Goal: Task Accomplishment & Management: Use online tool/utility

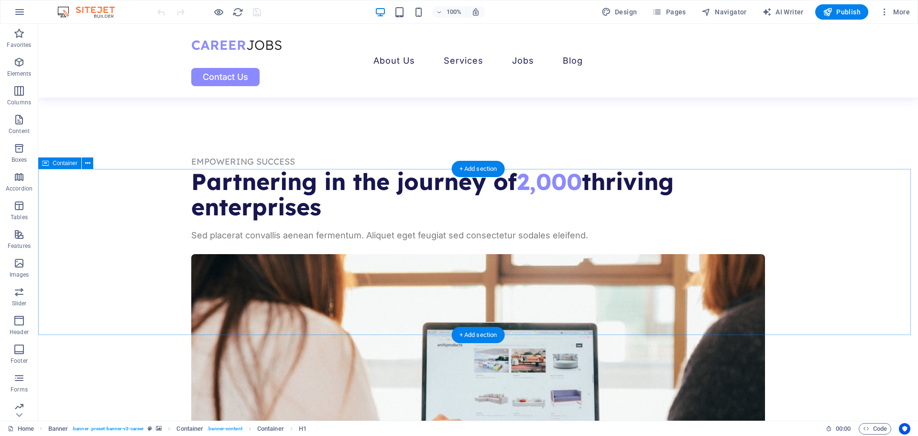
scroll to position [717, 0]
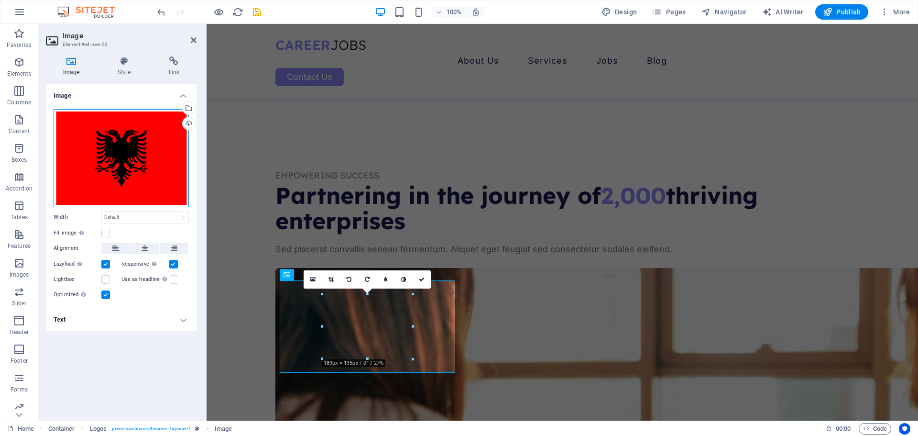
click at [142, 169] on div "Drag files here, click to choose files or select files from Files or our free s…" at bounding box center [121, 158] width 135 height 98
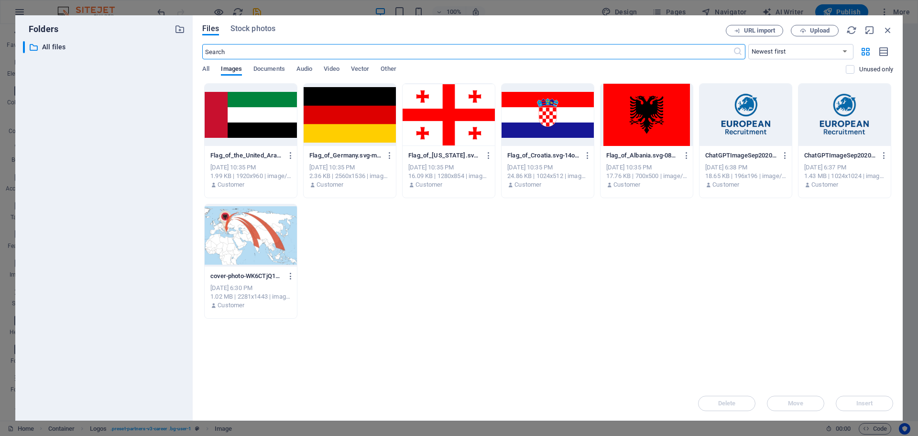
click at [629, 247] on div "Flag_of_the_United_Arab_Emirates.svg-o8K1JhDsLTQPKl2_w2JJew.png Flag_of_the_Uni…" at bounding box center [547, 200] width 691 height 235
click at [806, 34] on button "Upload" at bounding box center [815, 30] width 48 height 11
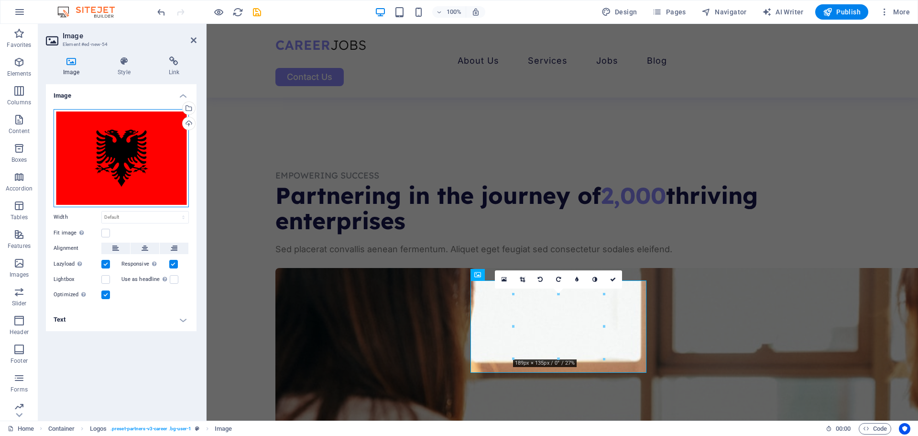
click at [131, 134] on div "Drag files here, click to choose files or select files from Files or our free s…" at bounding box center [121, 158] width 135 height 98
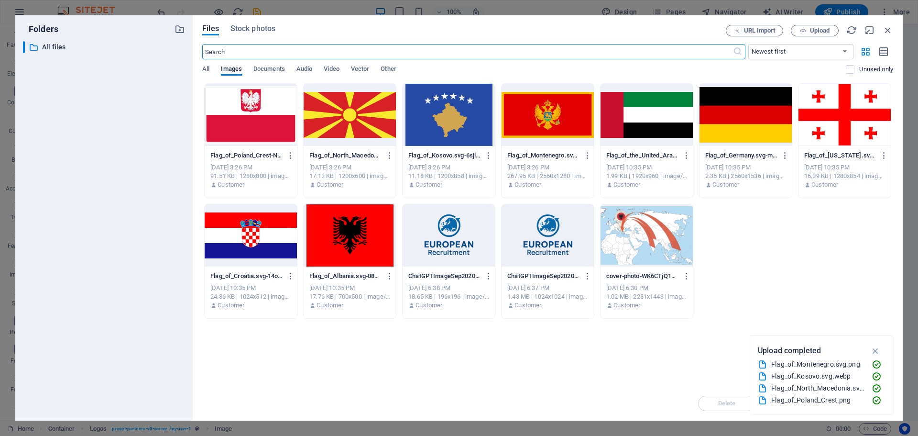
click at [440, 118] on div at bounding box center [449, 115] width 92 height 62
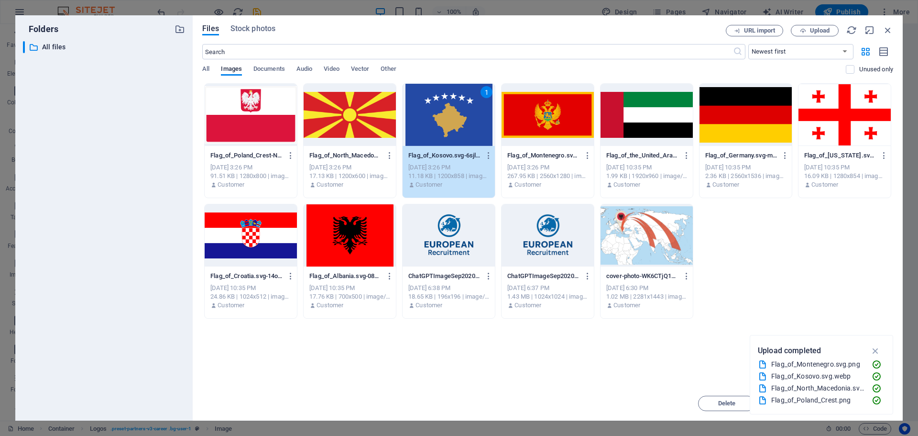
click at [446, 124] on div "1" at bounding box center [449, 115] width 92 height 62
click at [446, 124] on div at bounding box center [449, 115] width 92 height 62
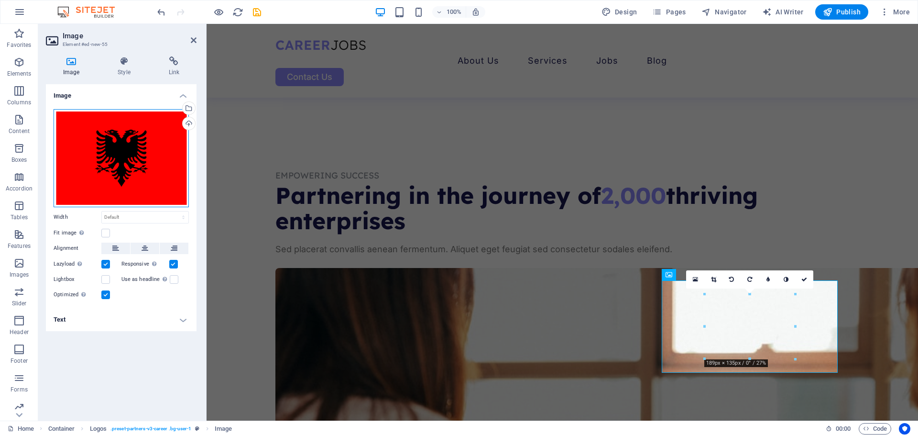
click at [133, 161] on div "Drag files here, click to choose files or select files from Files or our free s…" at bounding box center [121, 158] width 135 height 98
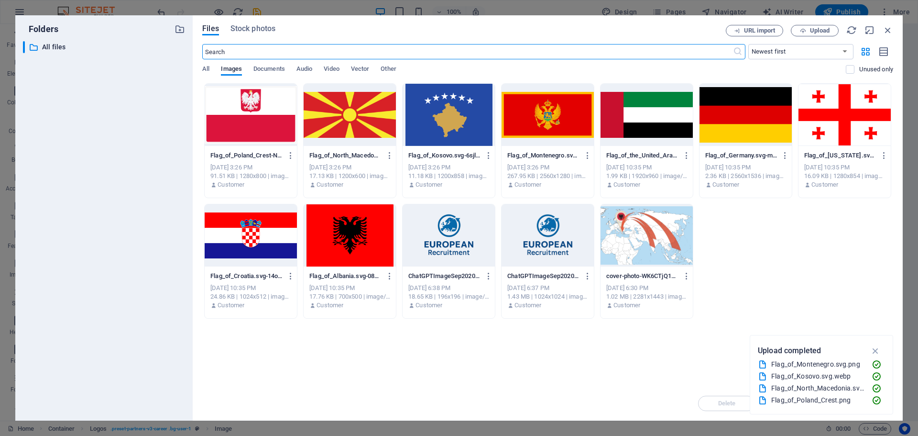
click at [338, 117] on div at bounding box center [350, 115] width 92 height 62
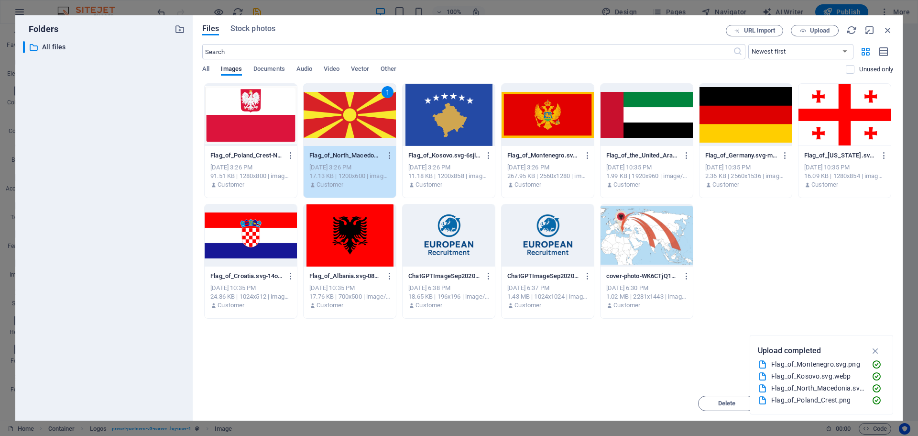
click at [338, 117] on div "1" at bounding box center [350, 115] width 92 height 62
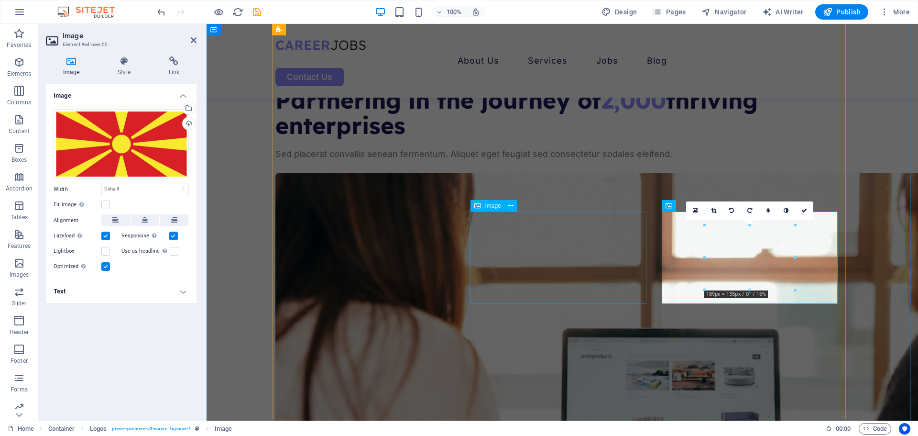
scroll to position [813, 0]
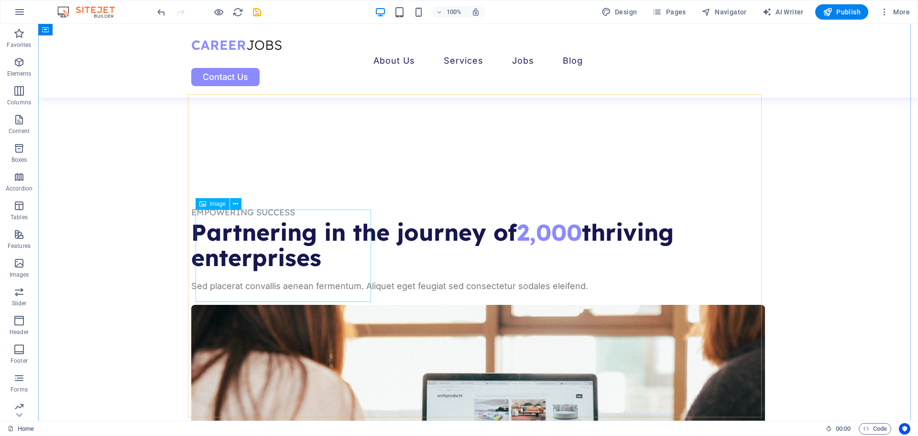
scroll to position [681, 0]
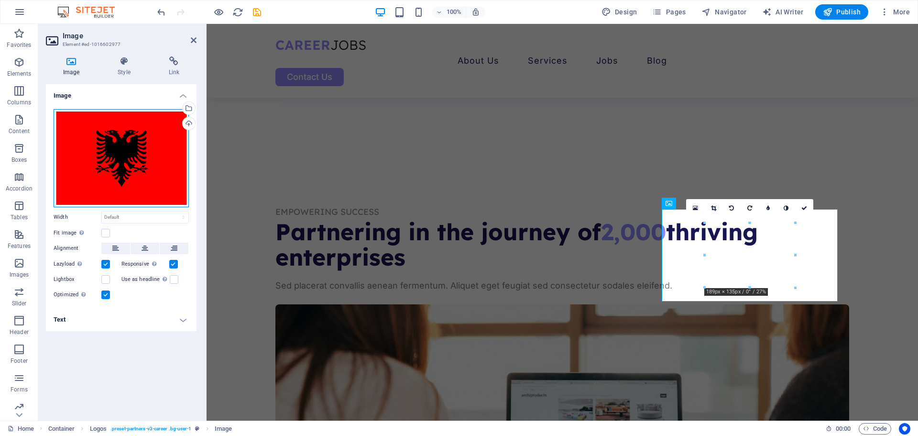
click at [131, 167] on div "Drag files here, click to choose files or select files from Files or our free s…" at bounding box center [121, 158] width 135 height 98
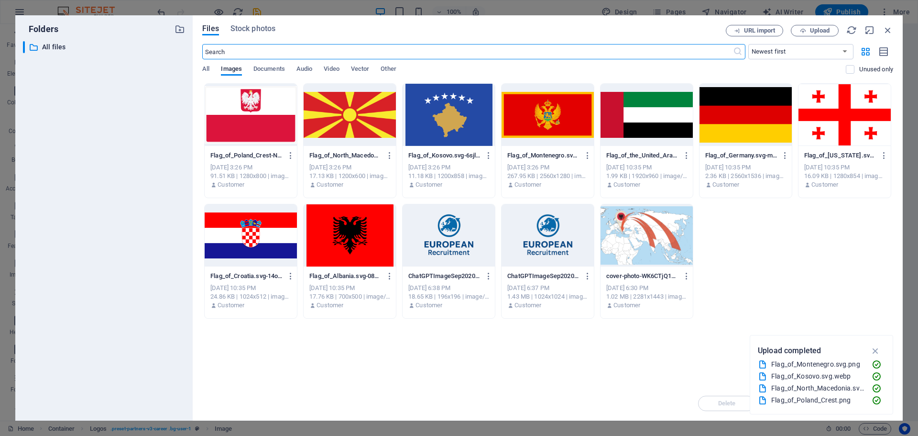
click at [264, 127] on div at bounding box center [251, 115] width 92 height 62
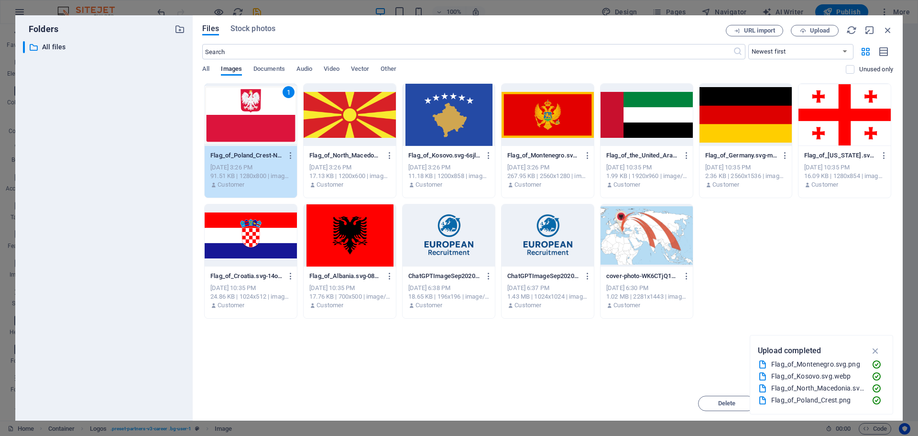
click at [264, 127] on div "1" at bounding box center [251, 115] width 92 height 62
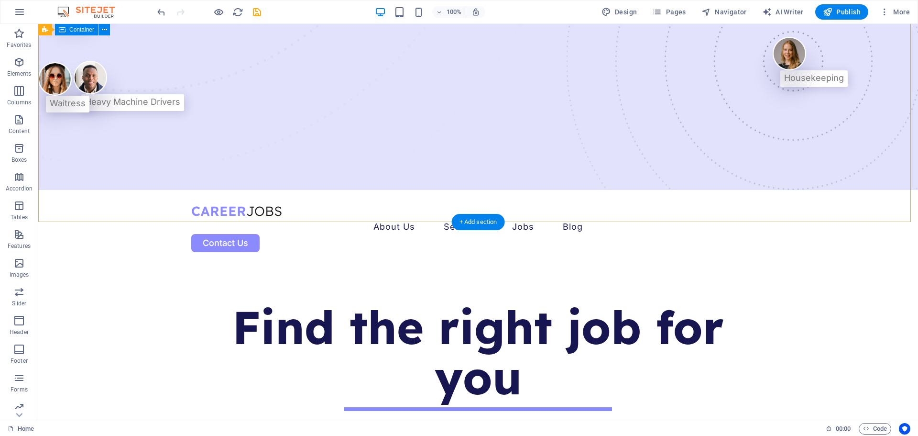
scroll to position [0, 0]
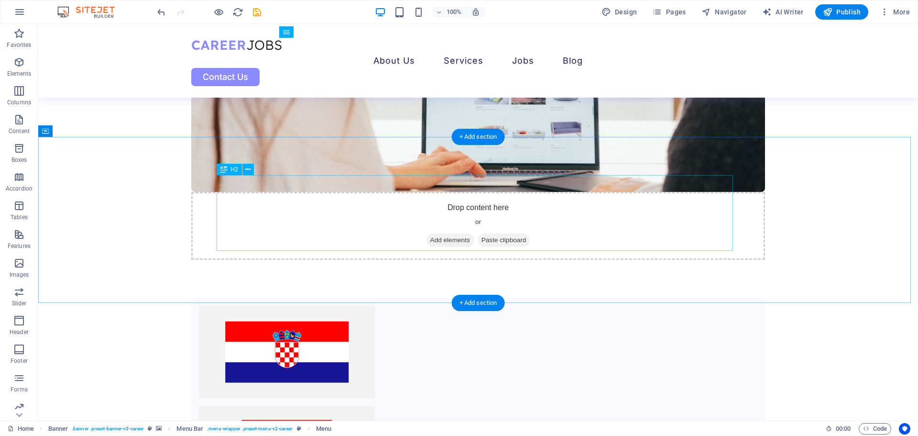
scroll to position [999, 0]
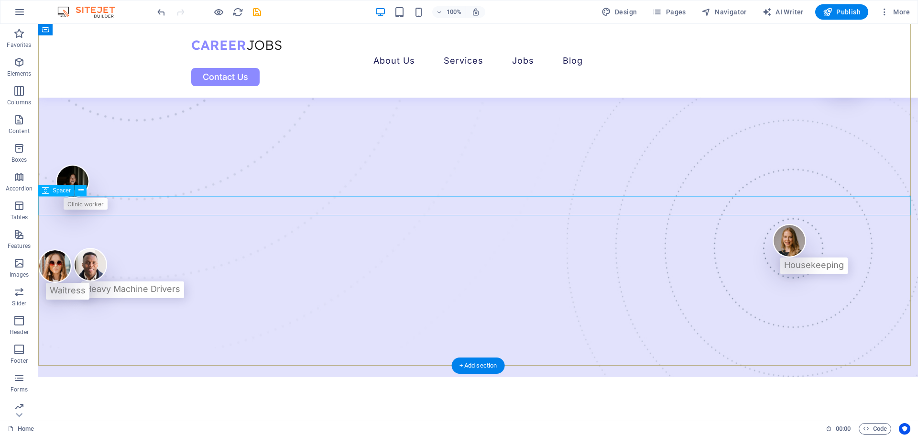
scroll to position [96, 0]
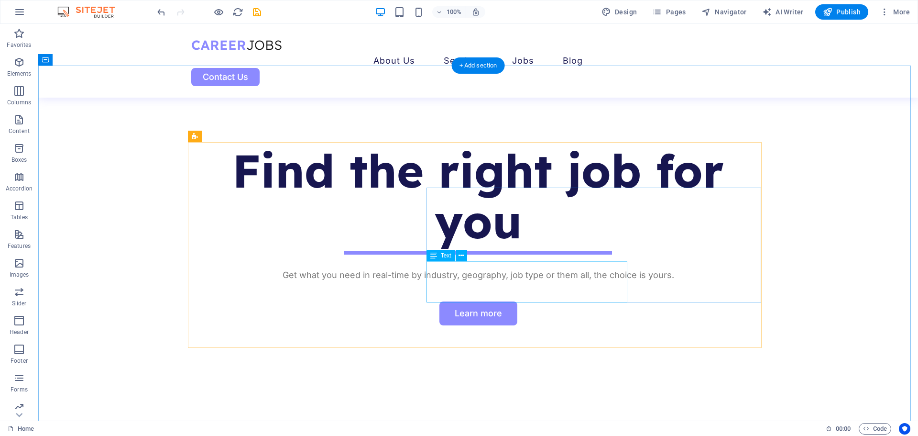
scroll to position [388, 0]
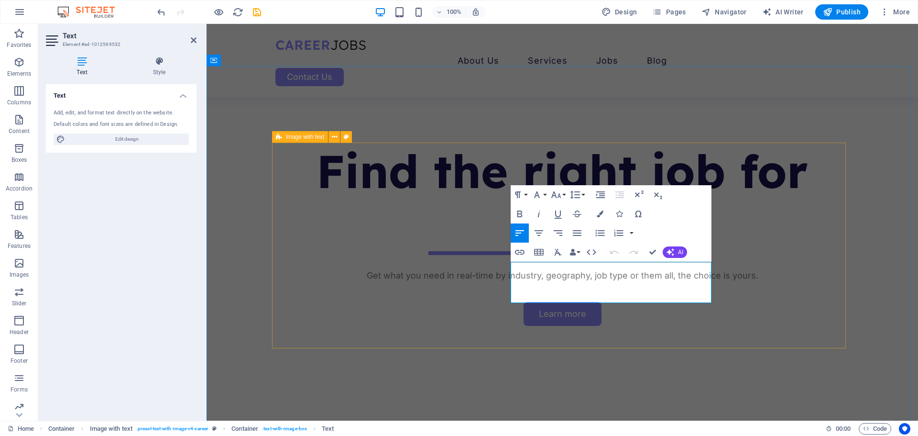
drag, startPoint x: 556, startPoint y: 298, endPoint x: 508, endPoint y: 265, distance: 58.1
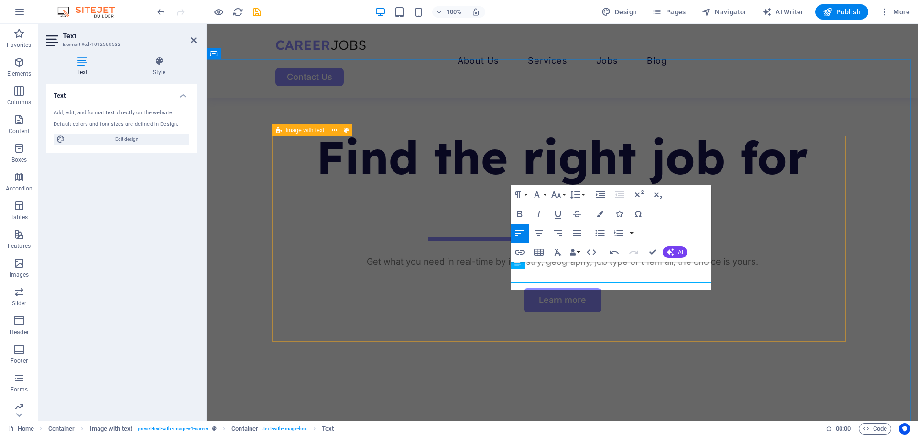
scroll to position [395, 0]
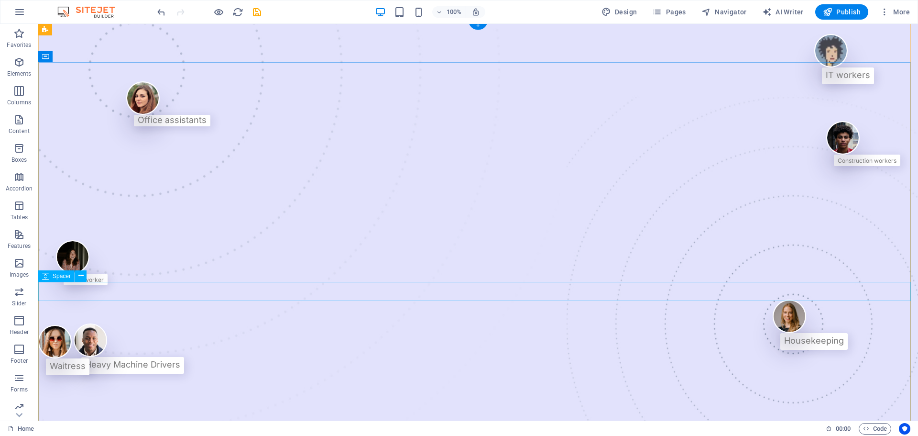
scroll to position [4, 0]
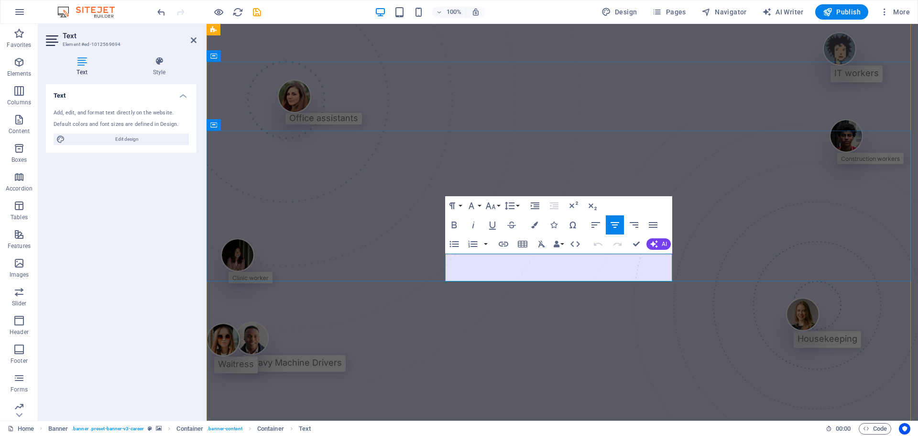
drag, startPoint x: 643, startPoint y: 272, endPoint x: 447, endPoint y: 262, distance: 195.9
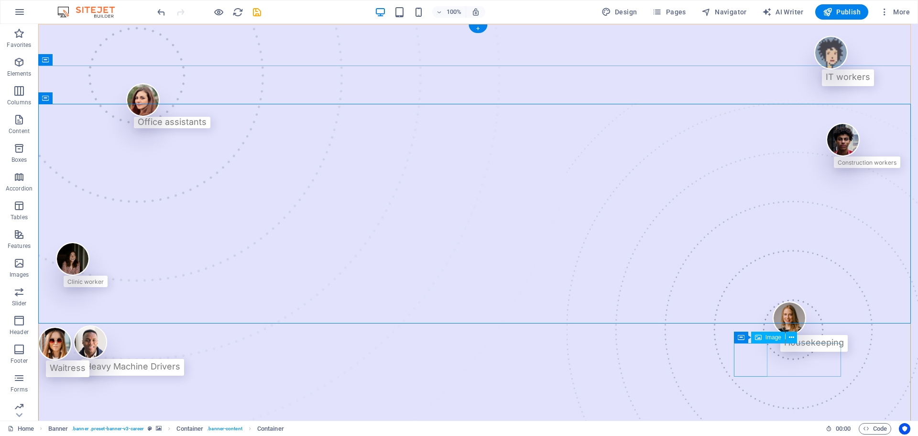
click at [773, 335] on figure at bounding box center [810, 317] width 75 height 33
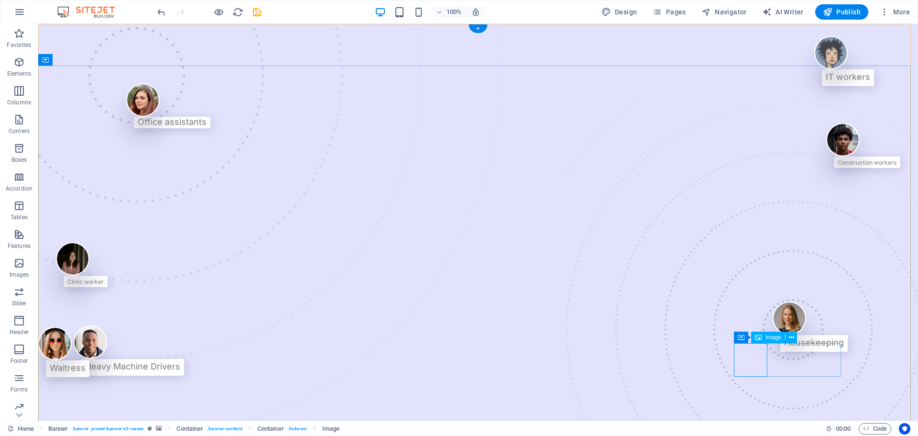
click at [773, 335] on figure at bounding box center [810, 317] width 75 height 33
click at [760, 341] on icon at bounding box center [758, 336] width 7 height 11
click at [763, 336] on div "Image" at bounding box center [768, 336] width 34 height 11
click at [773, 335] on figure at bounding box center [810, 317] width 75 height 33
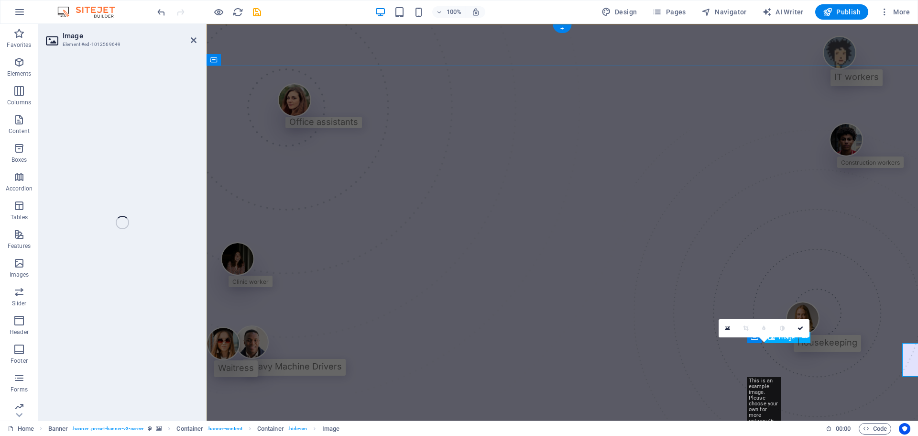
select select "px"
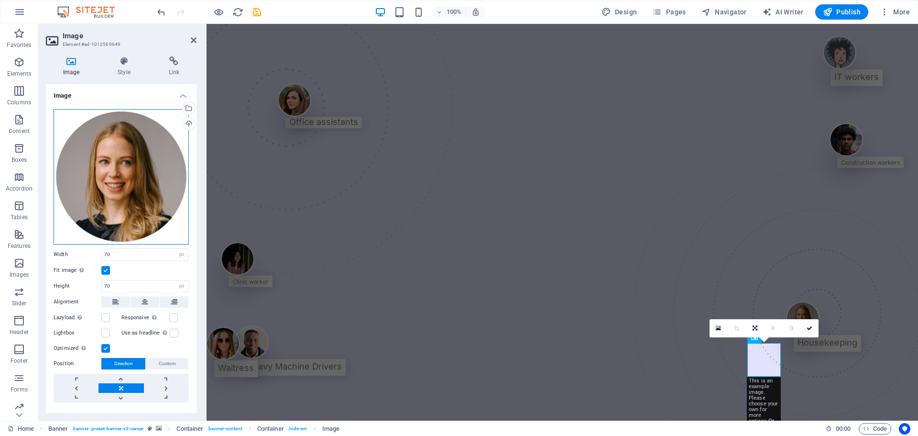
click at [159, 177] on div "Drag files here, click to choose files or select files from Files or our free s…" at bounding box center [121, 176] width 135 height 135
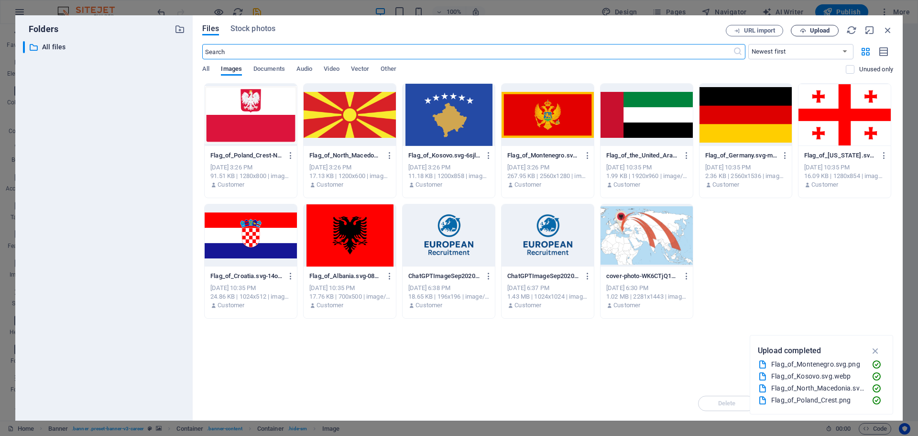
click at [796, 26] on button "Upload" at bounding box center [815, 30] width 48 height 11
drag, startPoint x: 885, startPoint y: 29, endPoint x: 666, endPoint y: 15, distance: 219.0
click at [885, 29] on icon "button" at bounding box center [888, 30] width 11 height 11
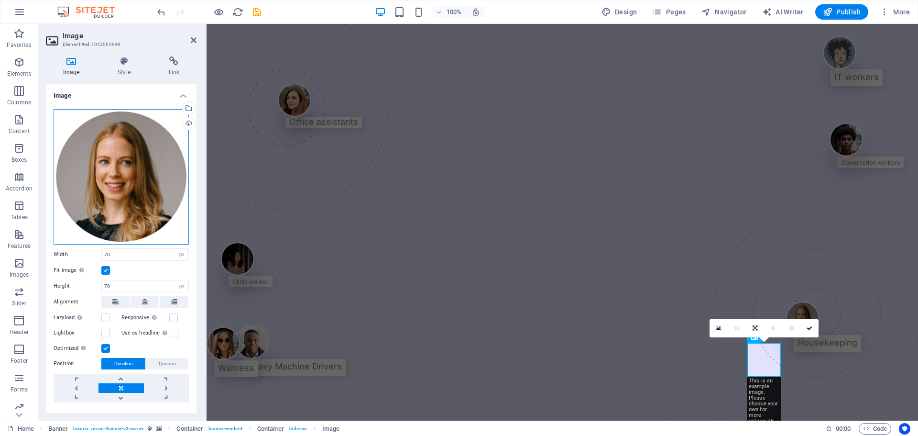
click at [78, 168] on div "Drag files here, click to choose files or select files from Files or our free s…" at bounding box center [121, 176] width 135 height 135
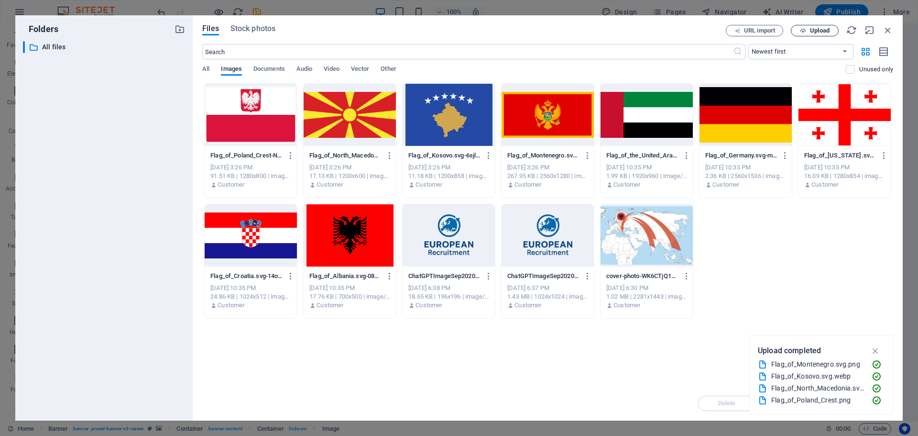
click at [817, 35] on button "Upload" at bounding box center [815, 30] width 48 height 11
click at [822, 34] on button "Upload" at bounding box center [815, 30] width 48 height 11
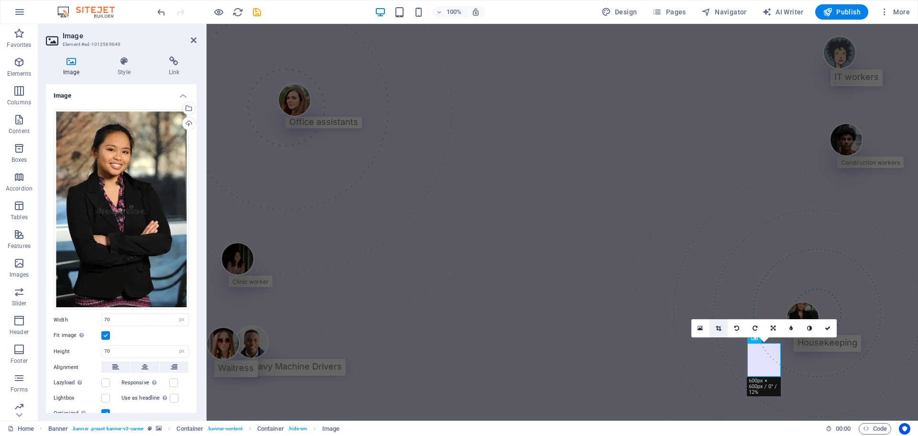
click at [719, 326] on icon at bounding box center [718, 328] width 5 height 6
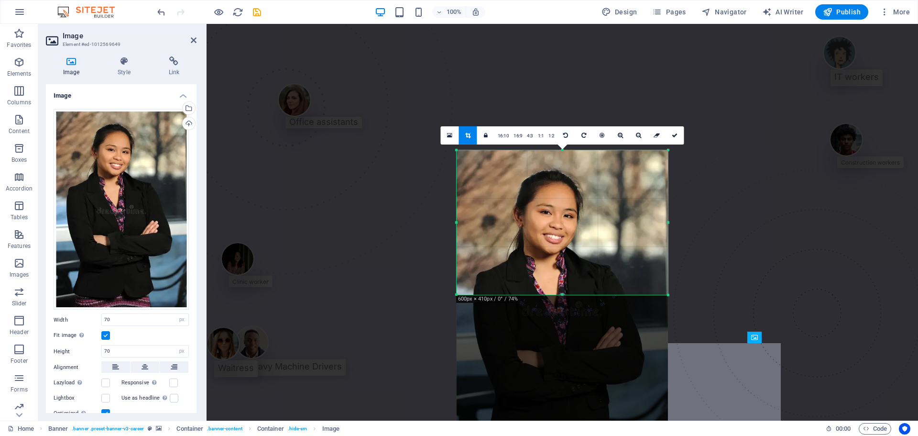
drag, startPoint x: 564, startPoint y: 381, endPoint x: 567, endPoint y: 208, distance: 172.7
click at [567, 208] on div "180 170 160 150 140 130 120 110 100 90 80 70 60 50 40 30 20 10 0 -10 -20 -30 -4…" at bounding box center [562, 222] width 211 height 144
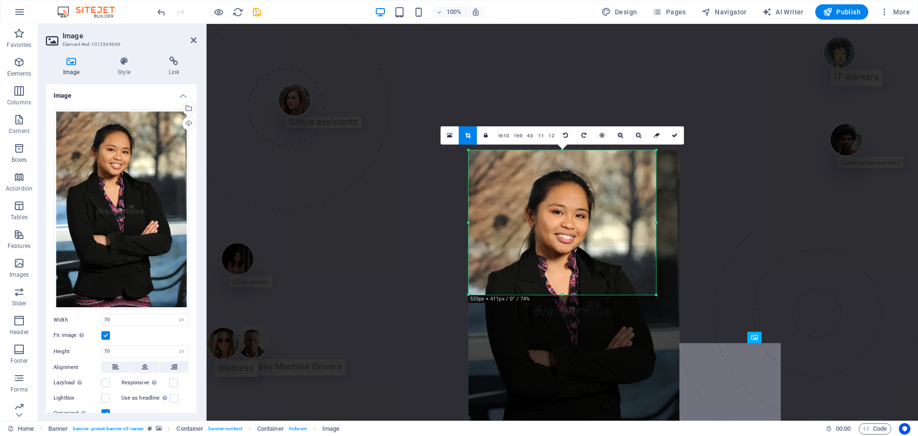
drag, startPoint x: 668, startPoint y: 224, endPoint x: 644, endPoint y: 221, distance: 24.2
click at [644, 221] on div "180 170 160 150 140 130 120 110 100 90 80 70 60 50 40 30 20 10 0 -10 -20 -30 -4…" at bounding box center [563, 222] width 188 height 144
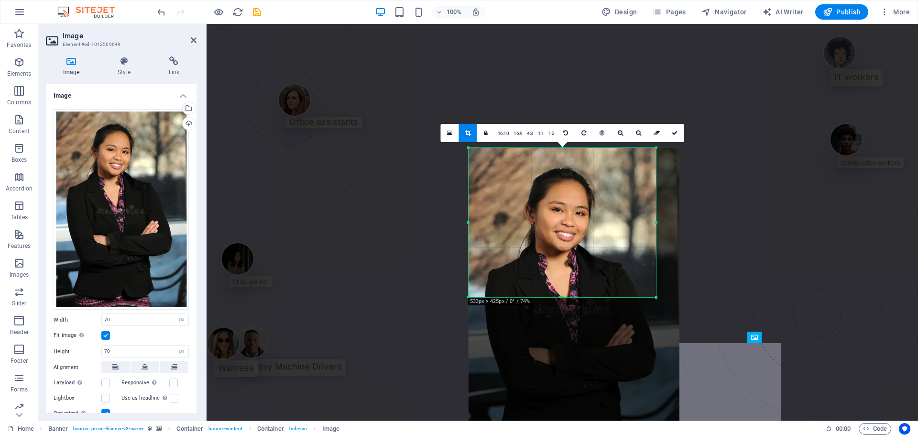
click at [563, 298] on div at bounding box center [563, 297] width 188 height 3
click at [675, 135] on icon at bounding box center [675, 133] width 6 height 6
type input "392"
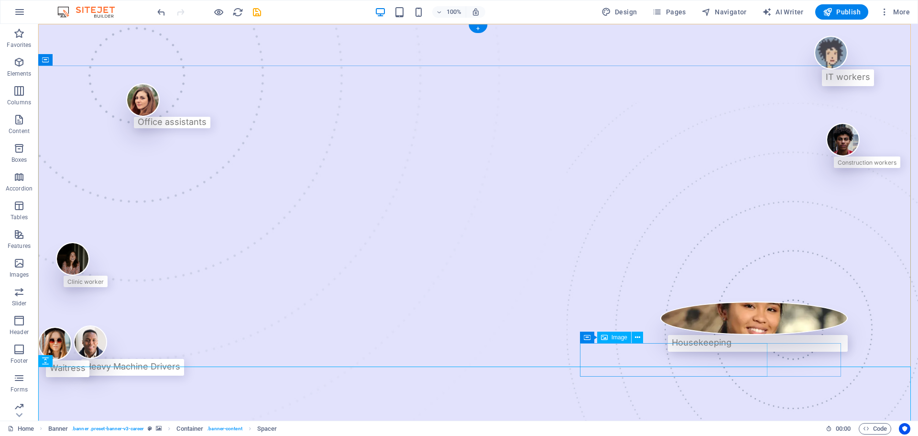
click at [692, 335] on figure at bounding box center [755, 317] width 188 height 33
select select "px"
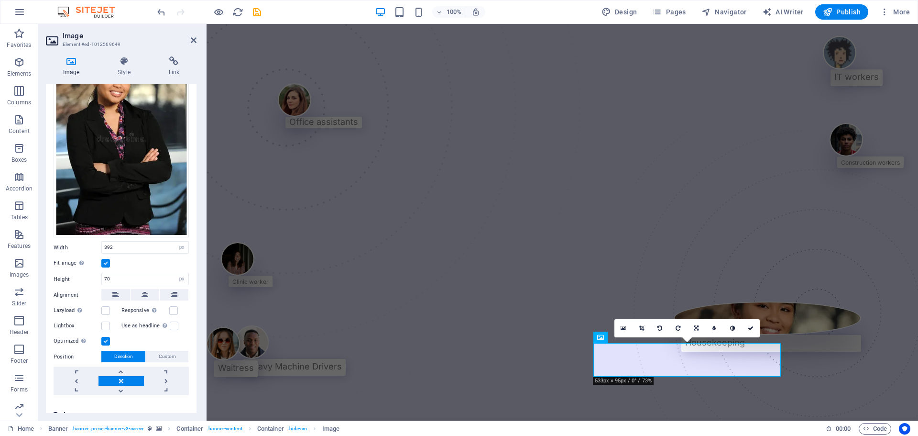
scroll to position [82, 0]
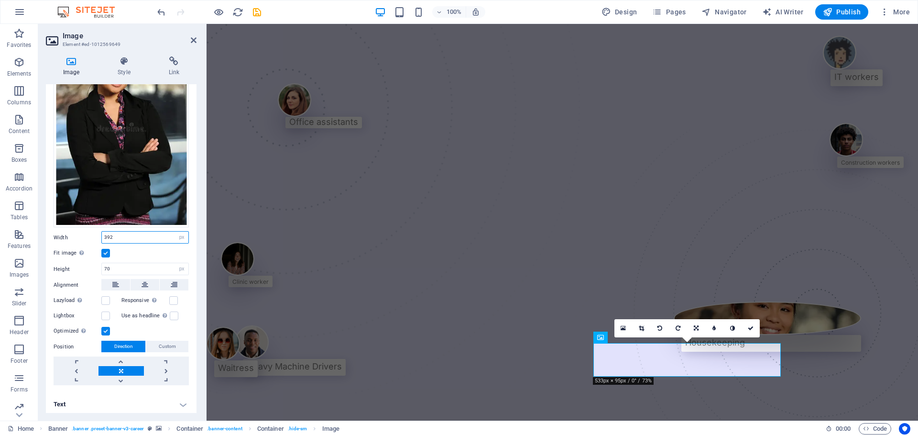
click at [126, 232] on input "392" at bounding box center [145, 237] width 87 height 11
click at [102, 252] on label at bounding box center [105, 253] width 9 height 9
click at [0, 0] on input "Fit image Automatically fit image to a fixed width and height" at bounding box center [0, 0] width 0 height 0
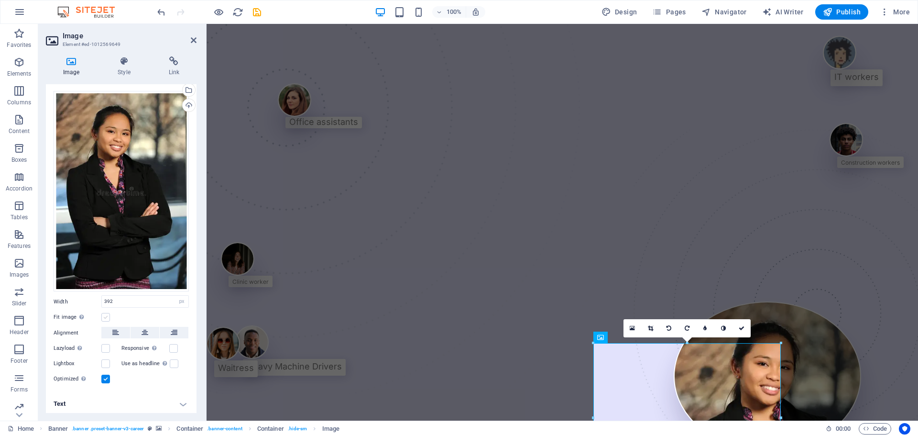
click at [106, 316] on label at bounding box center [105, 317] width 9 height 9
click at [0, 0] on input "Fit image Automatically fit image to a fixed width and height" at bounding box center [0, 0] width 0 height 0
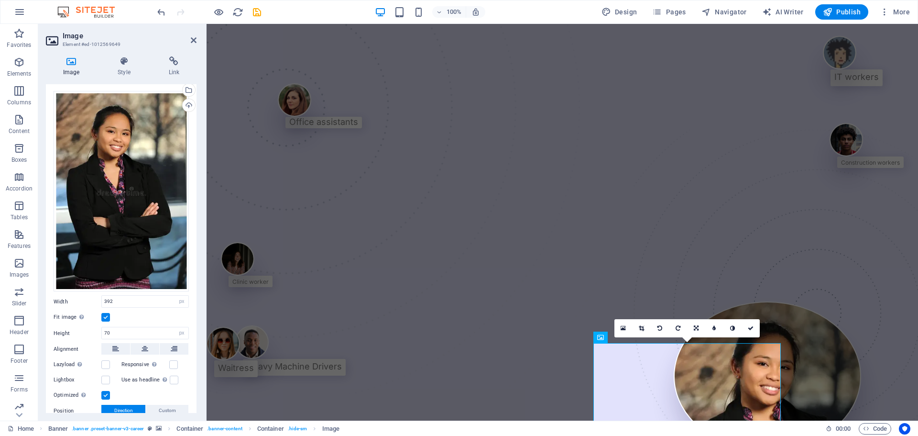
scroll to position [82, 0]
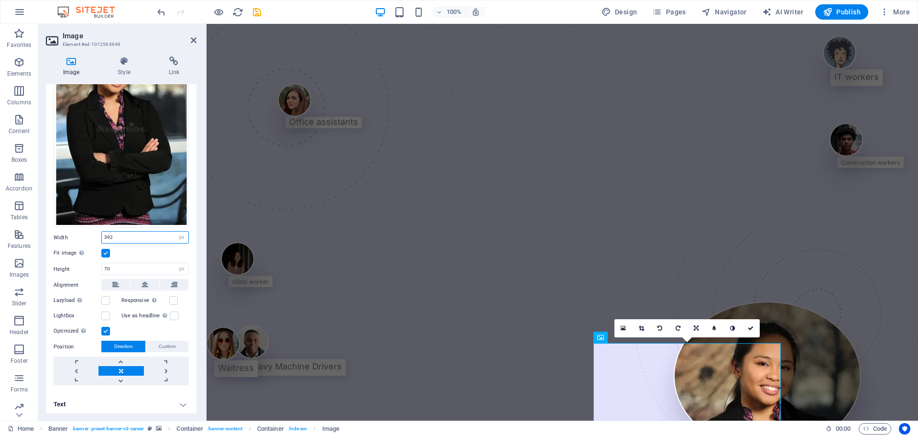
click at [121, 235] on input "392" at bounding box center [145, 237] width 87 height 11
type input "70"
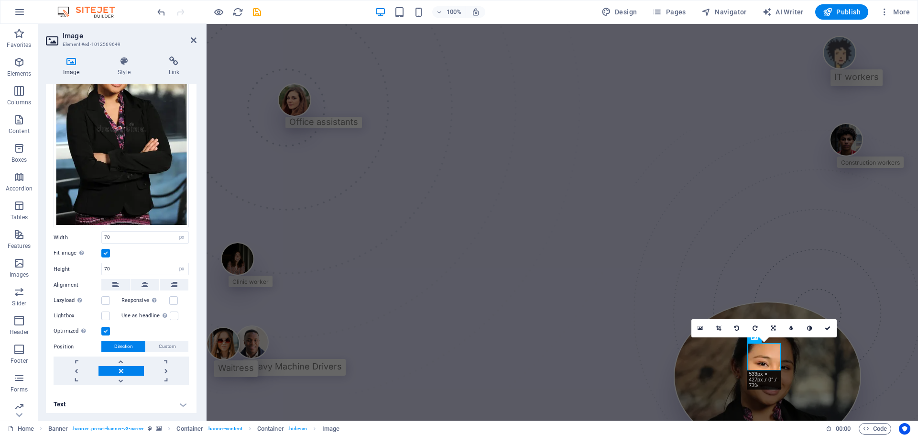
click at [136, 250] on div "Fit image Automatically fit image to a fixed width and height" at bounding box center [121, 252] width 135 height 11
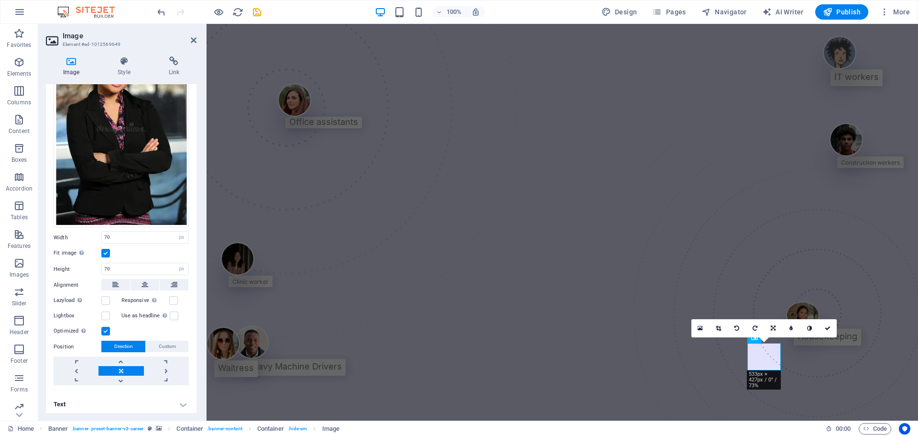
click at [102, 251] on label at bounding box center [105, 253] width 9 height 9
click at [0, 0] on input "Fit image Automatically fit image to a fixed width and height" at bounding box center [0, 0] width 0 height 0
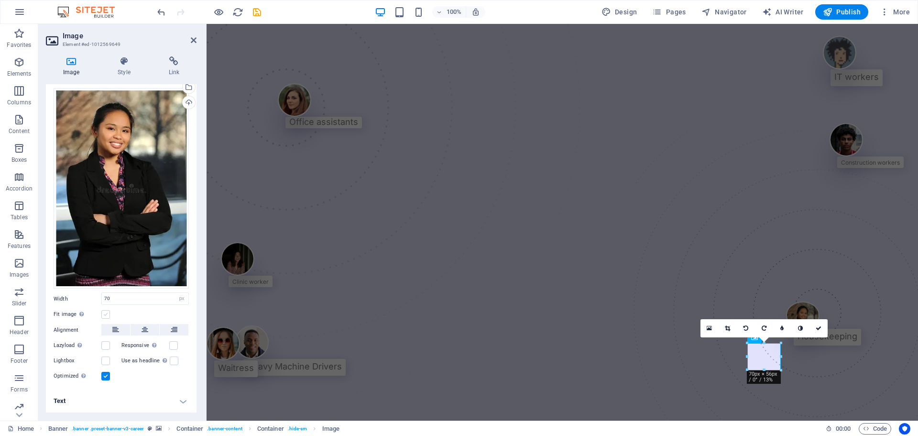
scroll to position [18, 0]
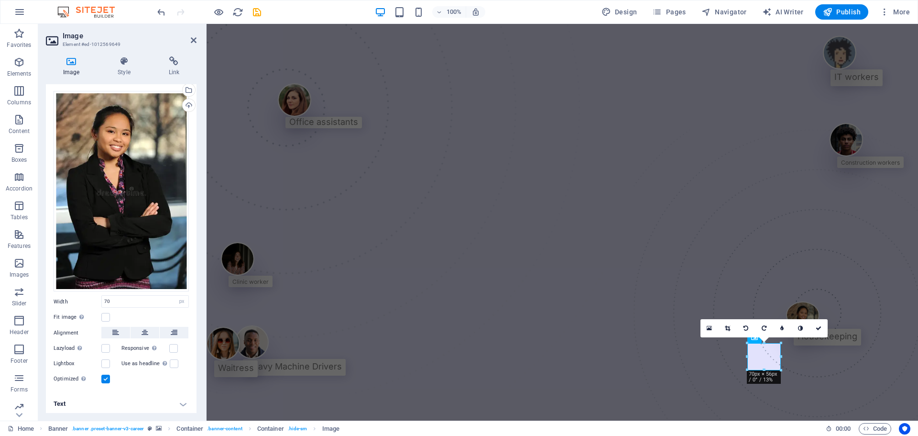
click at [122, 311] on div "Fit image Automatically fit image to a fixed width and height" at bounding box center [121, 316] width 135 height 11
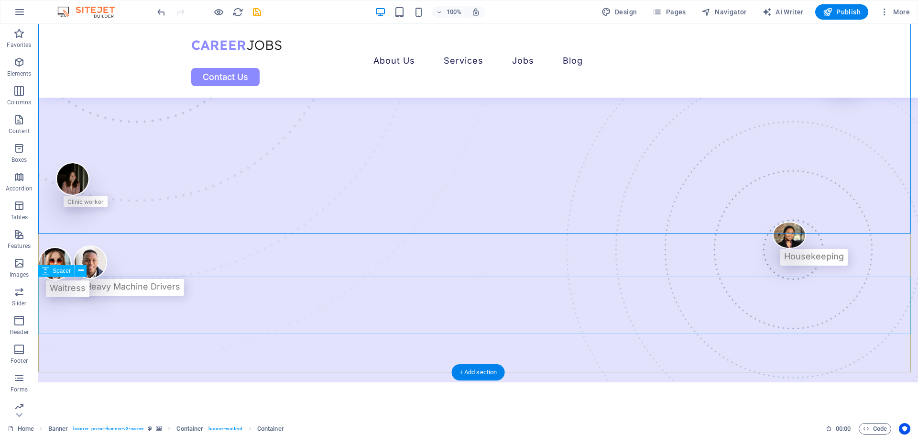
scroll to position [96, 0]
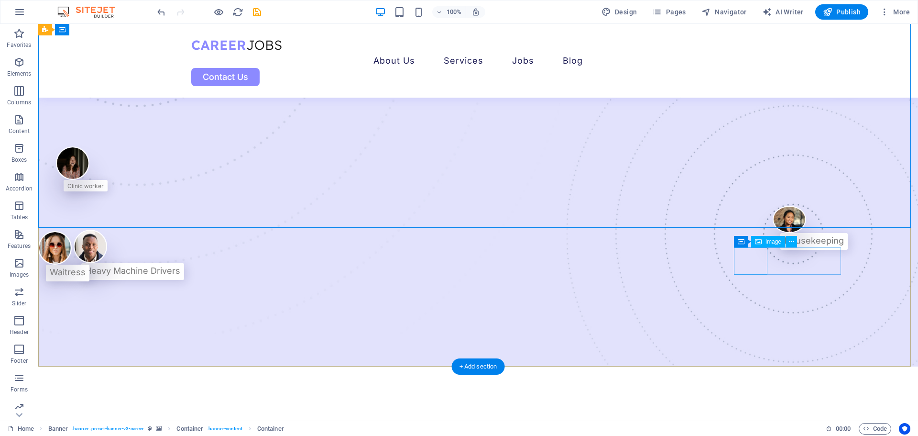
click at [773, 232] on figure at bounding box center [810, 219] width 75 height 27
select select "px"
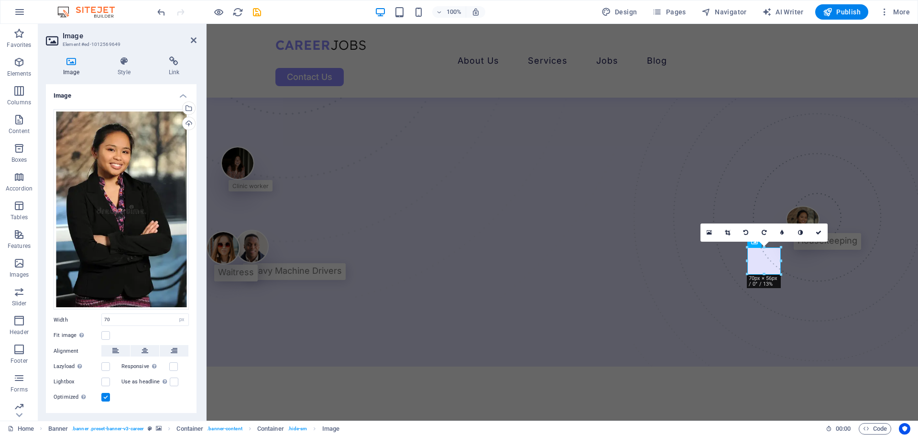
scroll to position [18, 0]
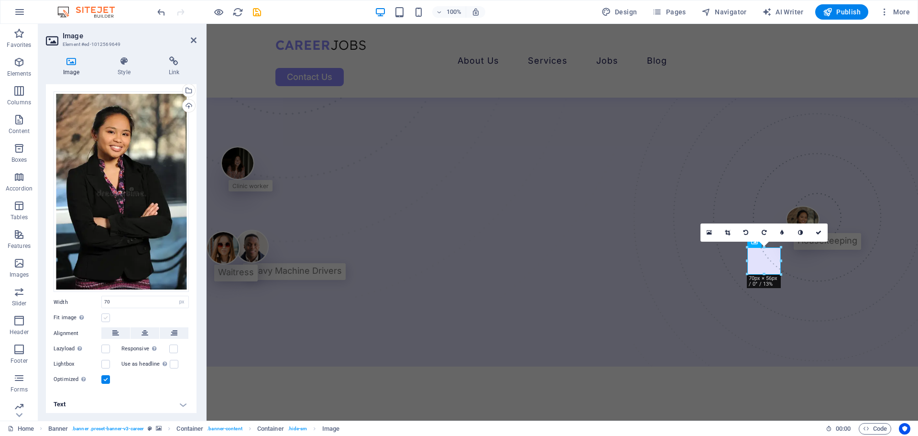
click at [107, 313] on label at bounding box center [105, 317] width 9 height 9
click at [0, 0] on input "Fit image Automatically fit image to a fixed width and height" at bounding box center [0, 0] width 0 height 0
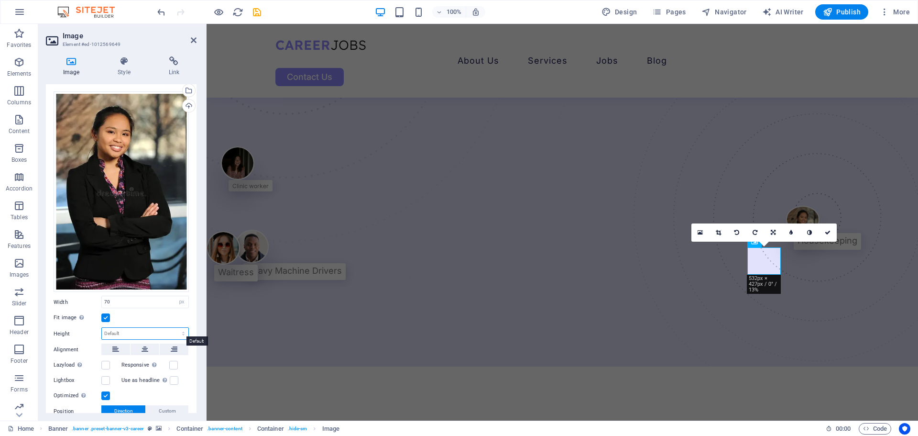
click at [115, 328] on select "Default auto px" at bounding box center [145, 333] width 87 height 11
select select "px"
click at [173, 328] on select "Default auto px" at bounding box center [145, 333] width 87 height 11
type input "70"
click at [141, 317] on div "Fit image Automatically fit image to a fixed width and height" at bounding box center [121, 317] width 135 height 11
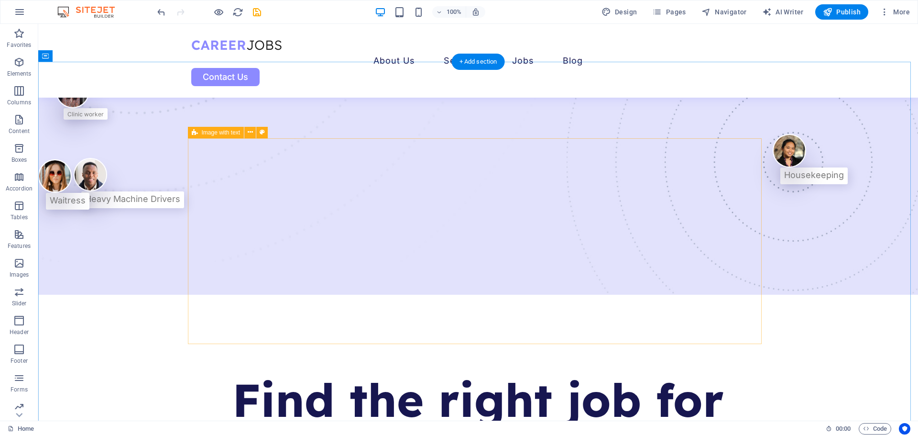
scroll to position [0, 0]
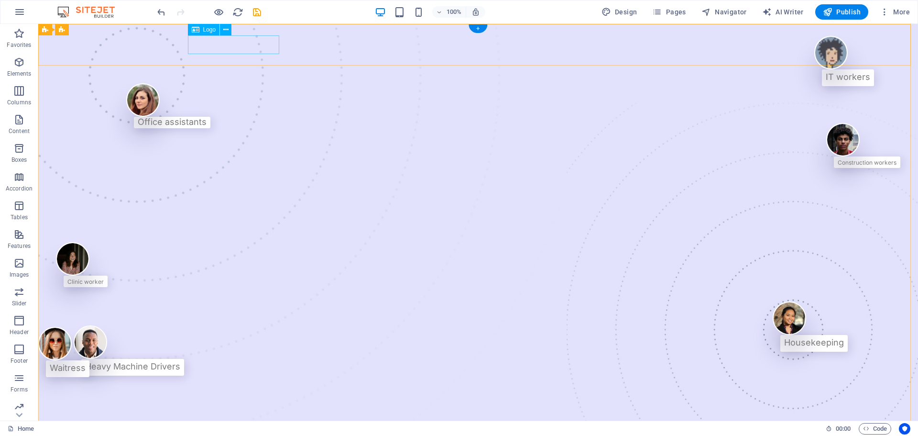
select select "px"
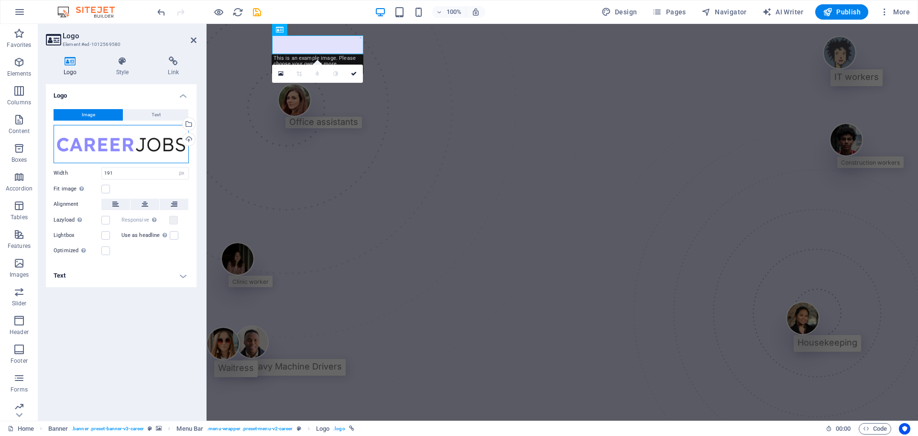
click at [136, 142] on div "Drag files here, click to choose files or select files from Files or our free s…" at bounding box center [121, 144] width 135 height 38
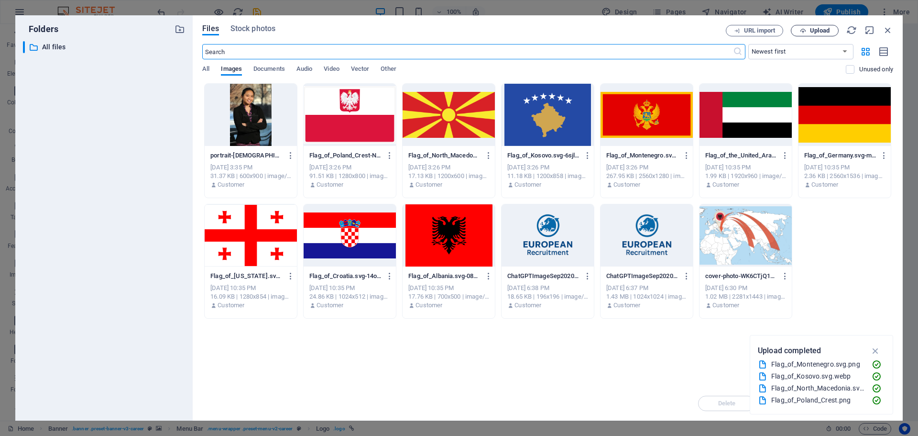
click at [829, 28] on span "Upload" at bounding box center [820, 31] width 20 height 6
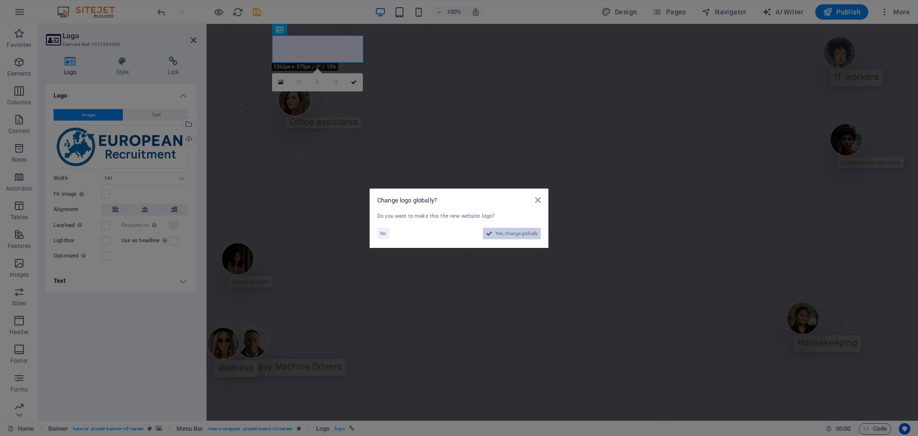
click at [528, 232] on span "Yes, change globally" at bounding box center [517, 233] width 43 height 11
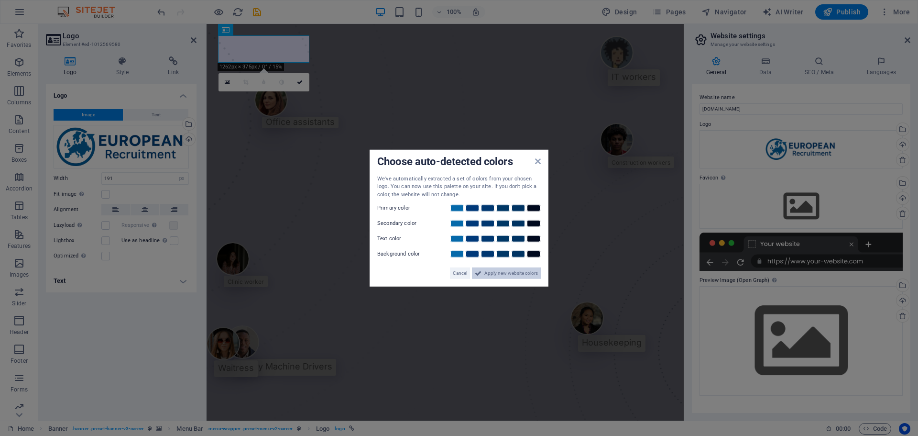
click at [514, 272] on span "Apply new website colors" at bounding box center [512, 272] width 54 height 11
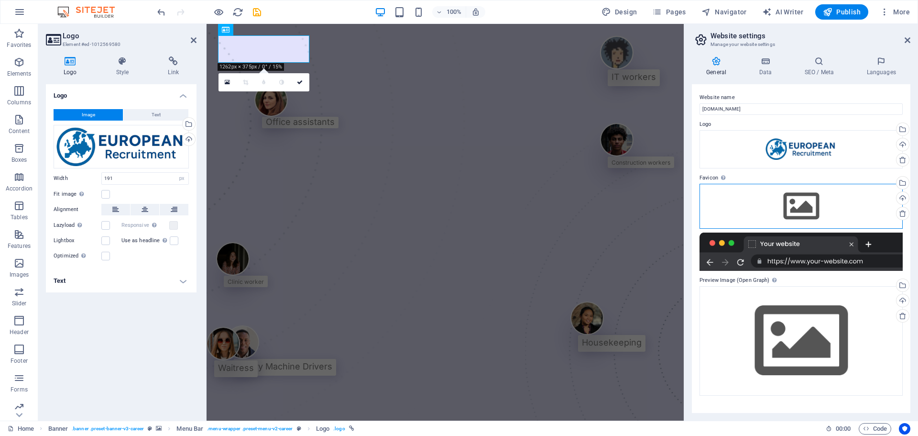
click at [812, 203] on div "Drag files here, click to choose files or select files from Files or our free s…" at bounding box center [801, 206] width 203 height 45
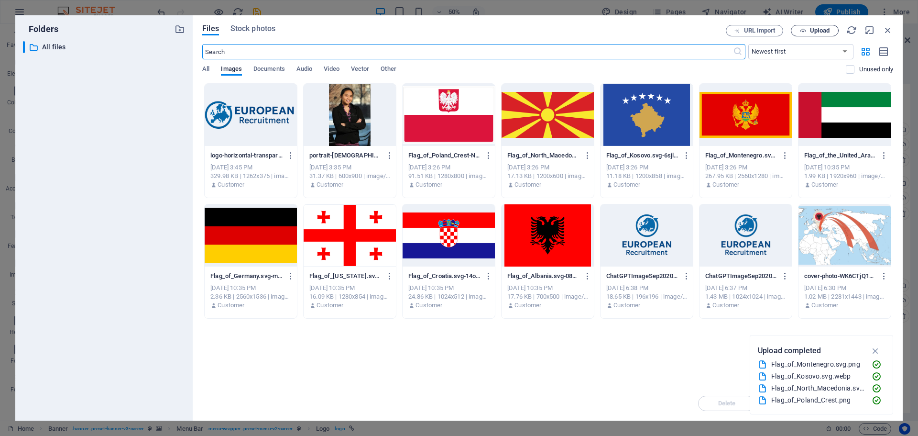
click at [802, 25] on button "Upload" at bounding box center [815, 30] width 48 height 11
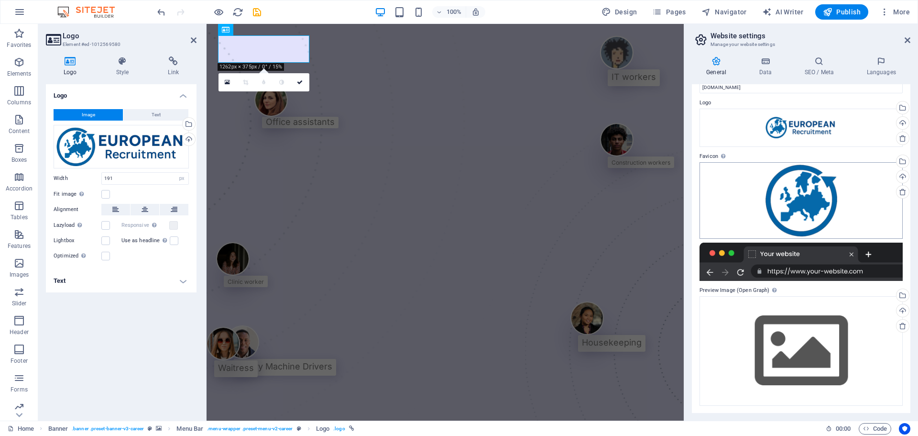
scroll to position [22, 0]
click at [786, 360] on div "Drag files here, click to choose files or select files from Files or our free s…" at bounding box center [801, 351] width 203 height 110
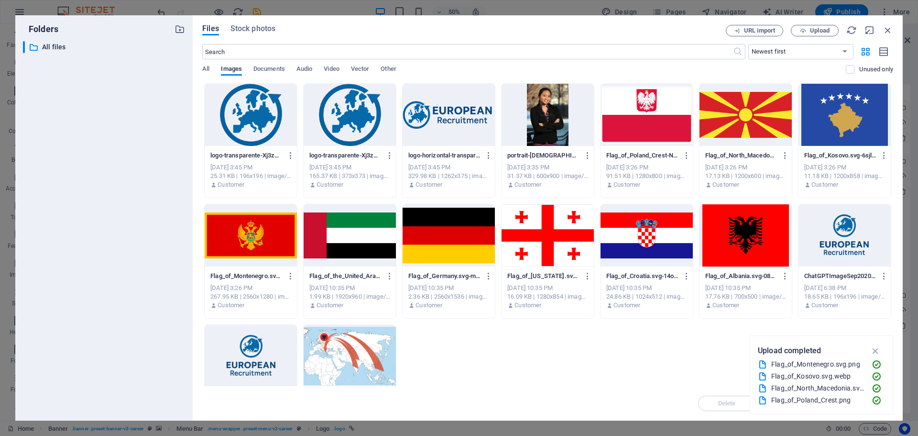
click at [264, 110] on div at bounding box center [251, 115] width 92 height 62
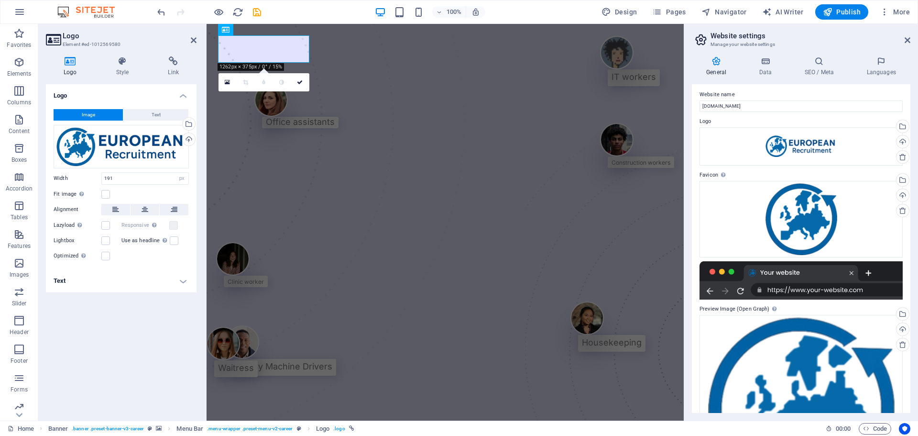
scroll to position [0, 0]
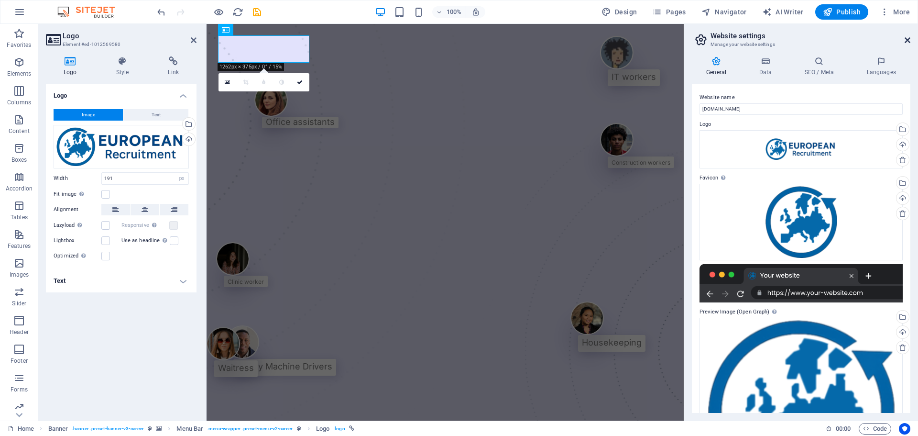
click at [909, 41] on icon at bounding box center [908, 40] width 6 height 8
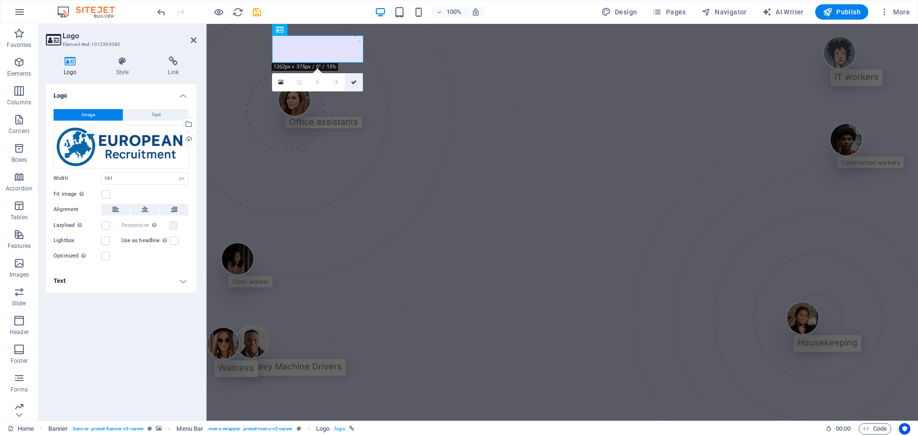
click at [354, 84] on icon at bounding box center [354, 82] width 6 height 6
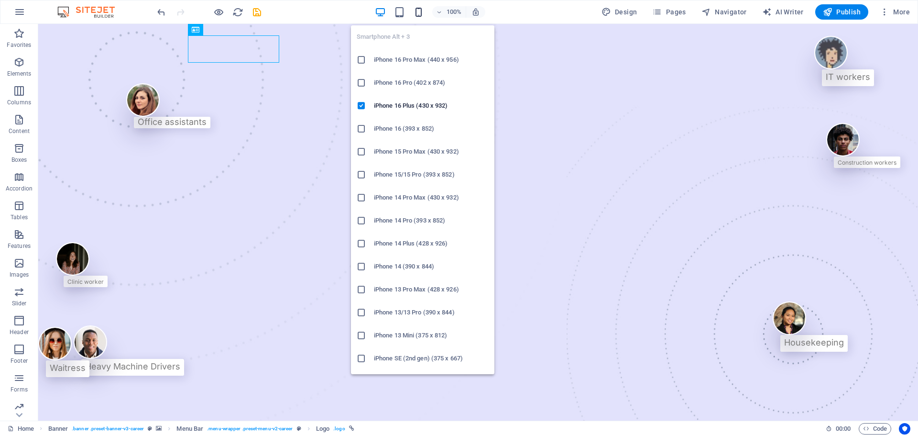
click at [419, 15] on icon "button" at bounding box center [418, 12] width 11 height 11
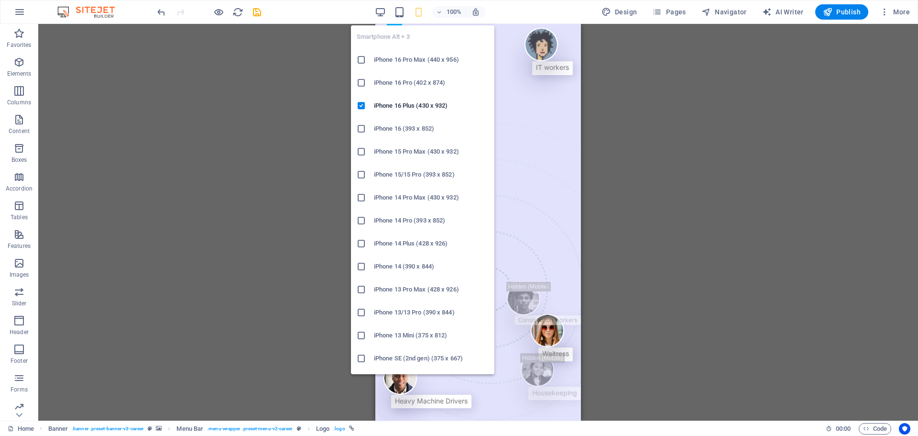
click at [402, 331] on h6 "iPhone 13 Mini (375 x 812)" at bounding box center [431, 335] width 115 height 11
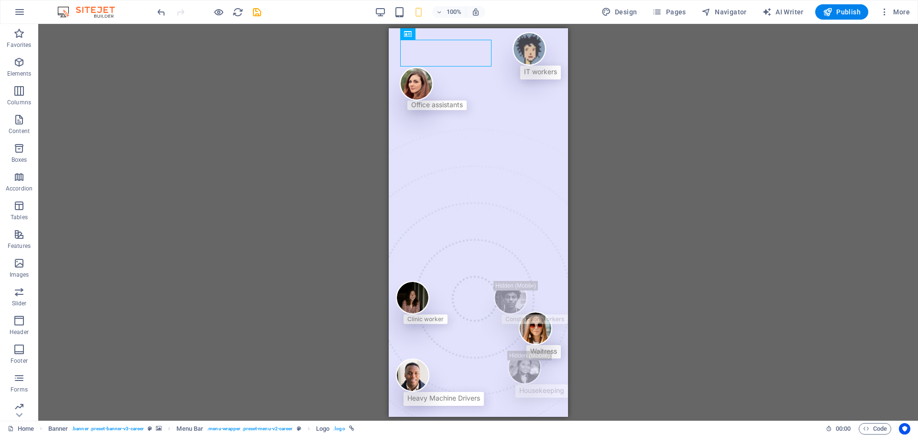
click at [623, 140] on div "H1 Banner Container Container Spacer Text Spacer Separator Button Spacer Image …" at bounding box center [478, 222] width 880 height 397
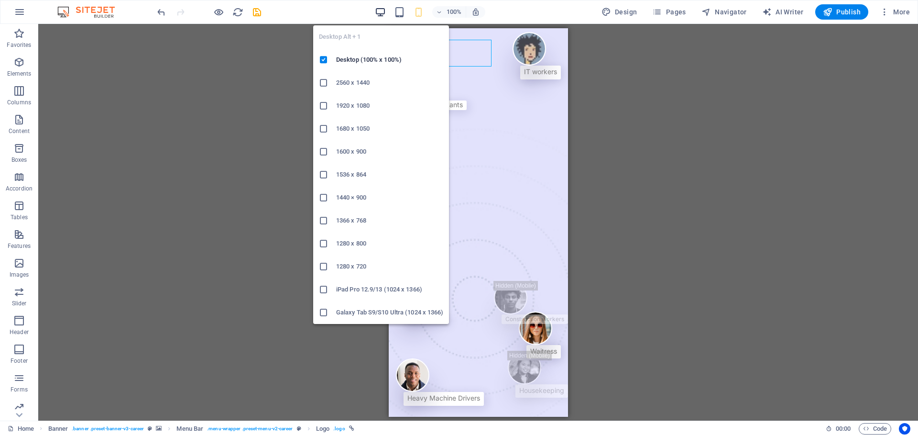
click at [381, 11] on icon "button" at bounding box center [380, 12] width 11 height 11
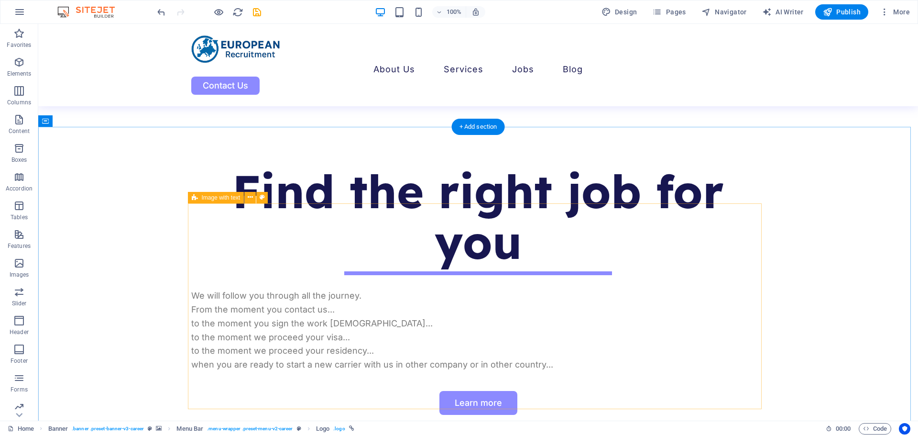
scroll to position [394, 0]
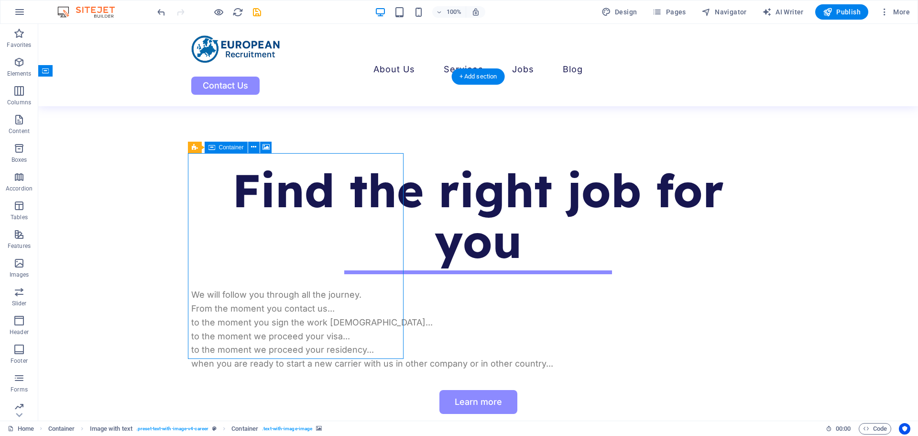
select select "px"
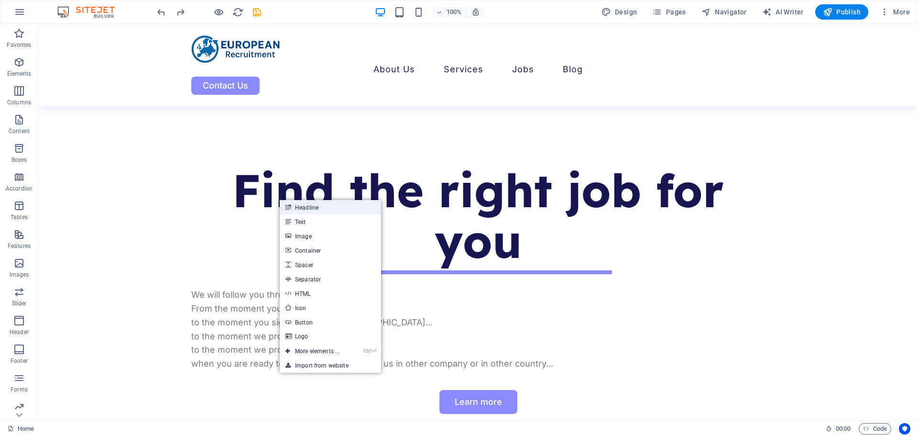
click at [312, 210] on link "Headline" at bounding box center [330, 207] width 101 height 14
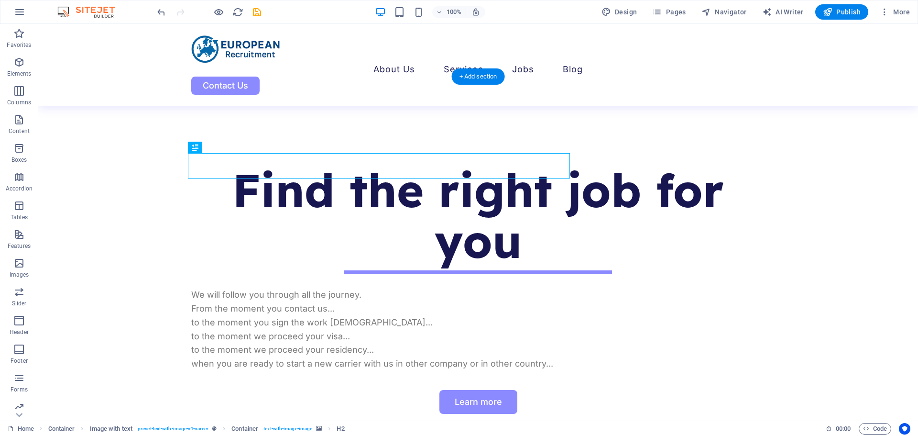
drag, startPoint x: 397, startPoint y: 165, endPoint x: 394, endPoint y: 224, distance: 58.9
drag, startPoint x: 389, startPoint y: 164, endPoint x: 389, endPoint y: 214, distance: 49.7
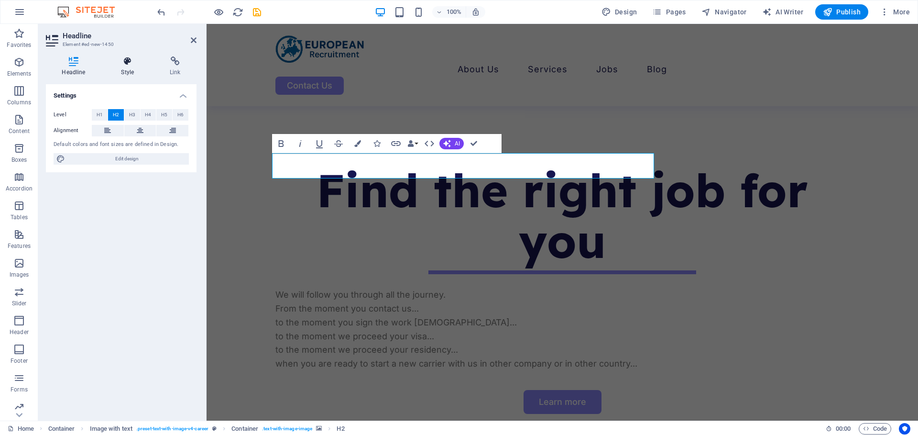
click at [129, 65] on icon at bounding box center [127, 61] width 45 height 10
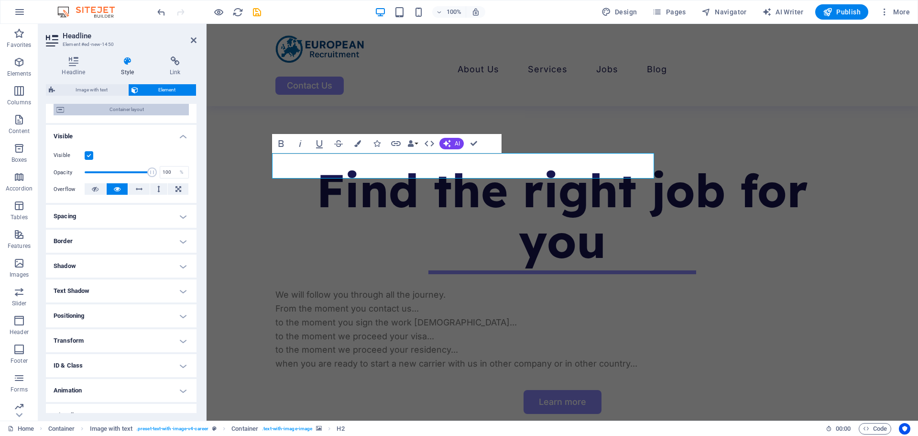
scroll to position [95, 0]
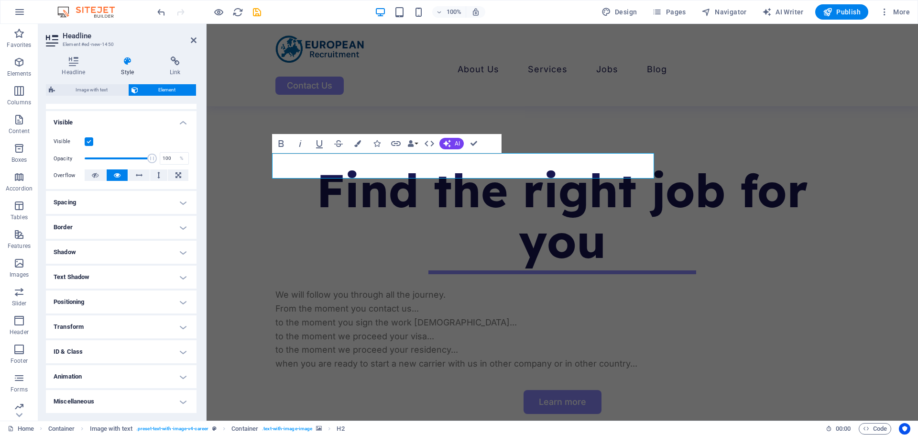
click at [120, 226] on h4 "Border" at bounding box center [121, 227] width 151 height 23
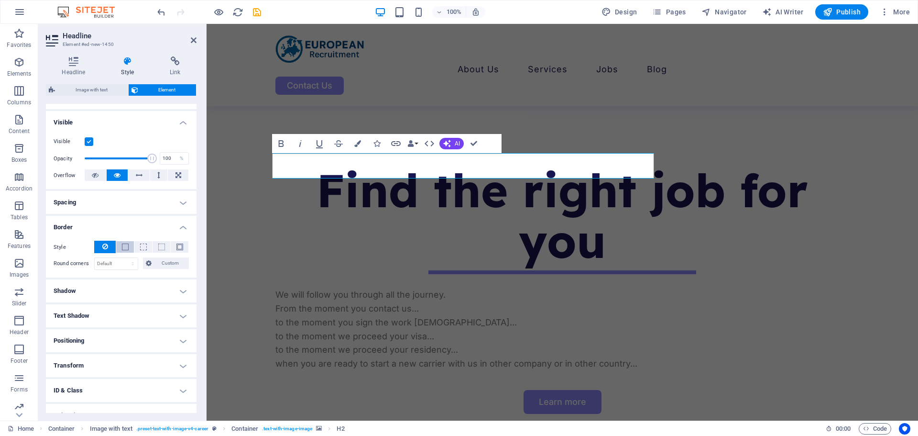
click at [124, 244] on span at bounding box center [125, 246] width 7 height 7
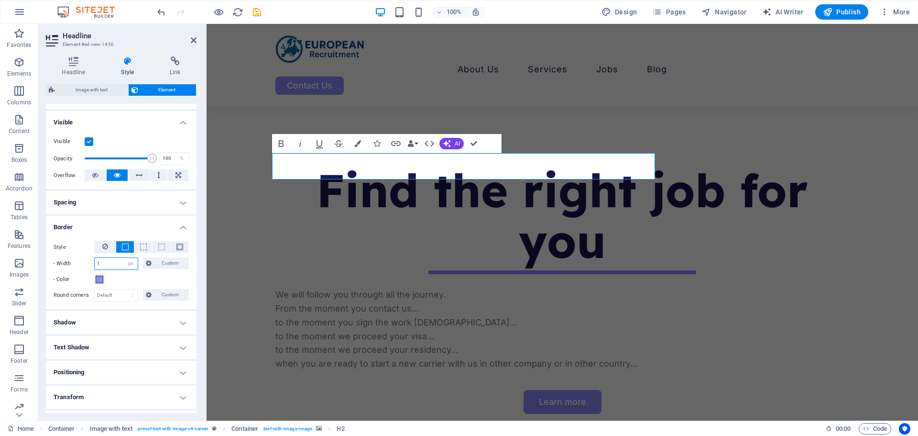
click at [121, 263] on input "1" at bounding box center [116, 263] width 43 height 11
type input "6"
click at [132, 273] on div "Style - Width 6 auto px rem % vh vw Custom Custom 6 auto px rem % vh vw 6 auto …" at bounding box center [121, 263] width 135 height 44
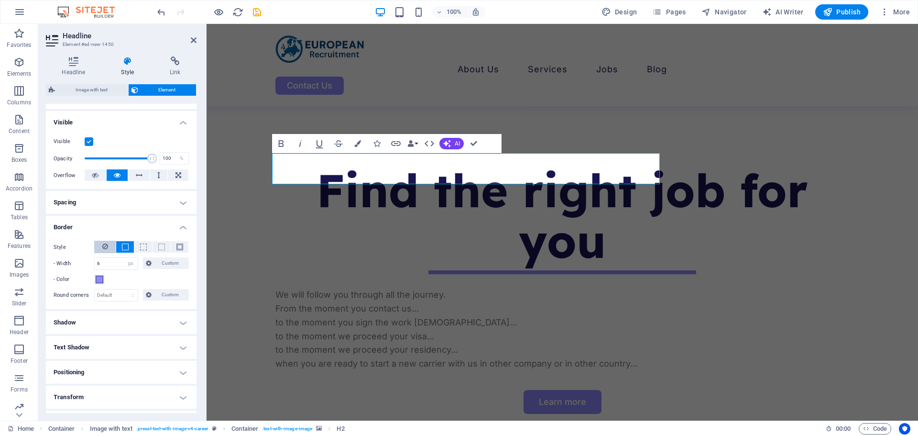
click at [110, 250] on button at bounding box center [105, 247] width 22 height 12
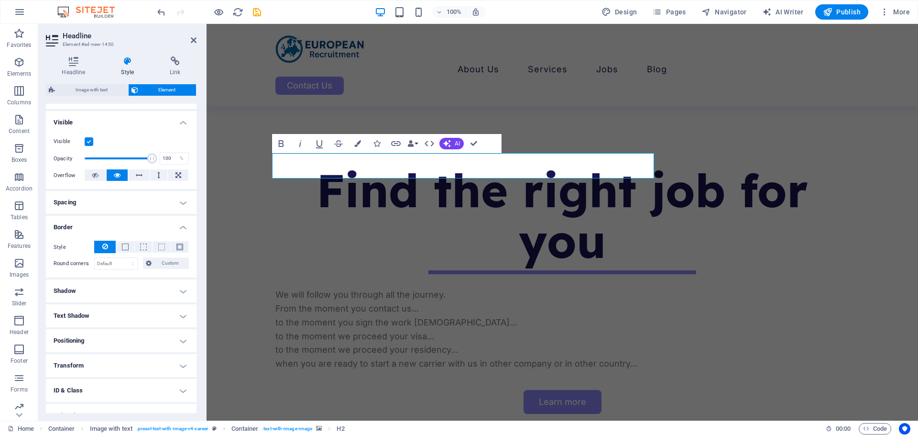
click at [109, 226] on h4 "Border" at bounding box center [121, 224] width 151 height 17
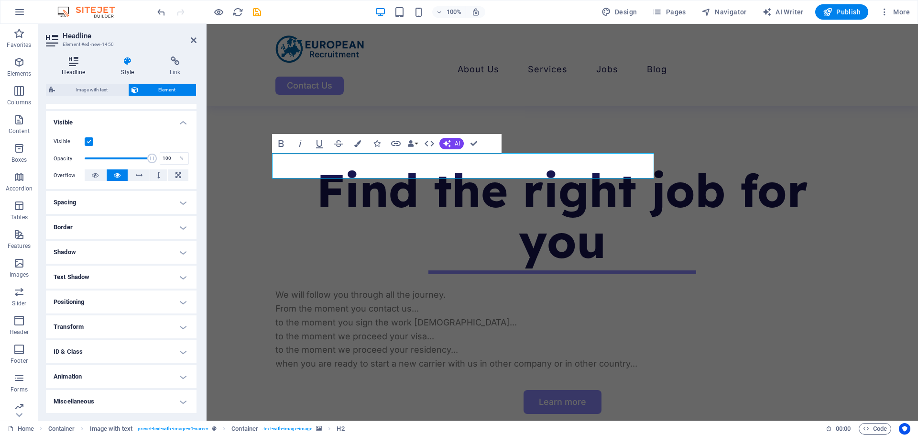
click at [83, 64] on icon at bounding box center [73, 61] width 55 height 10
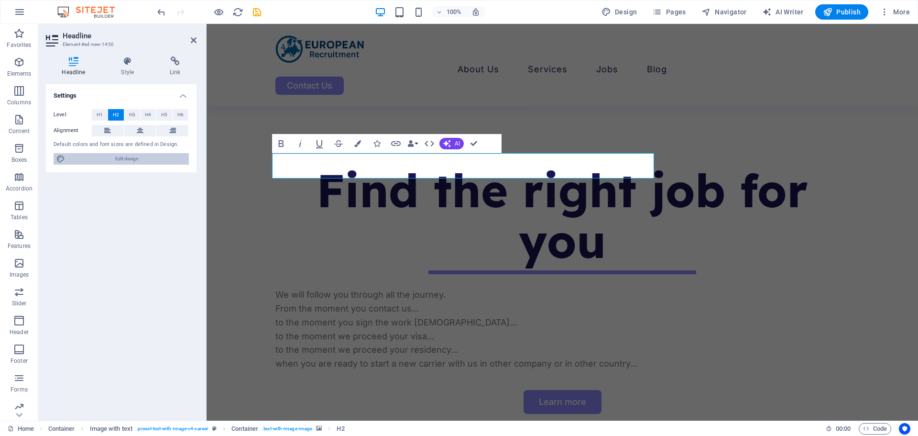
click at [129, 155] on span "Edit design" at bounding box center [127, 158] width 118 height 11
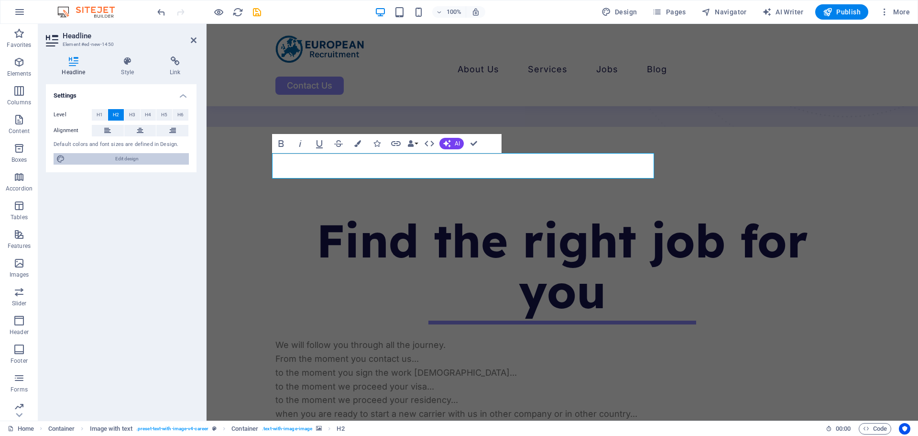
select select "px"
select select "400"
select select "px"
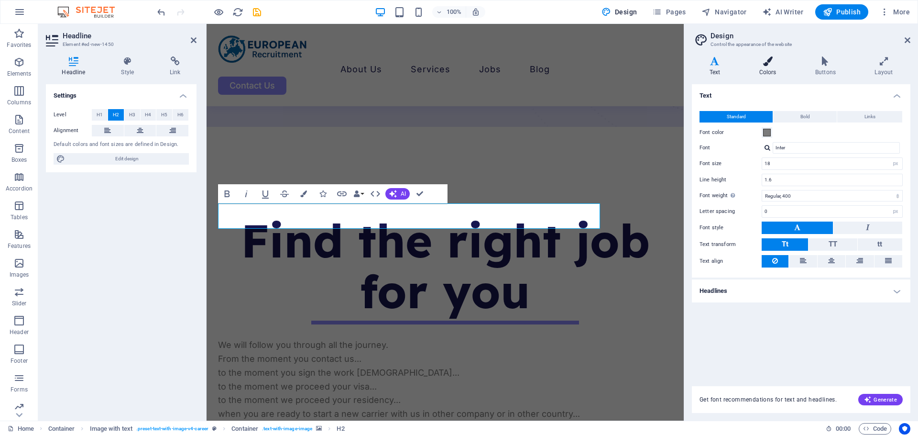
click at [777, 65] on icon at bounding box center [768, 61] width 52 height 10
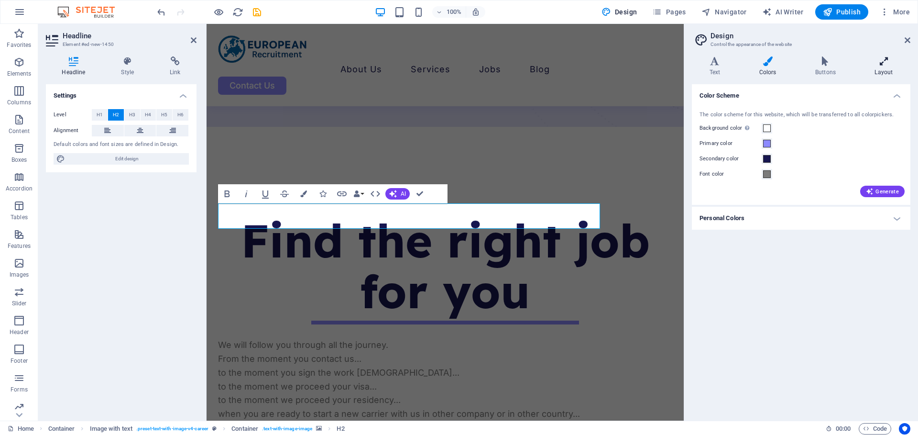
click at [882, 61] on icon at bounding box center [884, 61] width 53 height 10
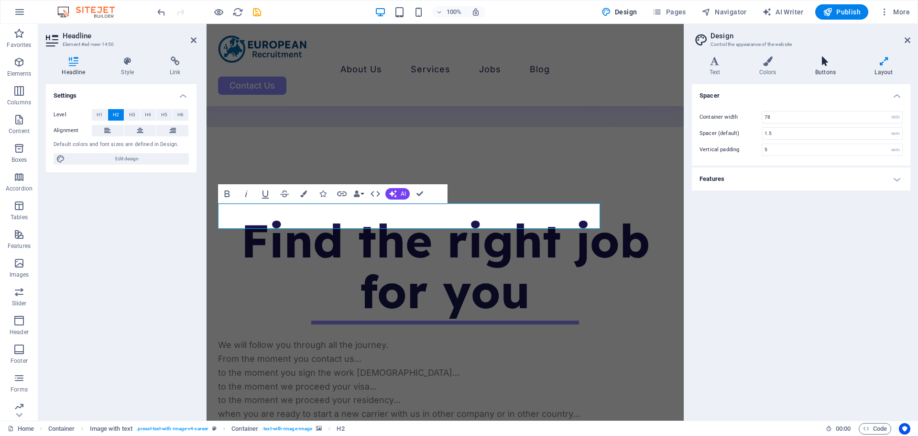
click at [830, 65] on icon at bounding box center [825, 61] width 55 height 10
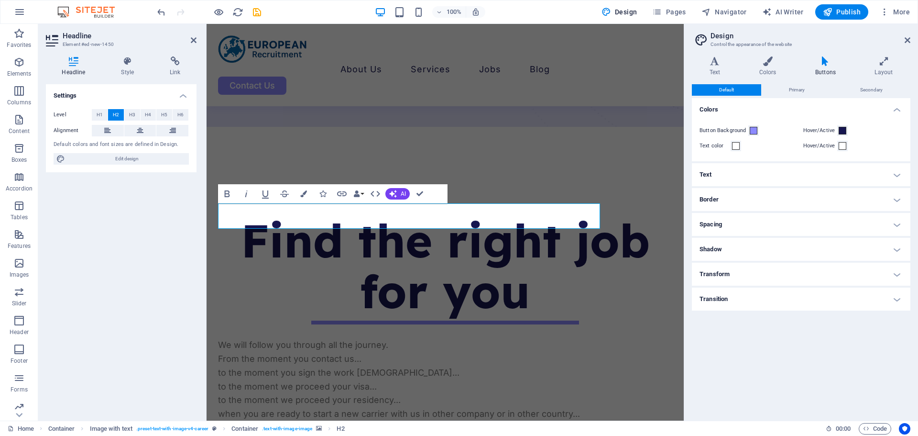
click at [746, 200] on h4 "Border" at bounding box center [801, 199] width 219 height 23
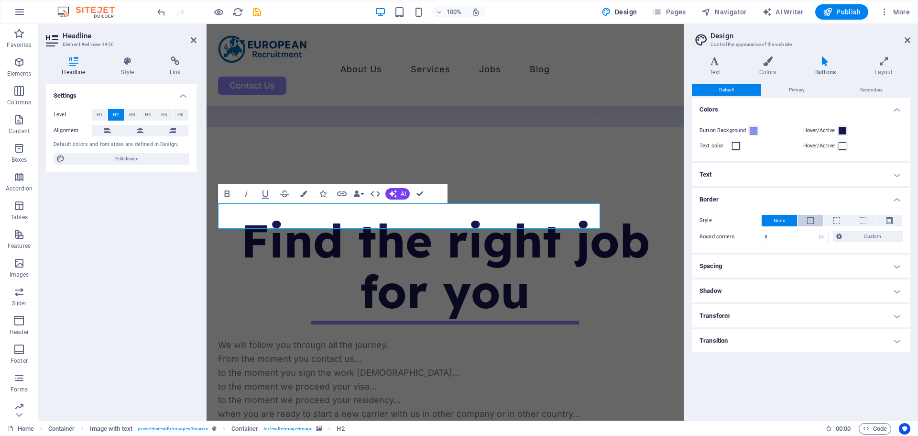
click at [806, 219] on button at bounding box center [811, 220] width 26 height 11
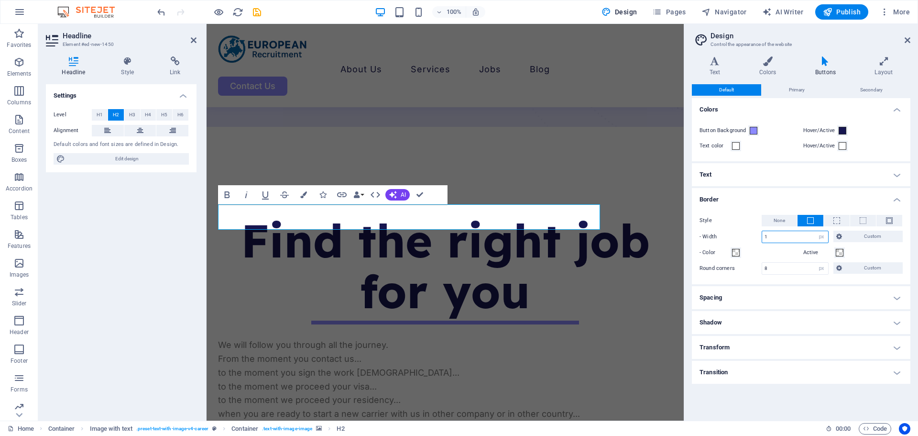
click at [803, 234] on input "1" at bounding box center [795, 236] width 66 height 11
type input "4"
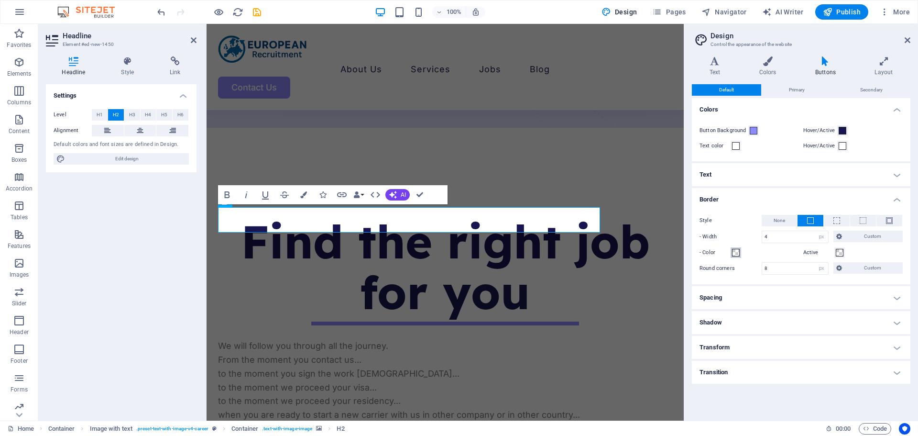
click at [738, 254] on span at bounding box center [736, 253] width 8 height 8
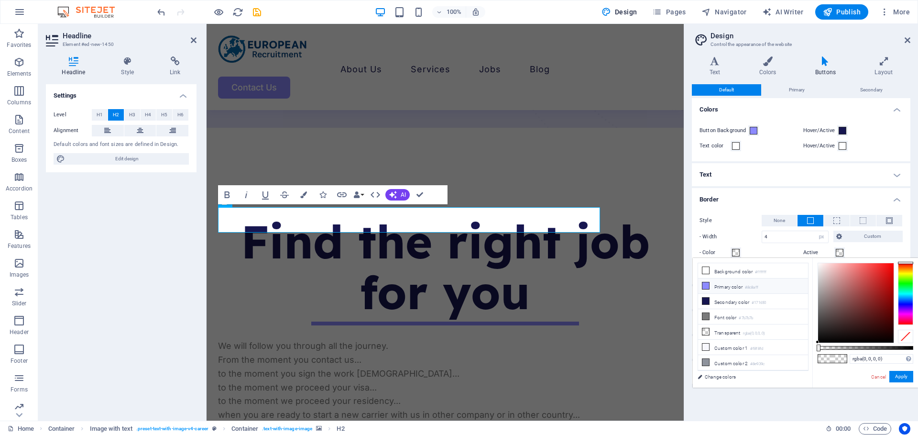
click at [740, 283] on li "Primary color #8c8aff" at bounding box center [753, 285] width 110 height 15
type input "#8c8aff"
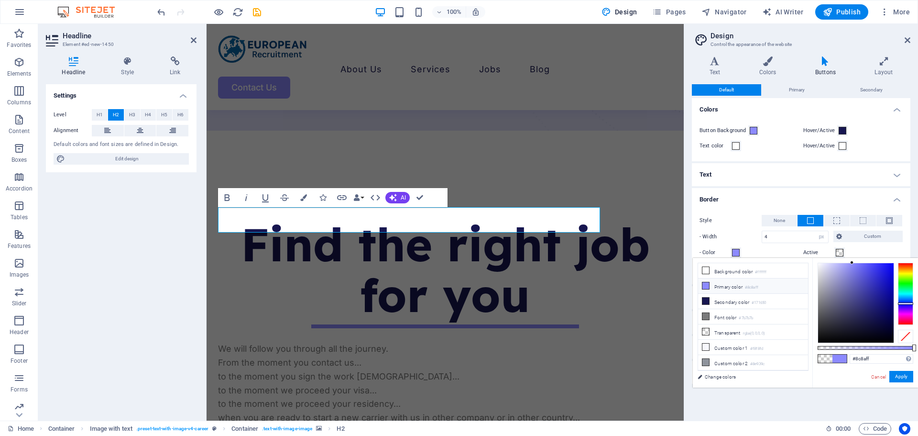
click at [748, 226] on label "Style" at bounding box center [731, 220] width 62 height 11
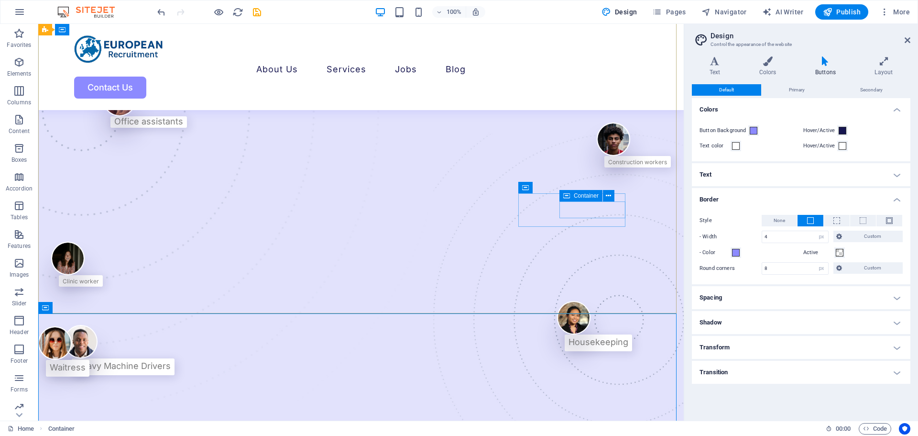
scroll to position [0, 0]
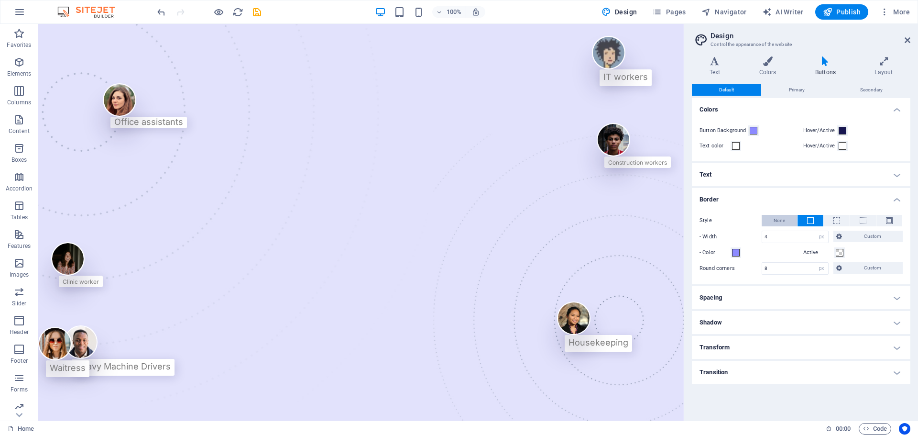
click at [776, 219] on span "None" at bounding box center [779, 220] width 11 height 11
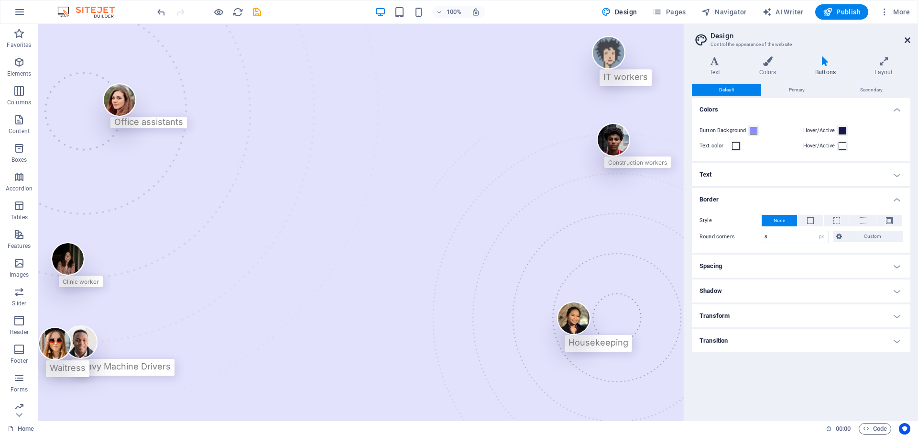
click at [907, 41] on icon at bounding box center [908, 40] width 6 height 8
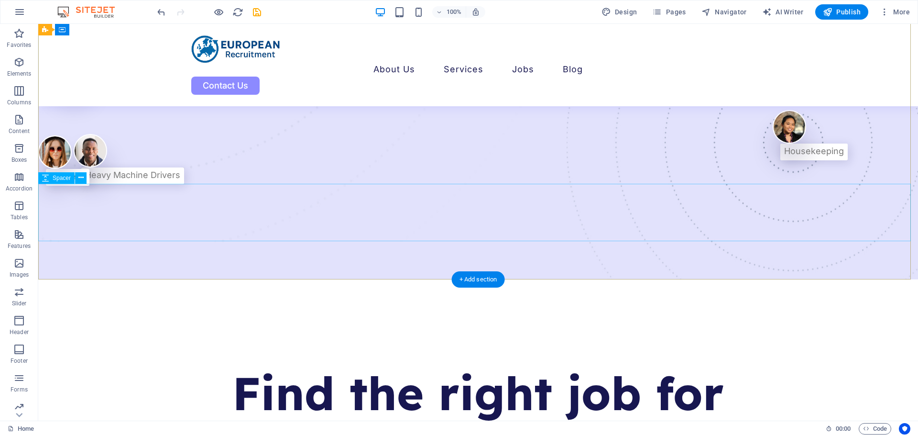
scroll to position [430, 0]
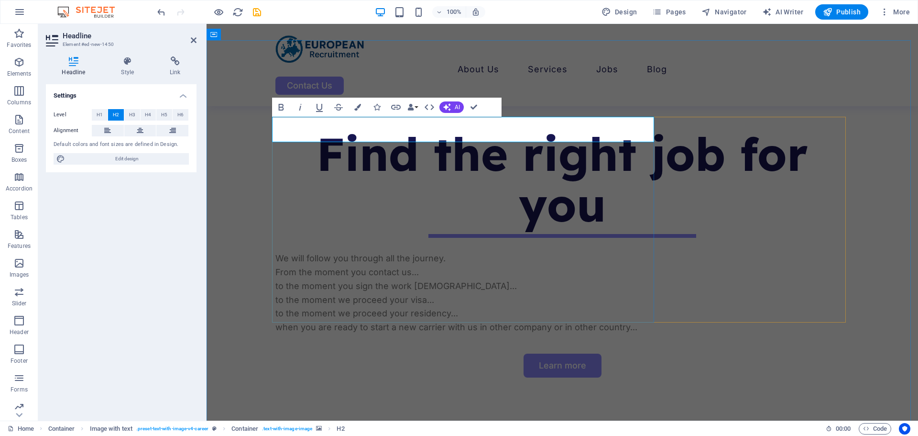
click at [357, 107] on icon "button" at bounding box center [357, 107] width 7 height 7
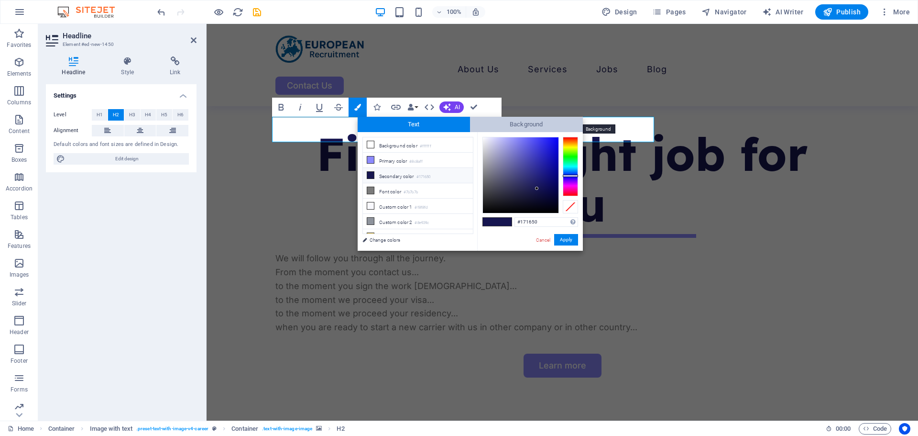
click at [526, 123] on span "Background" at bounding box center [526, 124] width 113 height 15
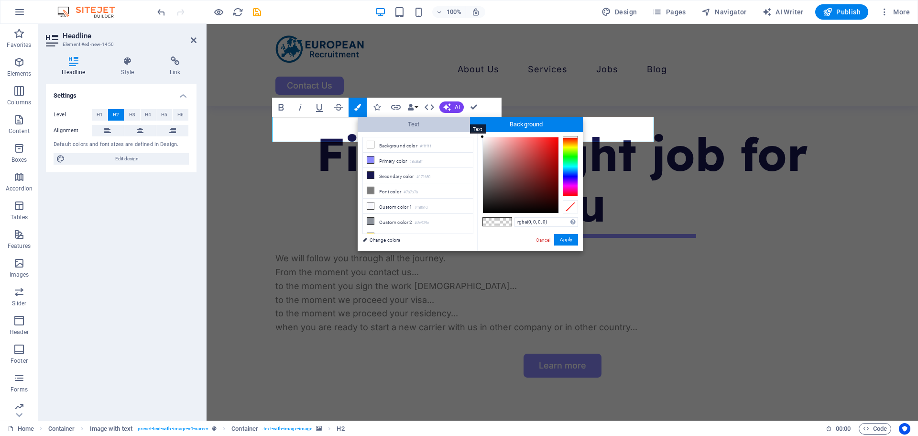
click at [413, 129] on span "Text" at bounding box center [414, 124] width 113 height 15
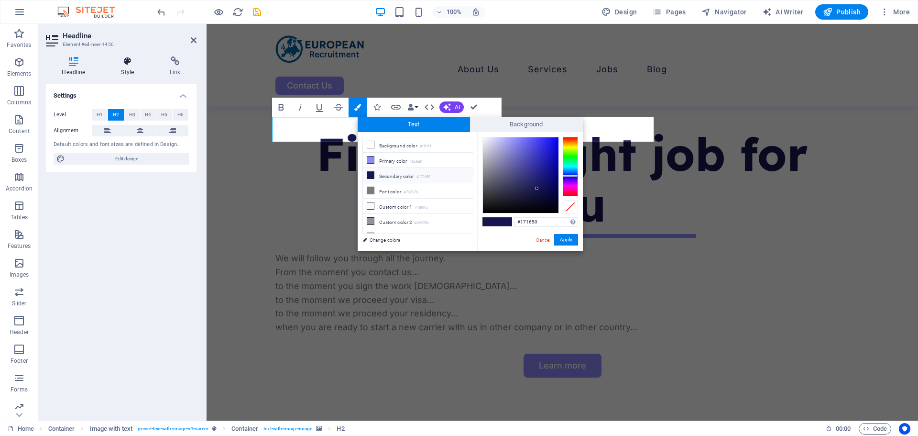
click at [131, 70] on h4 "Style" at bounding box center [129, 66] width 49 height 20
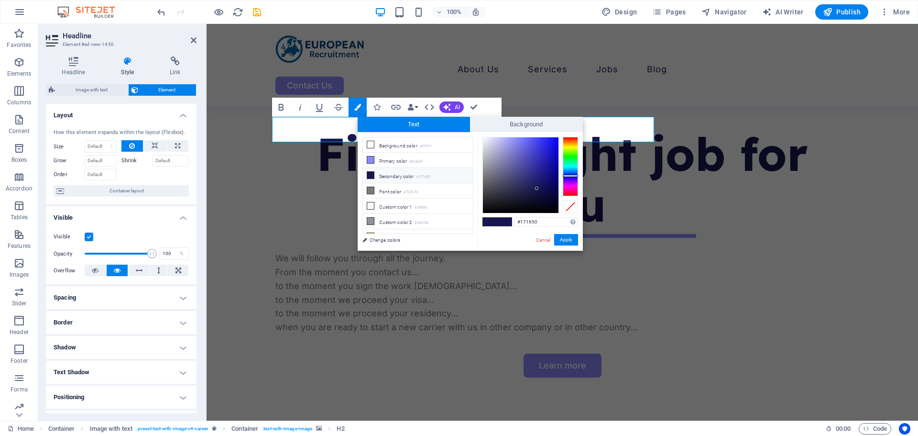
click at [88, 237] on label at bounding box center [89, 236] width 9 height 9
click at [0, 0] on input "Visible" at bounding box center [0, 0] width 0 height 0
click at [88, 237] on label at bounding box center [89, 236] width 9 height 9
click at [0, 0] on input "Visible" at bounding box center [0, 0] width 0 height 0
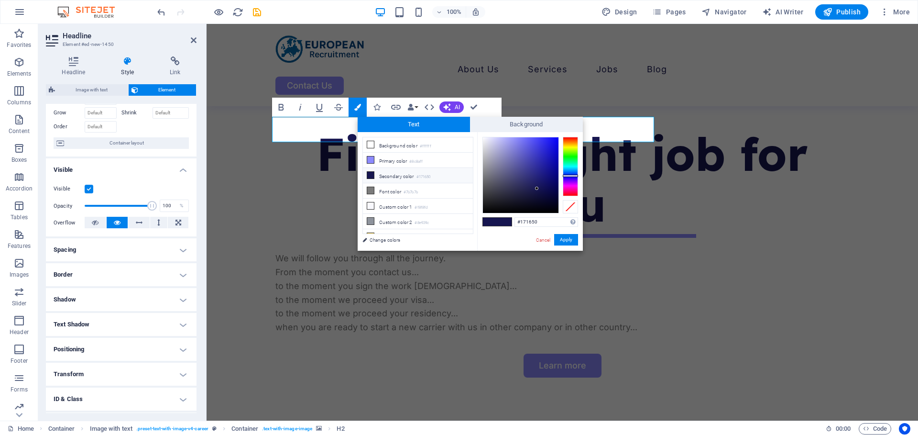
click at [89, 319] on h4 "Text Shadow" at bounding box center [121, 324] width 151 height 23
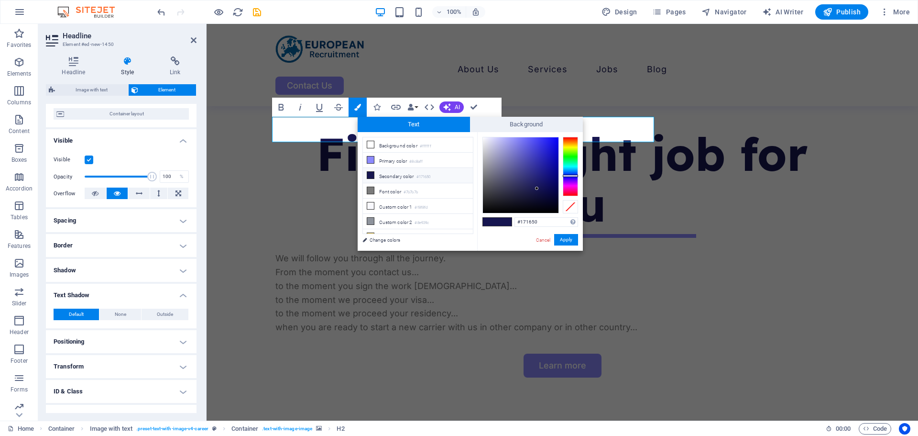
scroll to position [117, 0]
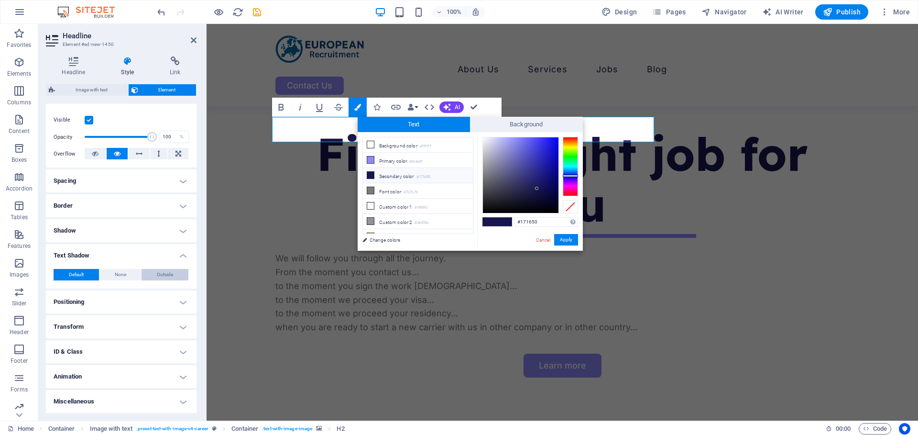
click at [157, 278] on span "Outside" at bounding box center [165, 274] width 16 height 11
type input "2"
type input "4"
click at [91, 290] on span at bounding box center [90, 291] width 8 height 8
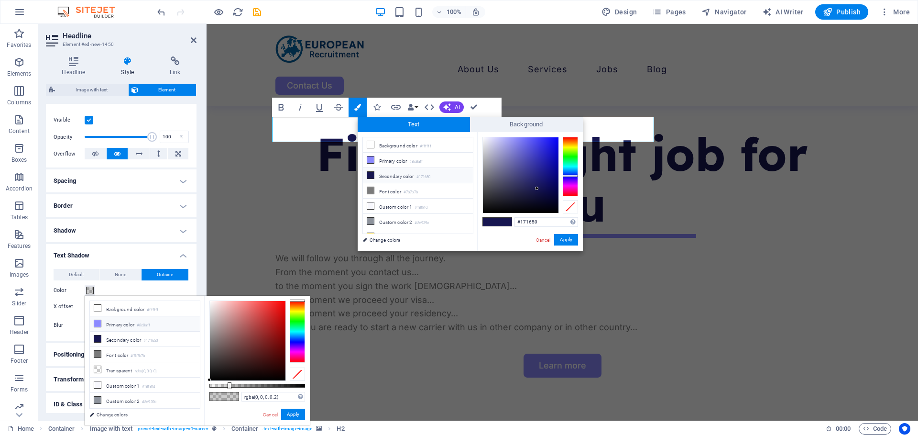
click at [114, 322] on li "Primary color #8c8aff" at bounding box center [145, 323] width 110 height 15
type input "#8c8aff"
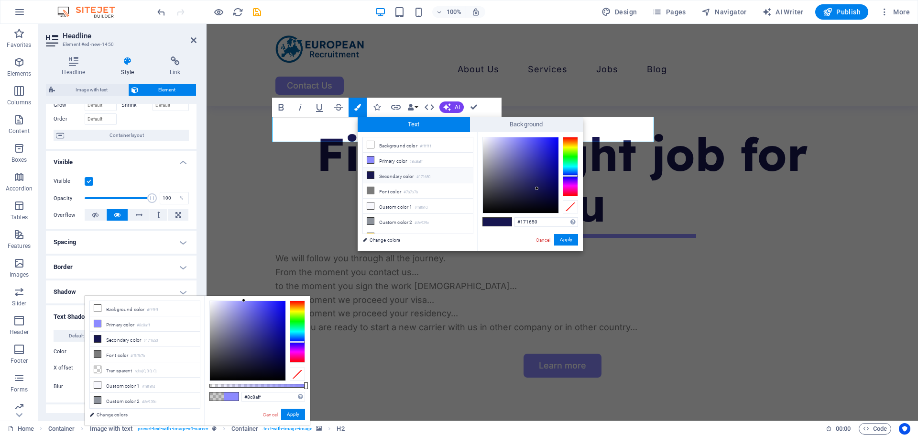
scroll to position [182, 0]
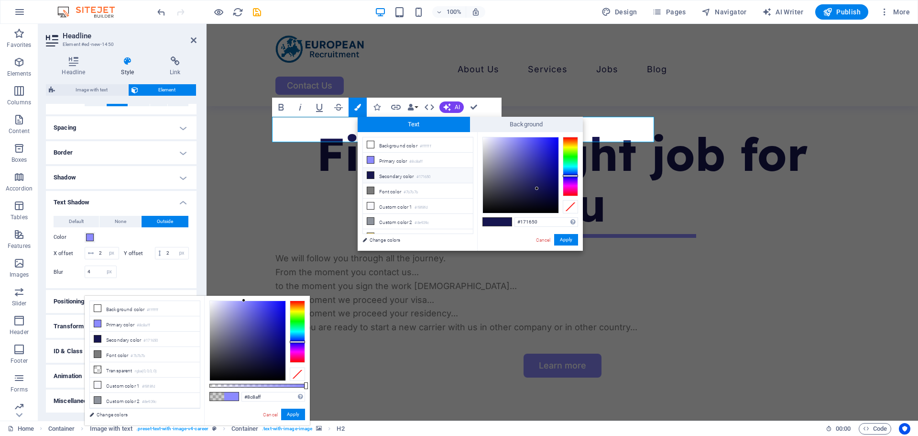
click at [65, 277] on div "Blur 4 px rem % vh vw" at bounding box center [85, 271] width 63 height 12
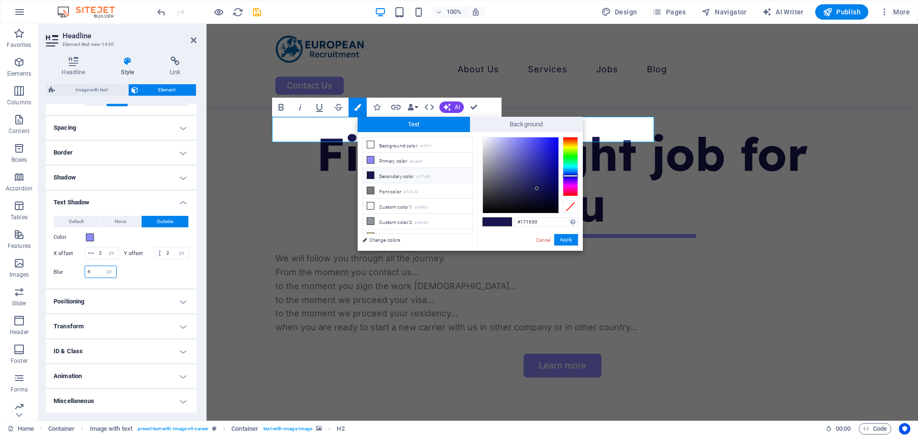
click at [95, 270] on input "4" at bounding box center [100, 271] width 31 height 11
click at [164, 254] on input "2" at bounding box center [176, 252] width 24 height 11
type input "0"
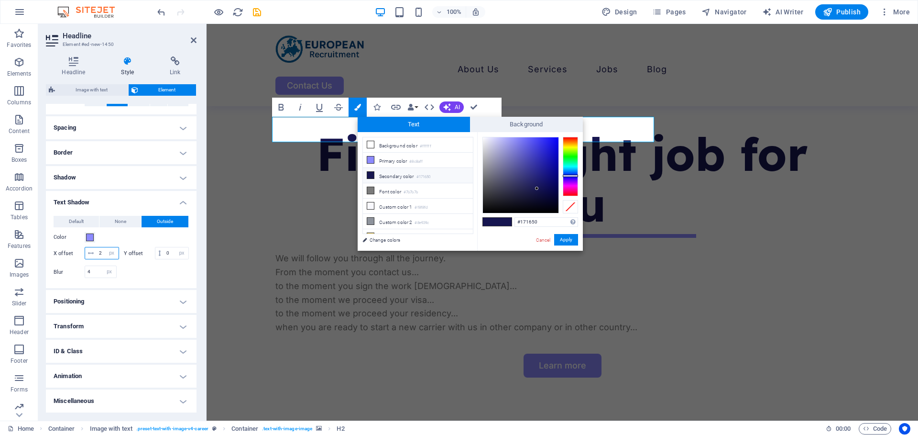
click at [102, 247] on input "2" at bounding box center [108, 252] width 22 height 11
type input "0"
click at [131, 269] on div at bounding box center [155, 271] width 68 height 12
click at [93, 268] on input "4" at bounding box center [100, 271] width 31 height 11
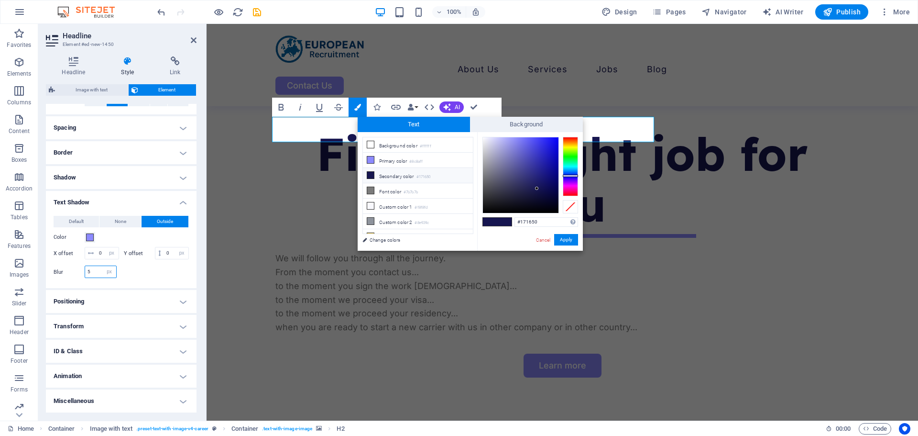
type input "6"
click at [149, 280] on div at bounding box center [155, 279] width 68 height 2
click at [90, 233] on span at bounding box center [90, 237] width 8 height 8
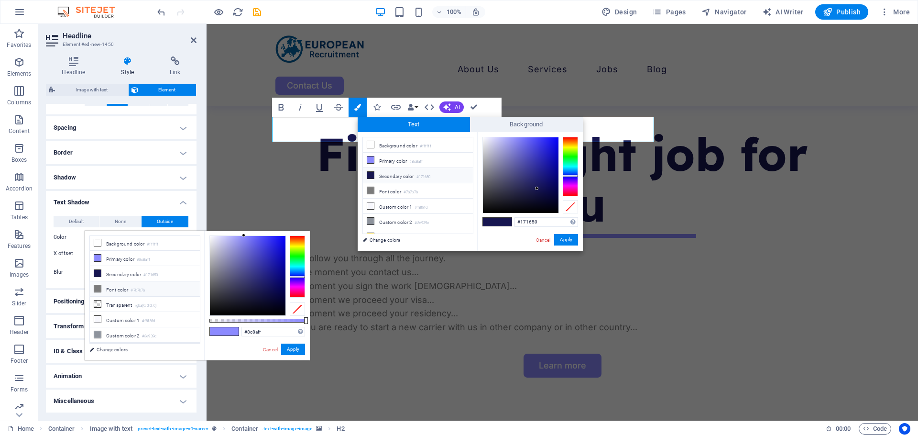
scroll to position [0, 0]
click at [198, 183] on div "Headline Style Link Settings Level H1 H2 H3 H4 H5 H6 Alignment Default colors a…" at bounding box center [121, 235] width 166 height 372
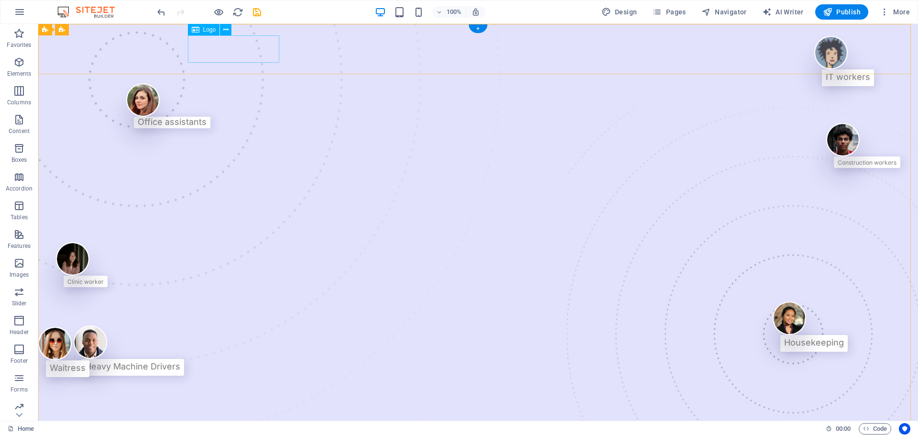
select select "px"
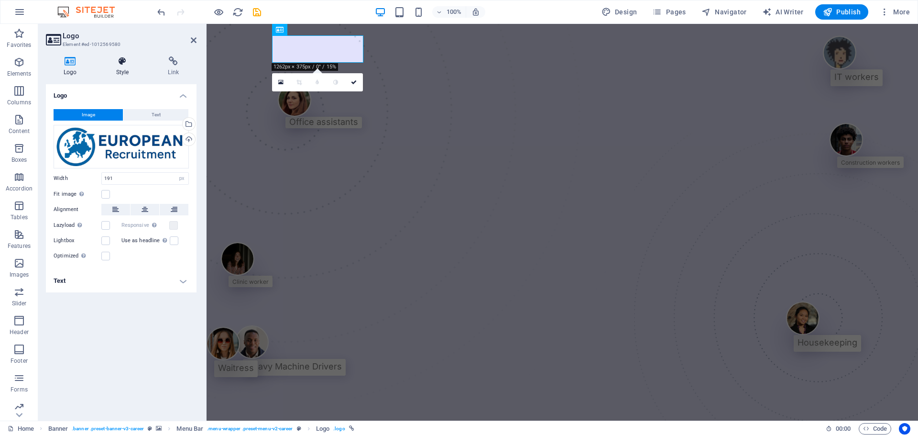
click at [133, 68] on h4 "Style" at bounding box center [125, 66] width 52 height 20
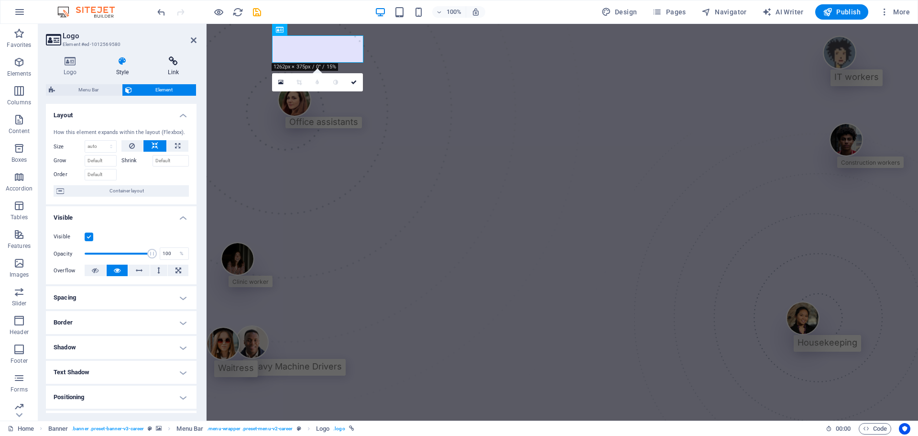
click at [168, 65] on icon at bounding box center [173, 61] width 46 height 10
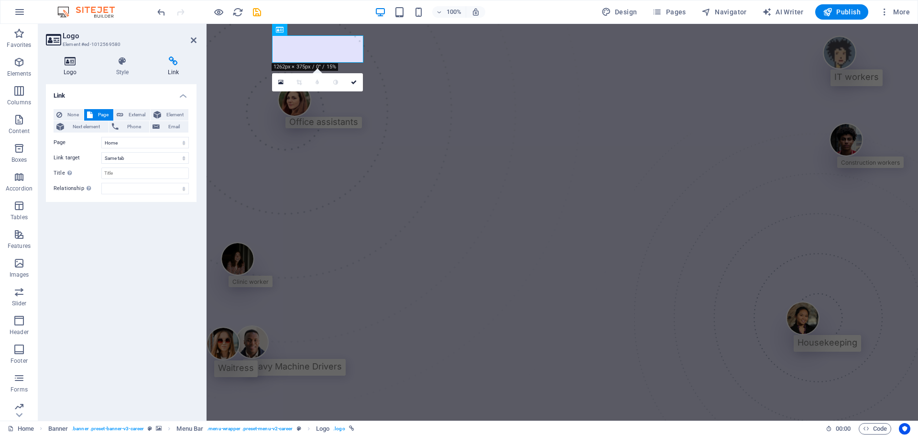
click at [75, 63] on icon at bounding box center [70, 61] width 49 height 10
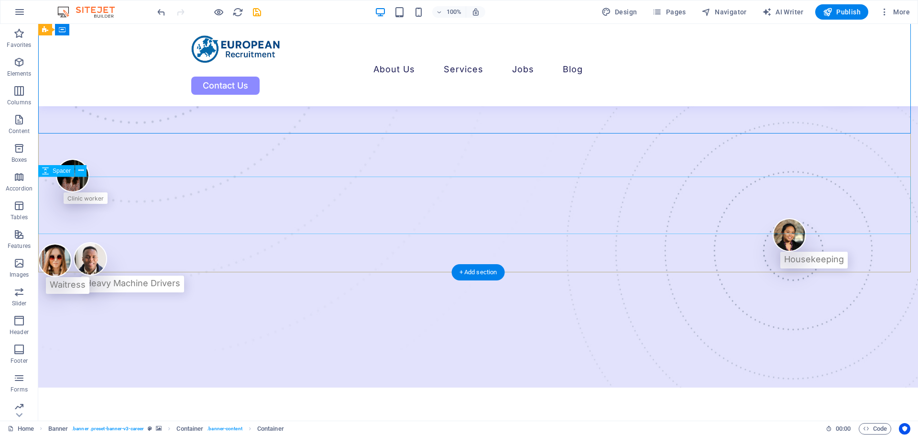
scroll to position [48, 0]
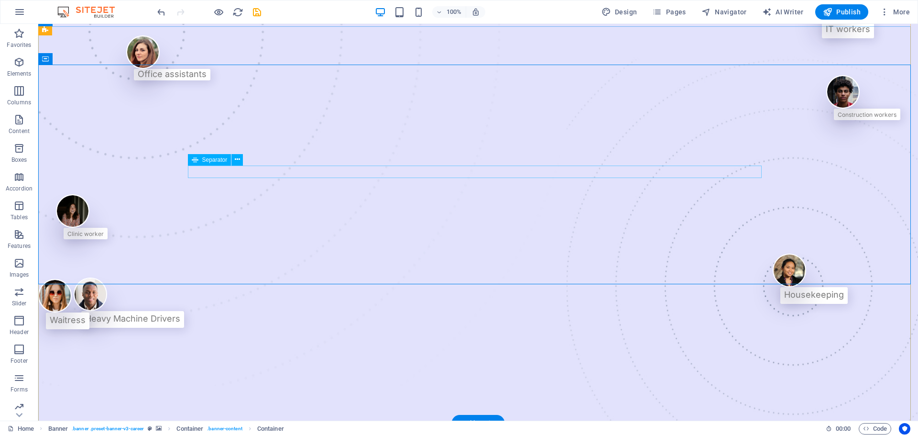
select select "px"
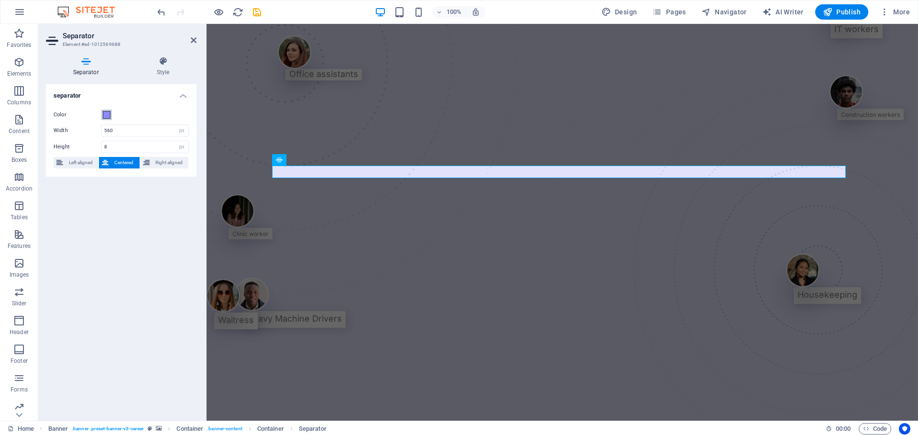
click at [108, 116] on span at bounding box center [107, 115] width 8 height 8
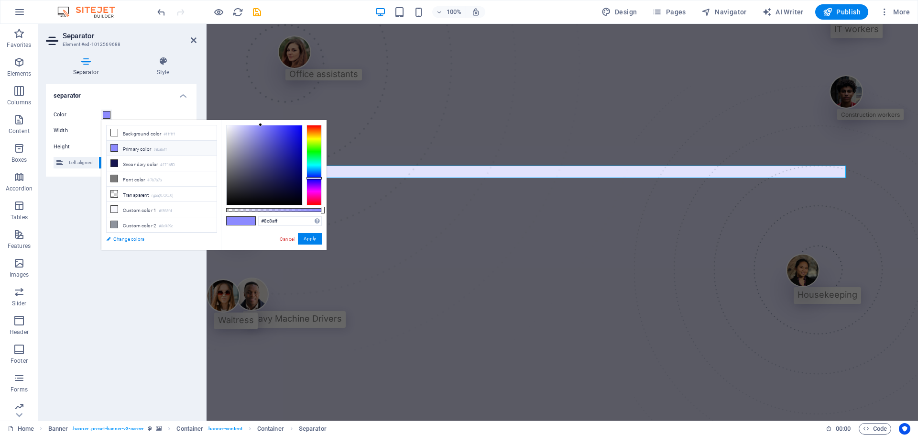
click at [138, 236] on link "Change colors" at bounding box center [156, 239] width 111 height 12
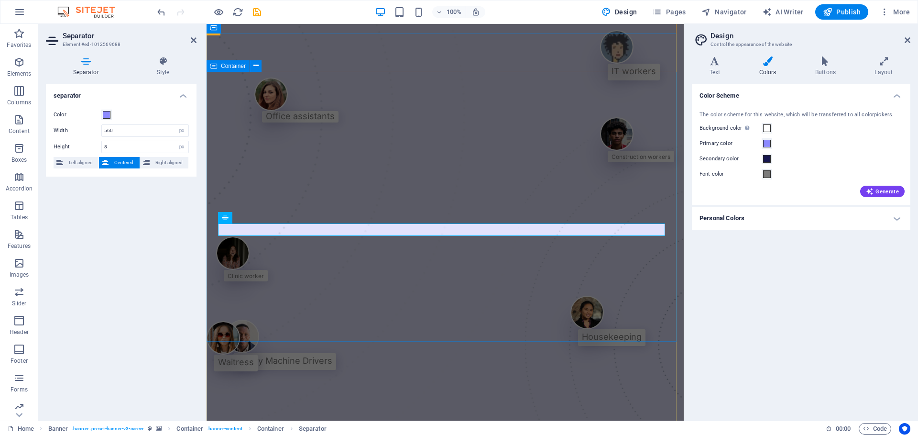
scroll to position [0, 0]
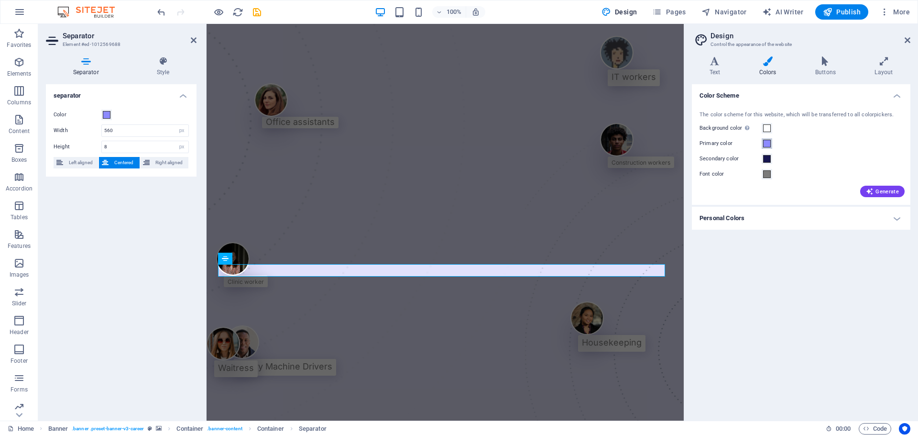
click at [766, 144] on span at bounding box center [767, 144] width 8 height 8
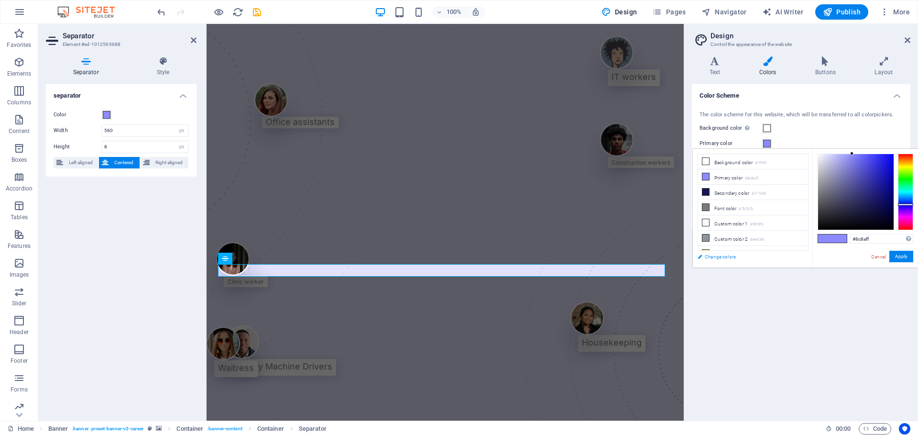
click at [708, 256] on link "Change colors" at bounding box center [748, 257] width 111 height 12
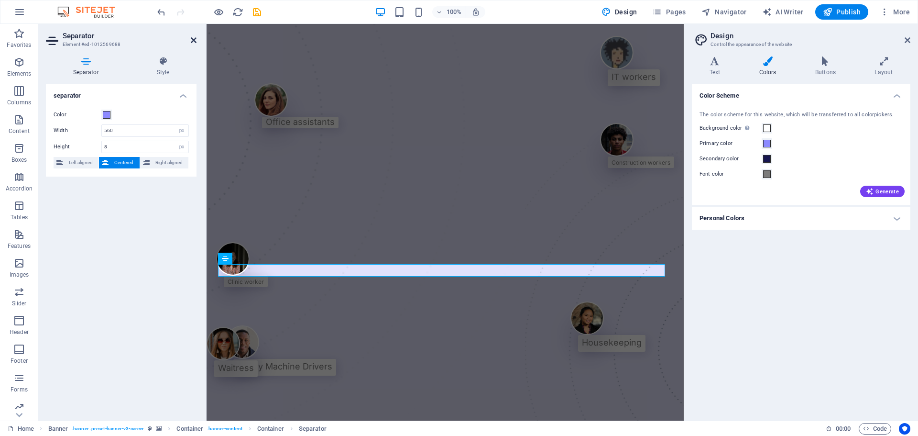
click at [194, 39] on icon at bounding box center [194, 40] width 6 height 8
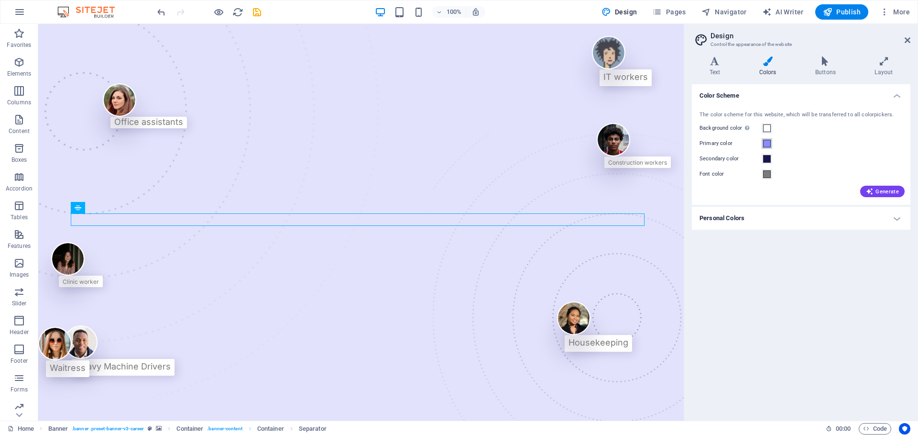
click at [767, 145] on span at bounding box center [767, 144] width 8 height 8
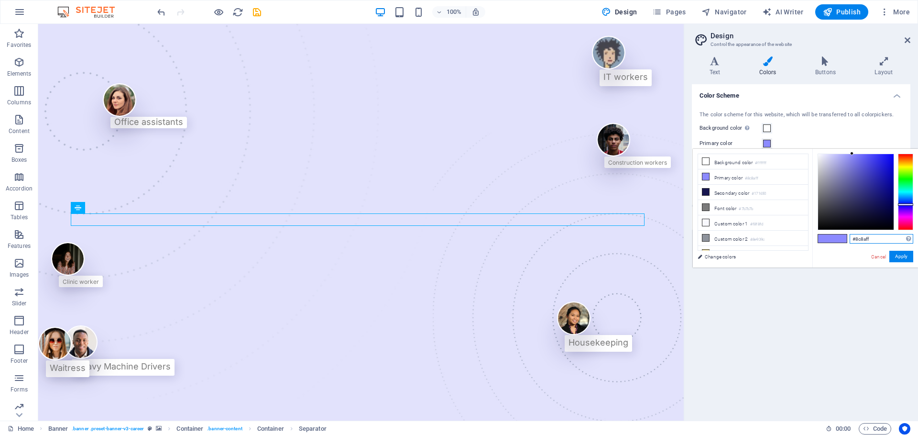
click at [858, 240] on input "#8c8aff" at bounding box center [882, 239] width 64 height 10
paste input "0161a4"
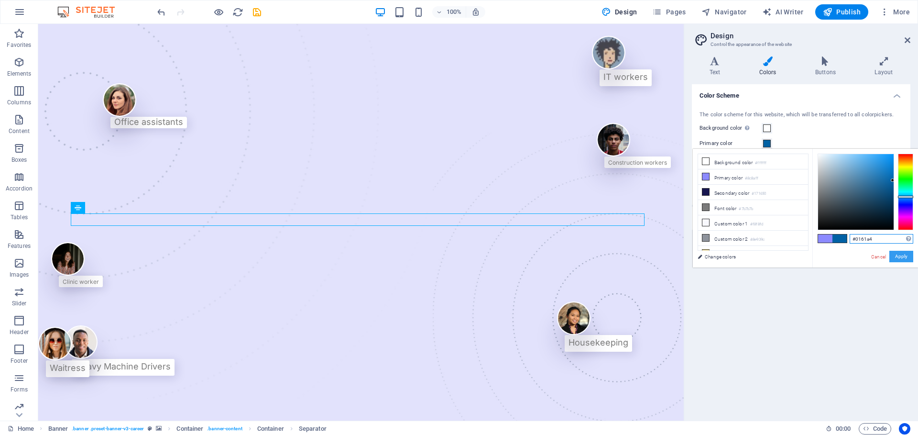
type input "#0161a4"
click at [894, 254] on button "Apply" at bounding box center [902, 256] width 24 height 11
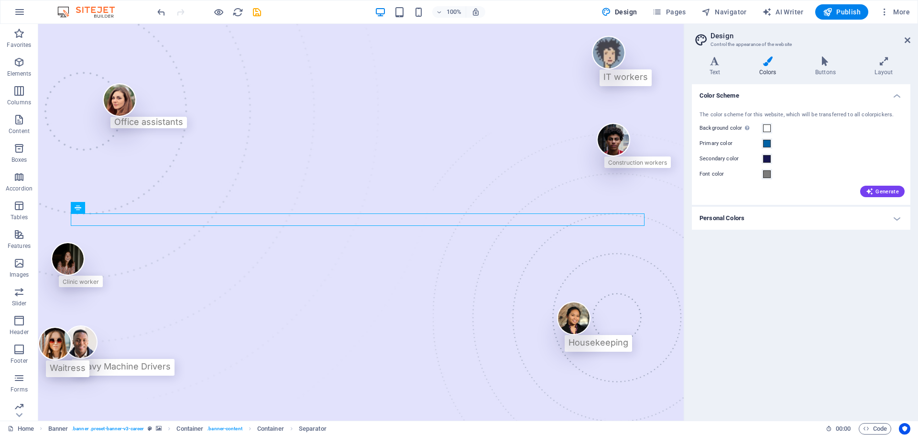
click at [780, 258] on div "Color Scheme The color scheme for this website, which will be transferred to al…" at bounding box center [801, 248] width 219 height 329
click at [769, 221] on h4 "Personal Colors" at bounding box center [801, 218] width 219 height 23
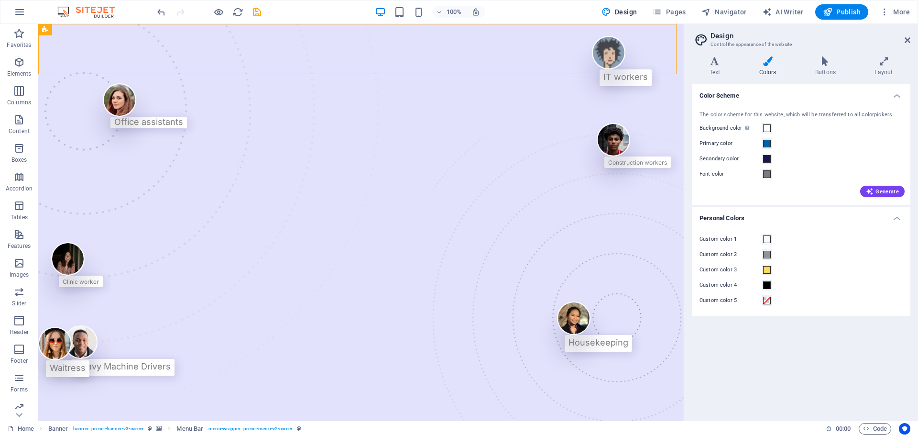
click at [913, 41] on aside "Design Control the appearance of the website Variants Text Colors Buttons Layou…" at bounding box center [801, 222] width 234 height 397
click at [909, 39] on icon at bounding box center [908, 40] width 6 height 8
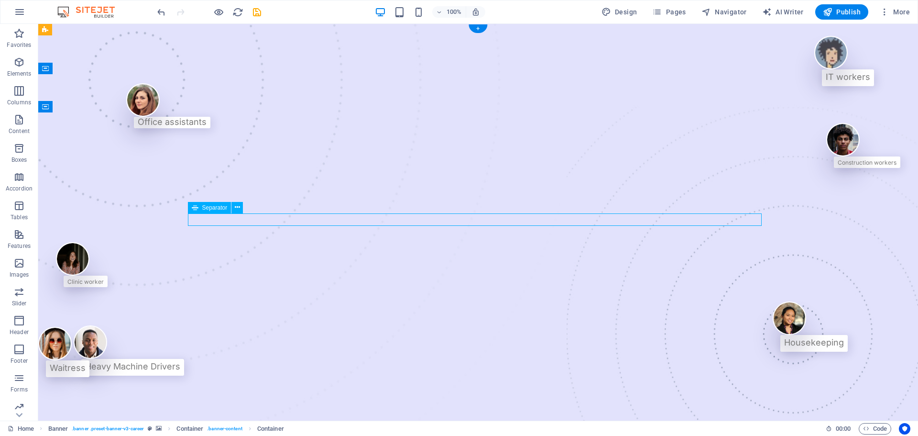
select select "px"
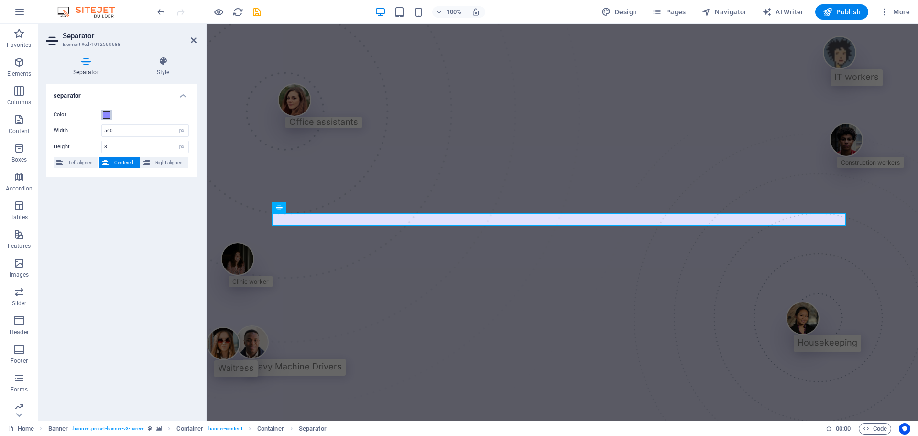
click at [105, 119] on button "Color" at bounding box center [106, 115] width 11 height 11
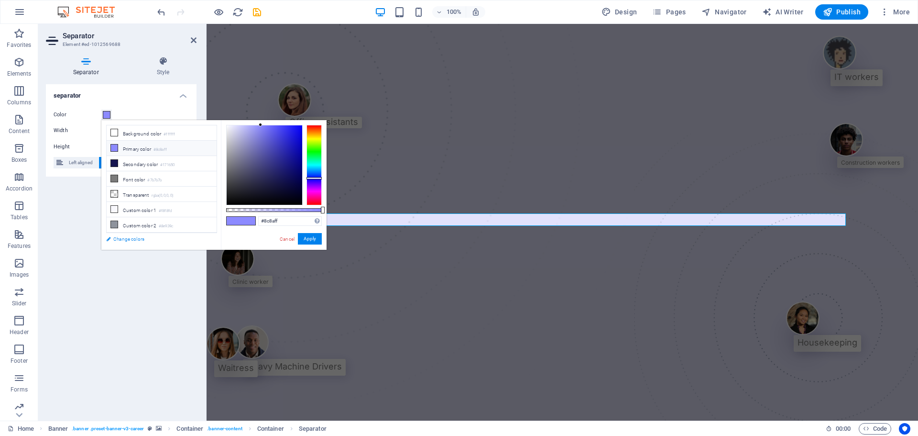
click at [136, 239] on link "Change colors" at bounding box center [156, 239] width 111 height 12
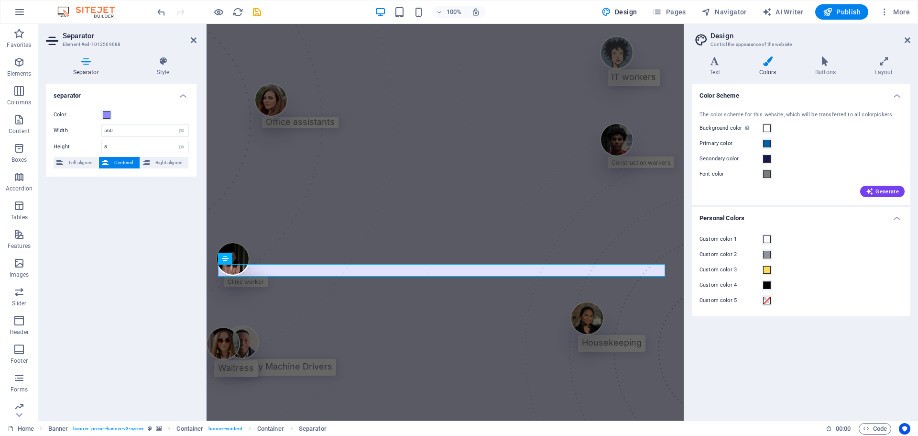
click at [836, 177] on div "Font color" at bounding box center [801, 173] width 203 height 11
click at [876, 191] on span "Generate" at bounding box center [882, 192] width 33 height 8
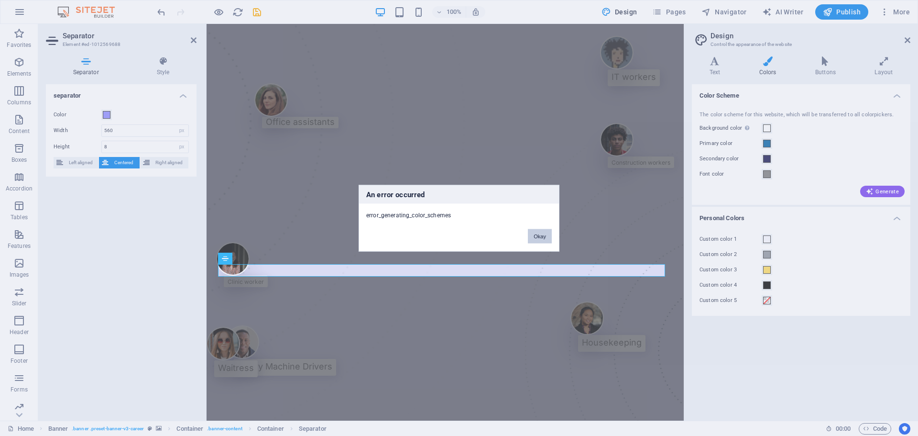
click at [536, 235] on button "Okay" at bounding box center [540, 236] width 24 height 14
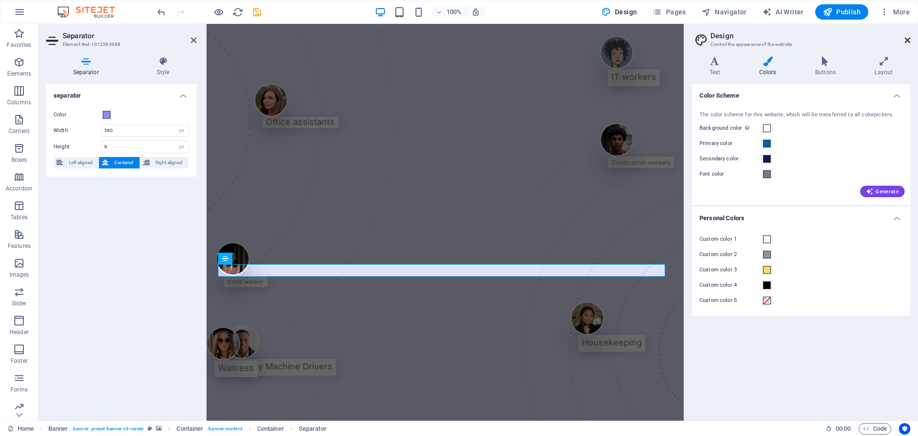
click at [908, 37] on icon at bounding box center [908, 40] width 6 height 8
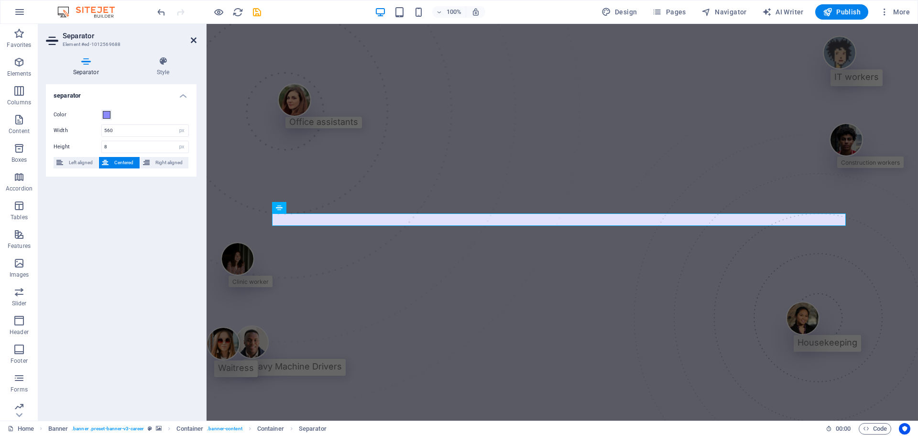
click at [192, 40] on icon at bounding box center [194, 40] width 6 height 8
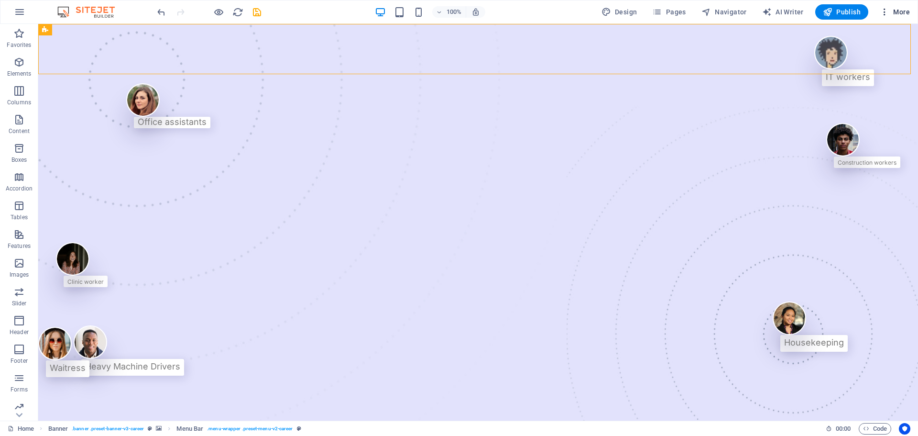
click at [890, 10] on span "More" at bounding box center [895, 12] width 30 height 10
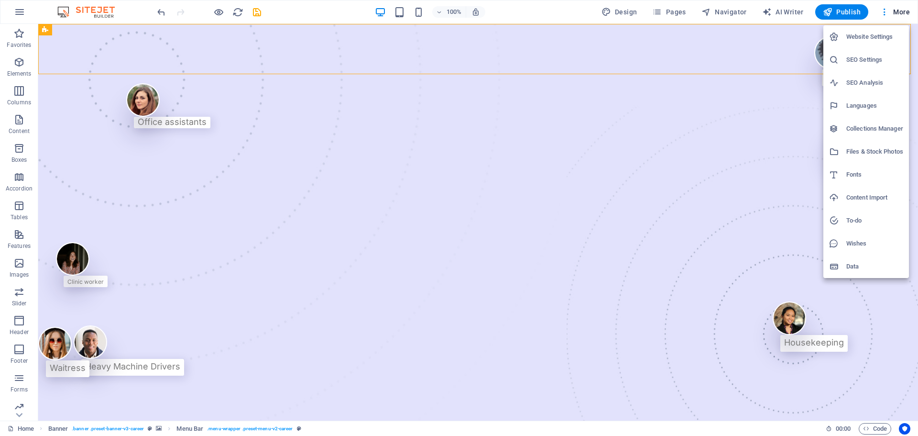
click at [873, 9] on div at bounding box center [459, 218] width 918 height 436
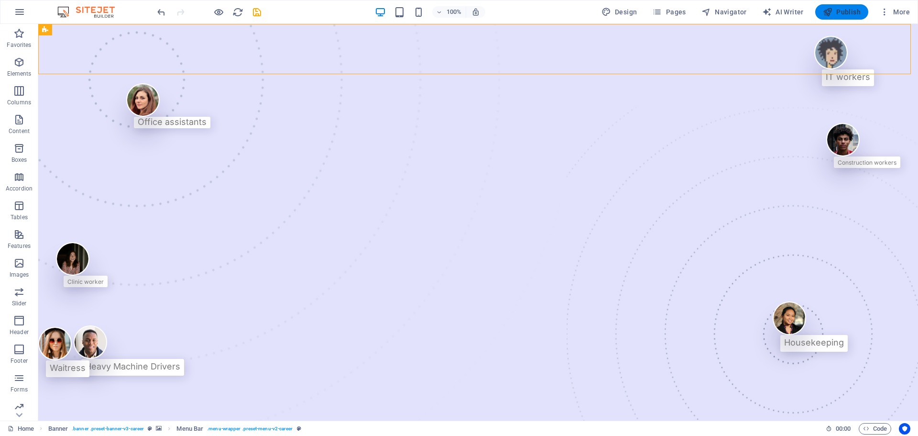
click at [857, 7] on span "Publish" at bounding box center [842, 12] width 38 height 10
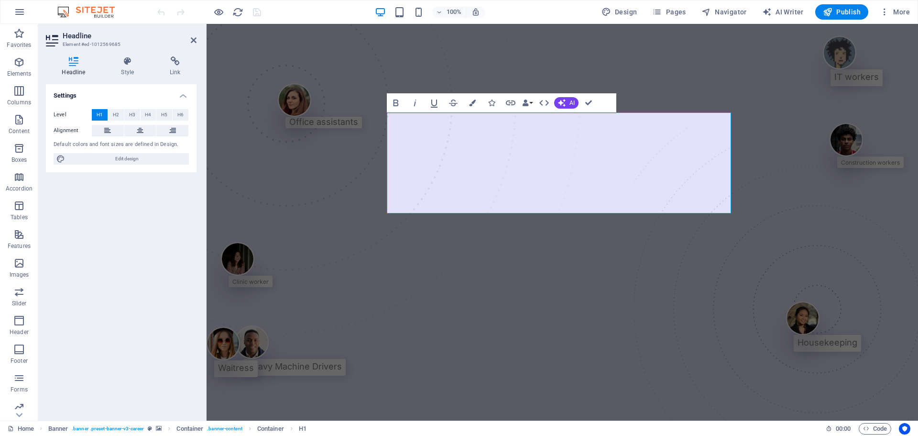
click at [160, 225] on div "Settings Level H1 H2 H3 H4 H5 H6 Alignment Default colors and font sizes are de…" at bounding box center [121, 248] width 151 height 329
click at [130, 69] on h4 "Style" at bounding box center [129, 66] width 49 height 20
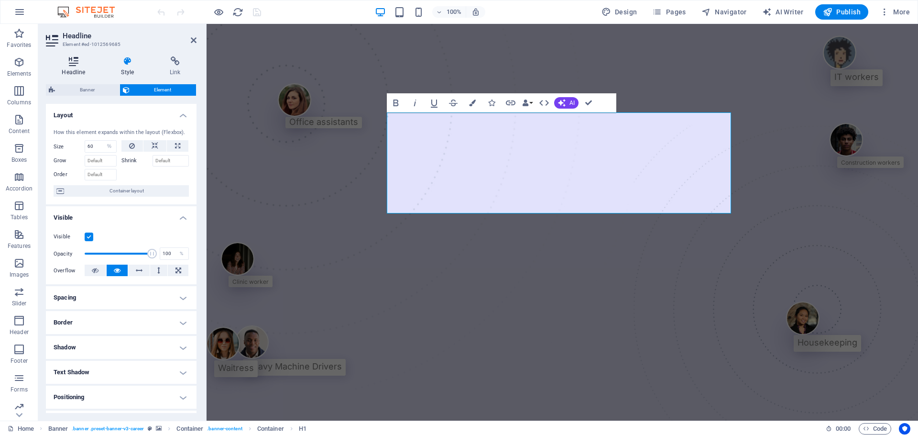
click at [77, 67] on h4 "Headline" at bounding box center [75, 66] width 59 height 20
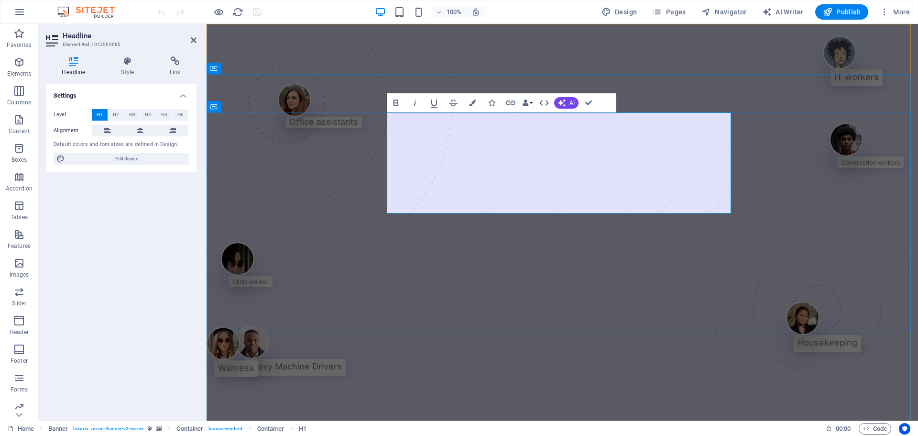
click at [470, 104] on icon "button" at bounding box center [472, 102] width 7 height 7
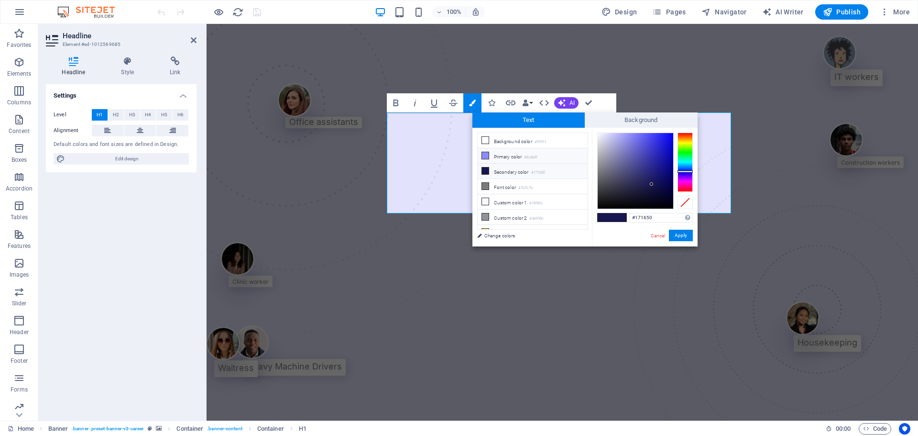
click at [525, 156] on li "Primary color #8c8aff" at bounding box center [533, 155] width 110 height 15
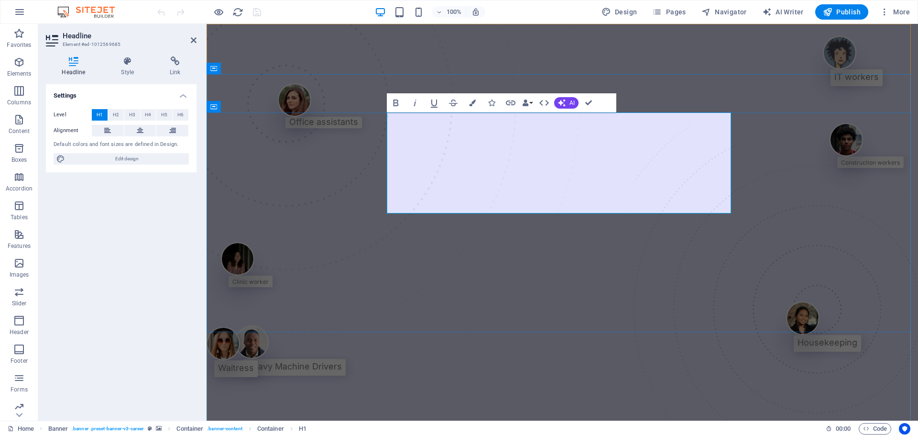
click at [475, 105] on icon "button" at bounding box center [472, 102] width 7 height 7
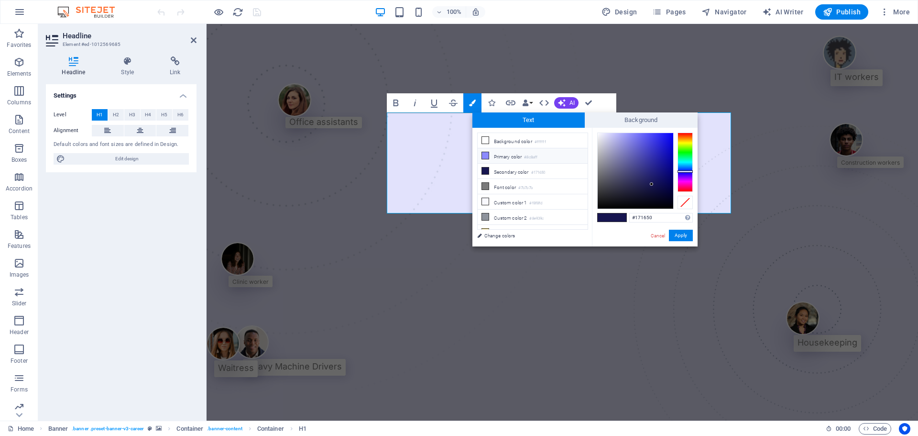
click at [510, 152] on li "Primary color #8c8aff" at bounding box center [533, 155] width 110 height 15
type input "#8c8aff"
click at [684, 237] on button "Apply" at bounding box center [681, 235] width 24 height 11
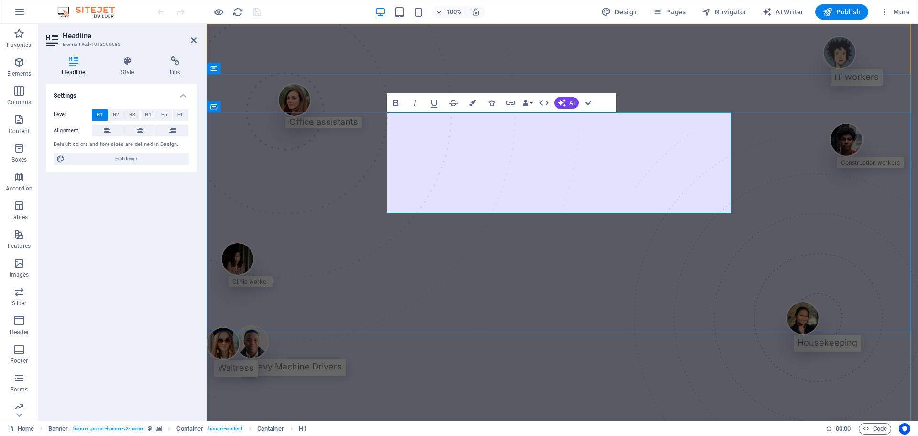
click at [177, 155] on span "Edit design" at bounding box center [127, 158] width 118 height 11
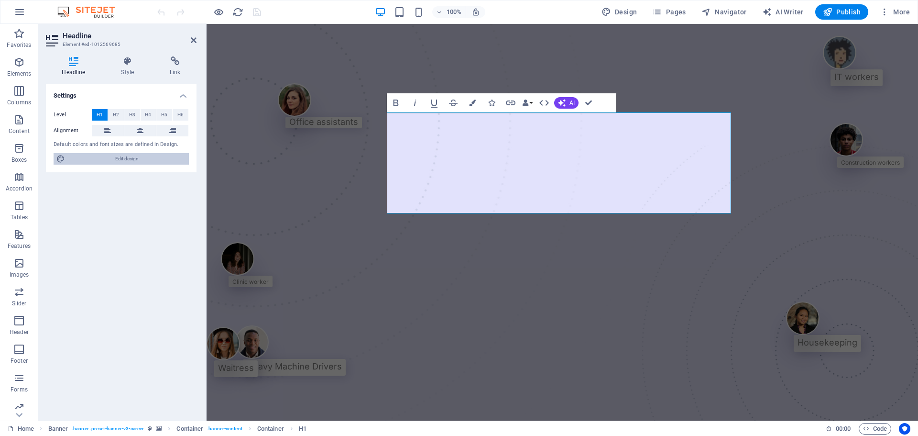
select select "px"
select select "400"
select select "px"
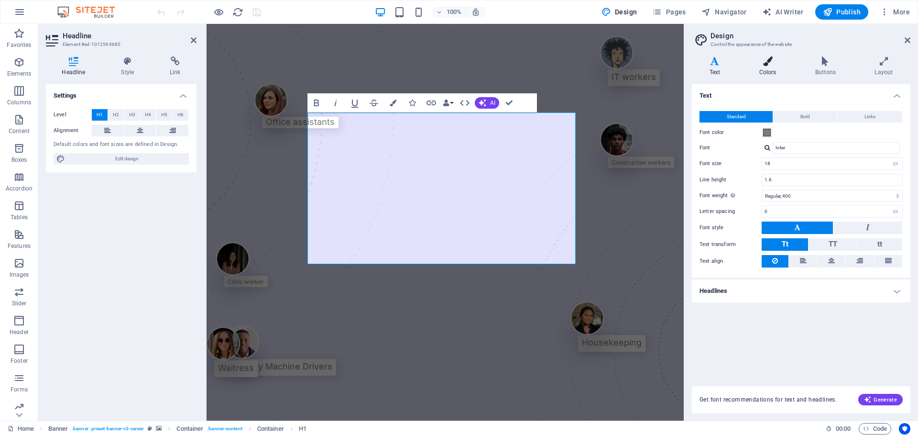
click at [775, 71] on h4 "Colors" at bounding box center [770, 66] width 56 height 20
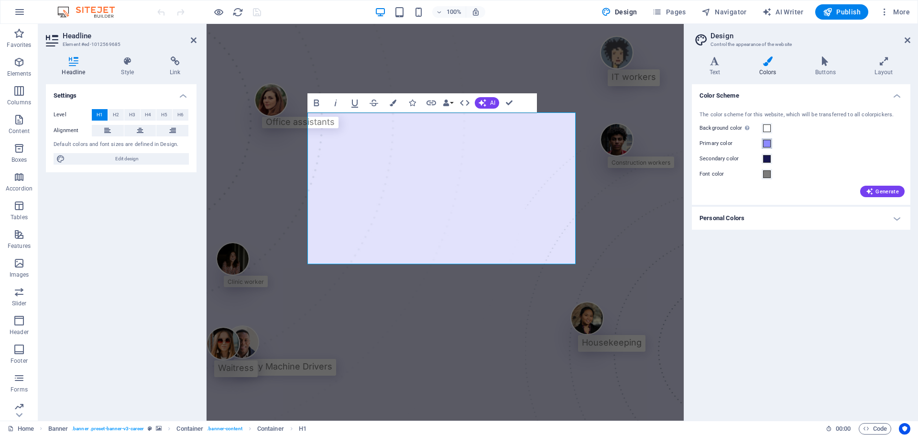
click at [768, 142] on span at bounding box center [767, 144] width 8 height 8
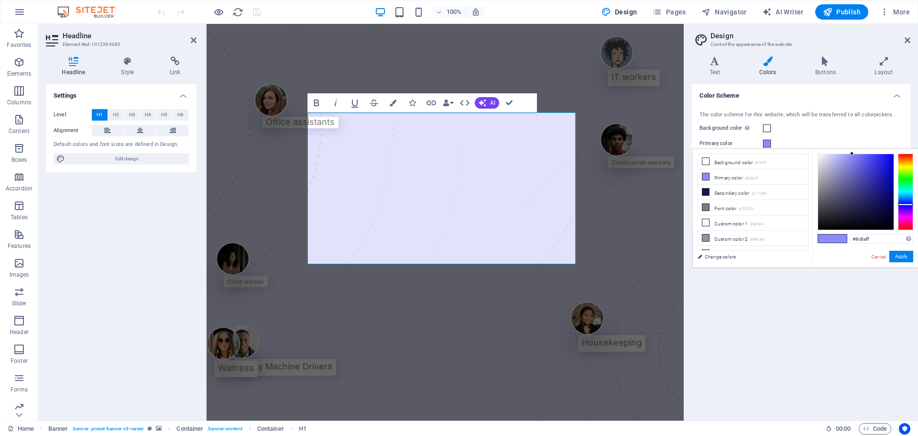
click at [869, 233] on div "#8c8aff Supported formats #0852ed rgb(8, 82, 237) rgba(8, 82, 237, 90%) hsv(221…" at bounding box center [866, 277] width 106 height 257
click at [867, 236] on input "#8c8aff" at bounding box center [882, 239] width 64 height 10
paste input "0161a4"
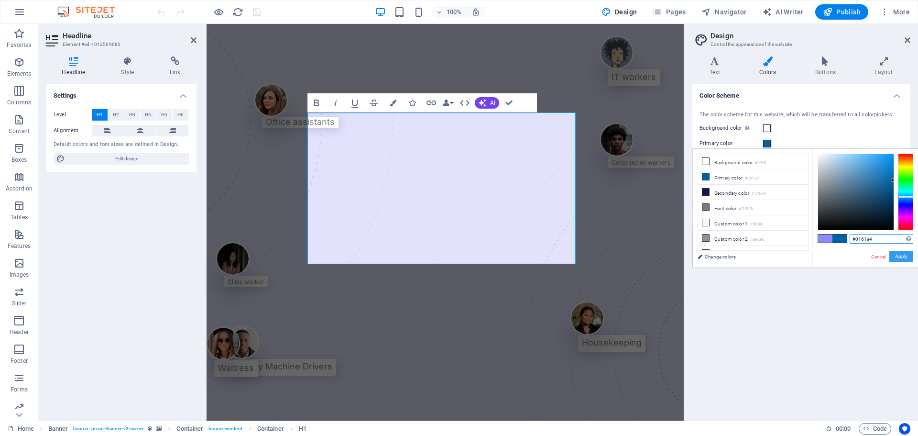
type input "#0161a4"
click at [908, 255] on button "Apply" at bounding box center [902, 256] width 24 height 11
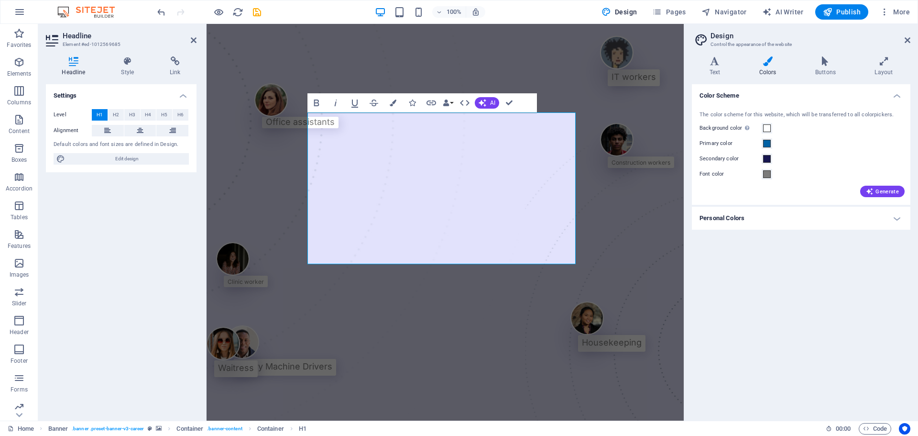
click at [832, 260] on div "Color Scheme The color scheme for this website, which will be transferred to al…" at bounding box center [801, 248] width 219 height 329
click at [876, 427] on span "Code" at bounding box center [875, 428] width 24 height 11
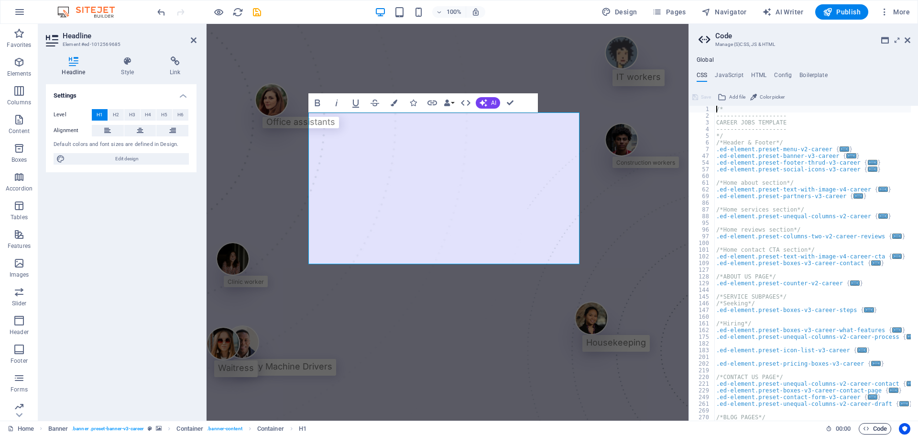
click at [876, 427] on span "Code" at bounding box center [875, 428] width 24 height 11
click at [866, 430] on icon "button" at bounding box center [866, 428] width 6 height 6
click at [729, 76] on h4 "JavaScript" at bounding box center [729, 77] width 28 height 11
type textarea "/* JS for preset "Counter V2" */"
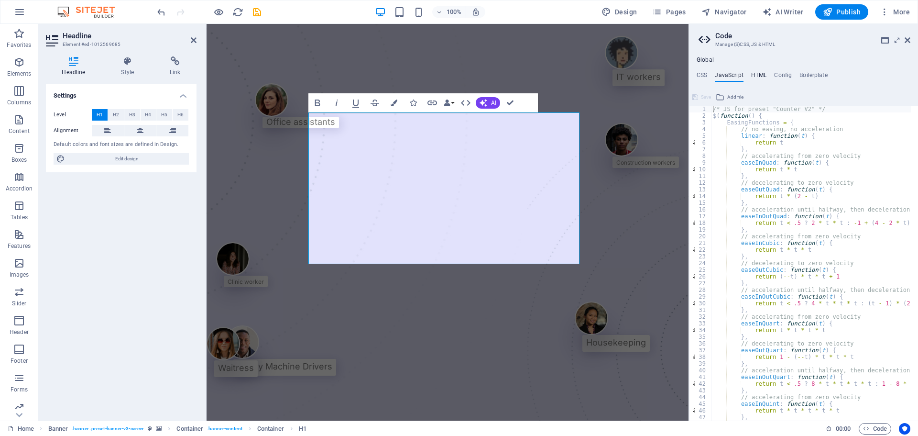
click at [758, 75] on h4 "HTML" at bounding box center [759, 77] width 16 height 11
type textarea "<a href="#main-content" class="button wv-link-content">Skip to main content</a>"
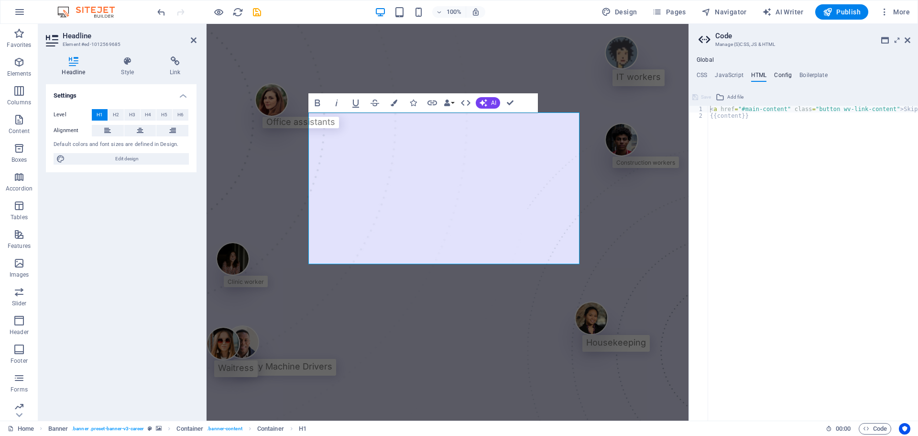
click at [779, 77] on h4 "Config" at bounding box center [783, 77] width 18 height 11
type textarea "$color-background: #ffffff;"
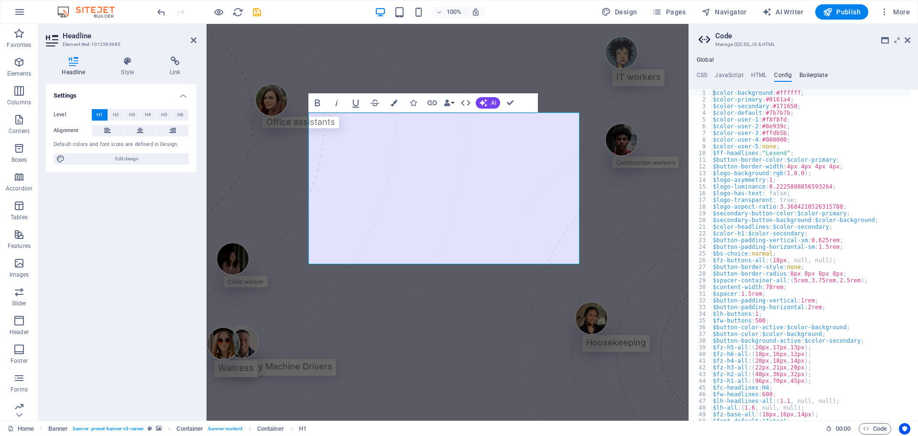
click at [810, 75] on h4 "Boilerplate" at bounding box center [814, 77] width 28 height 11
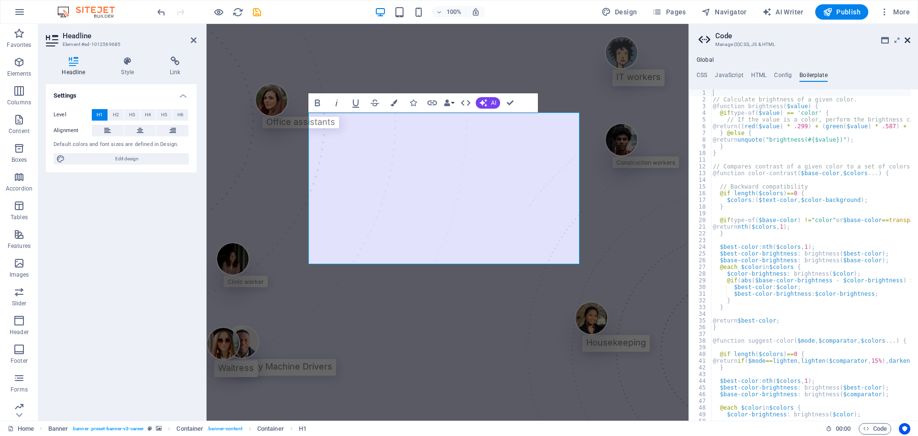
click at [909, 41] on icon at bounding box center [908, 40] width 6 height 8
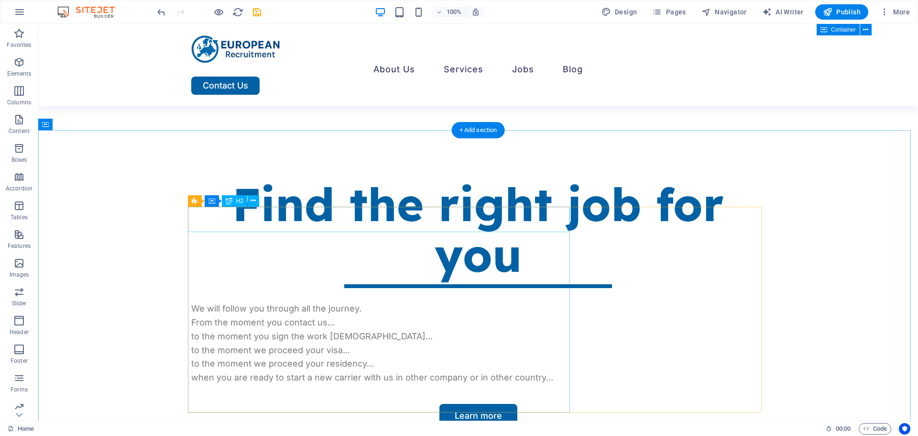
scroll to position [382, 0]
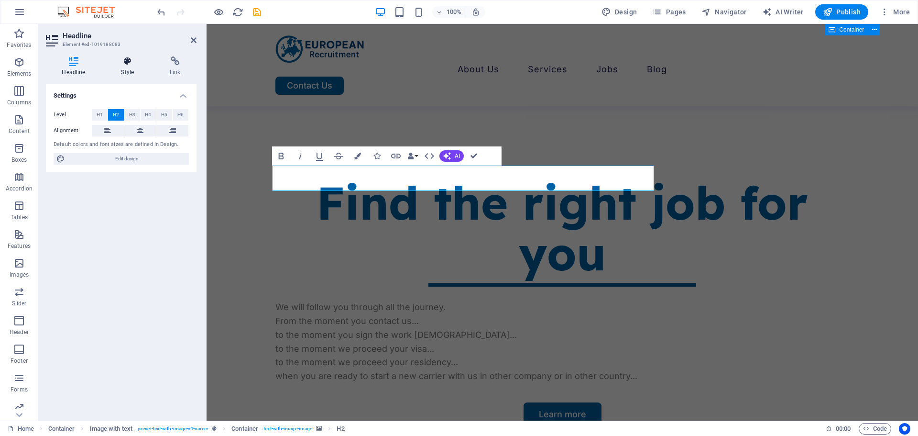
click at [132, 72] on h4 "Style" at bounding box center [129, 66] width 49 height 20
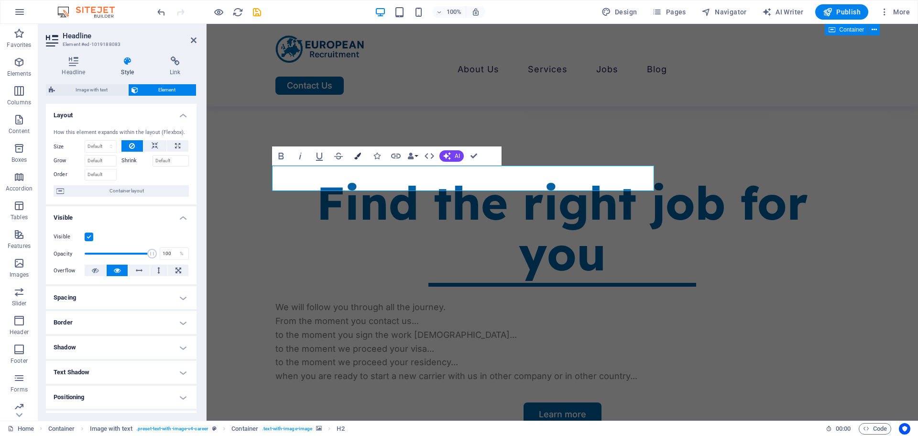
click at [358, 153] on icon "button" at bounding box center [357, 156] width 7 height 7
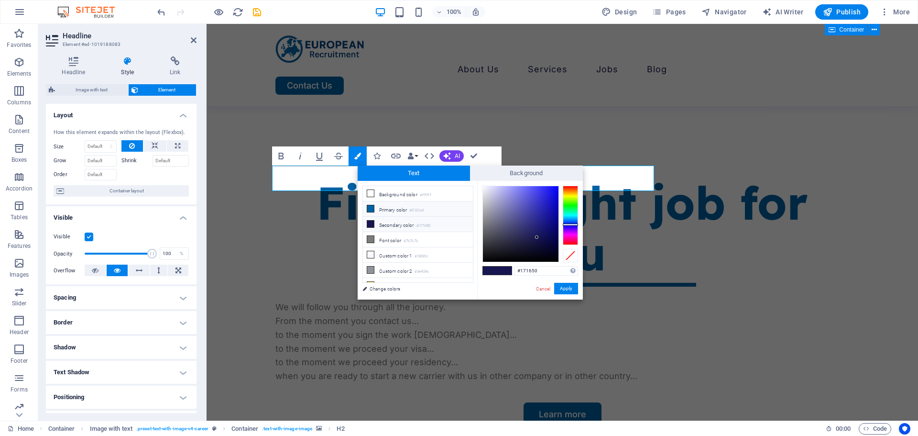
click at [399, 204] on li "Primary color #0161a4" at bounding box center [418, 208] width 110 height 15
type input "#0161a4"
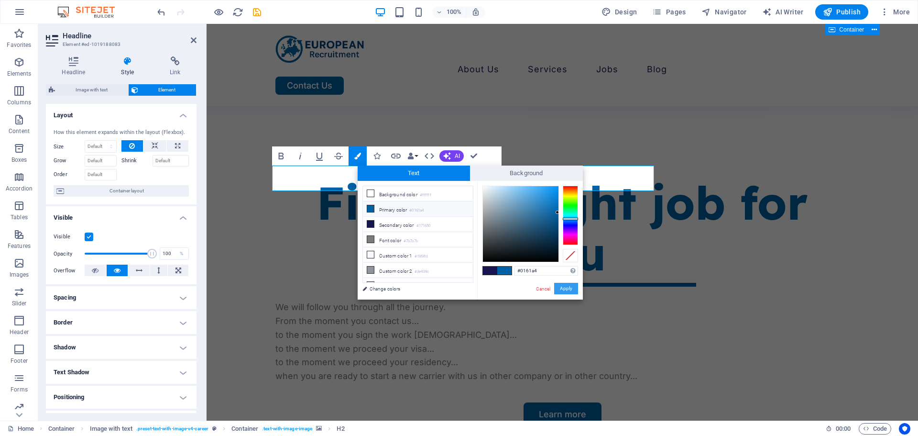
click at [563, 287] on button "Apply" at bounding box center [566, 288] width 24 height 11
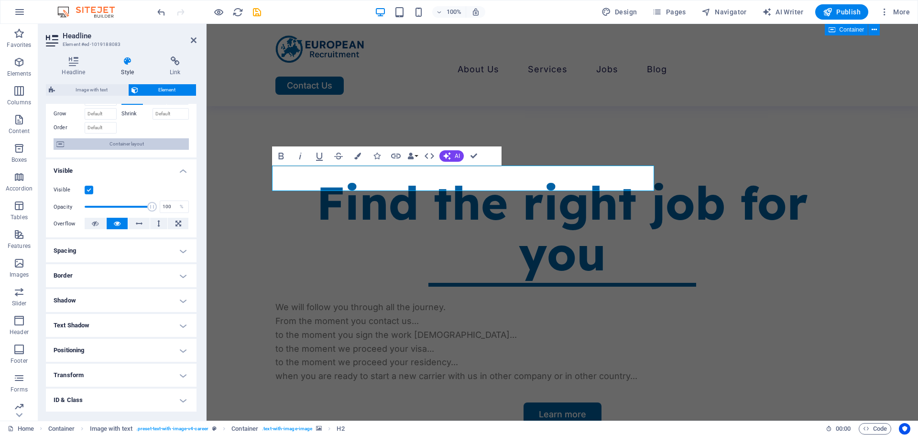
scroll to position [48, 0]
click at [353, 159] on button "Colors" at bounding box center [358, 155] width 18 height 19
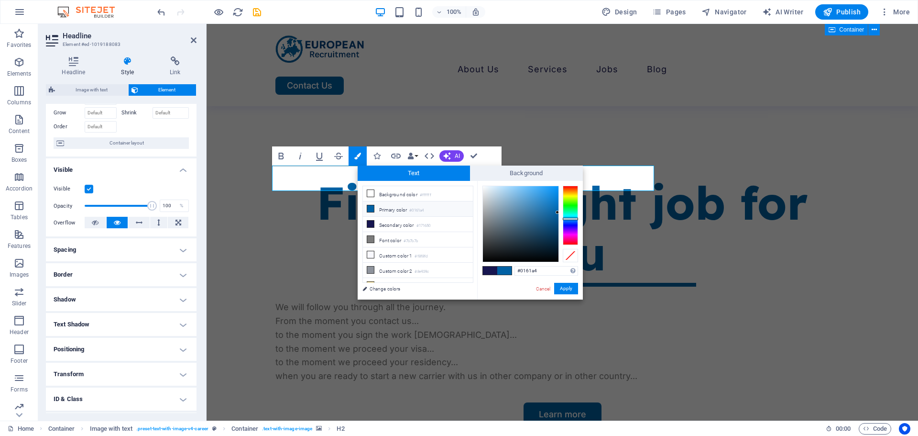
click at [96, 320] on h4 "Text Shadow" at bounding box center [121, 324] width 151 height 23
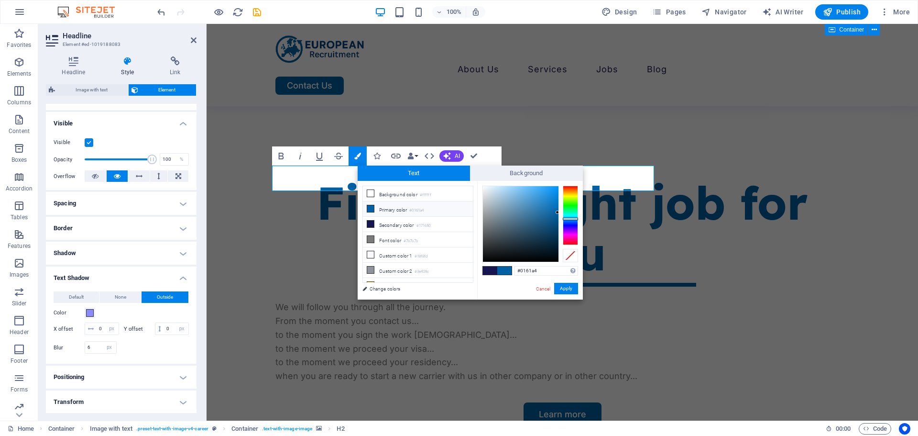
scroll to position [96, 0]
click at [88, 312] on span at bounding box center [90, 312] width 8 height 8
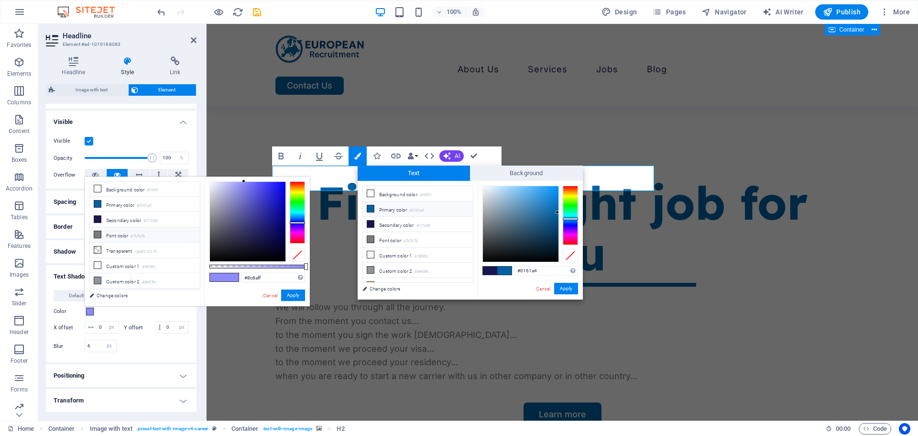
scroll to position [0, 0]
click at [129, 196] on li "Background color #ffffff" at bounding box center [145, 189] width 110 height 15
type input "#ffffff"
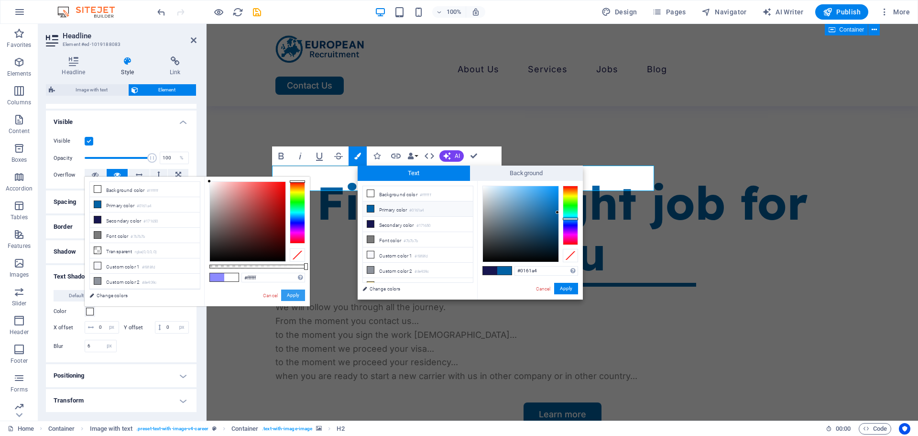
click at [298, 296] on button "Apply" at bounding box center [293, 294] width 24 height 11
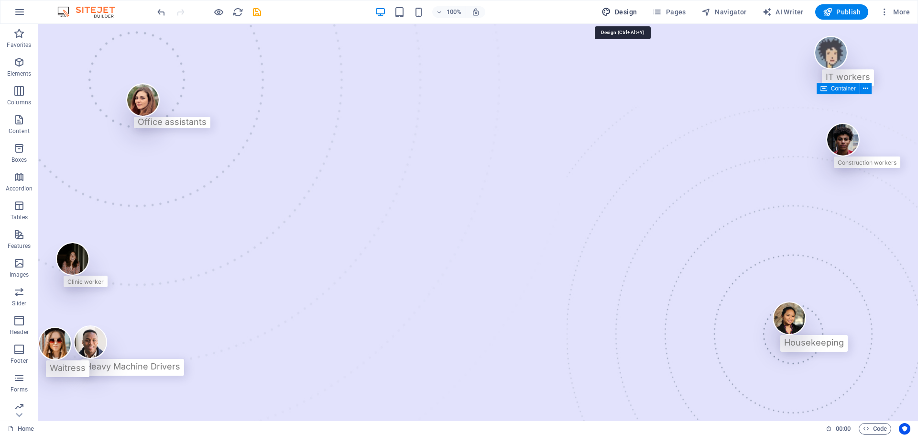
click at [615, 11] on span "Design" at bounding box center [620, 12] width 36 height 10
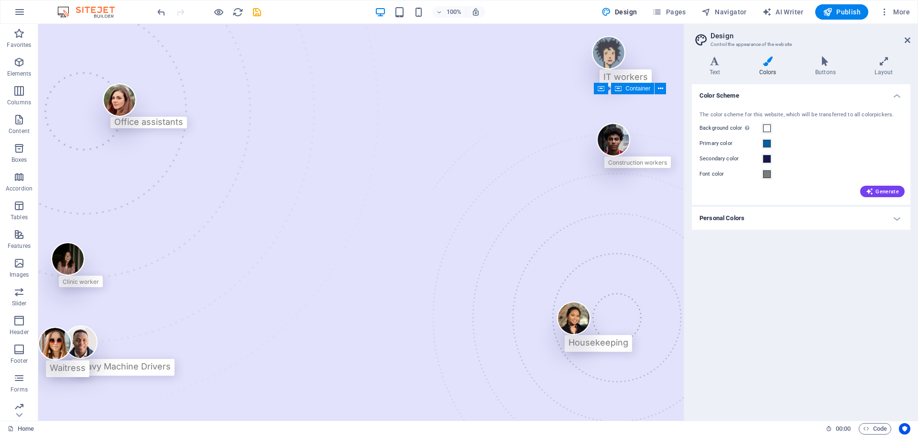
click at [804, 213] on h4 "Personal Colors" at bounding box center [801, 218] width 219 height 23
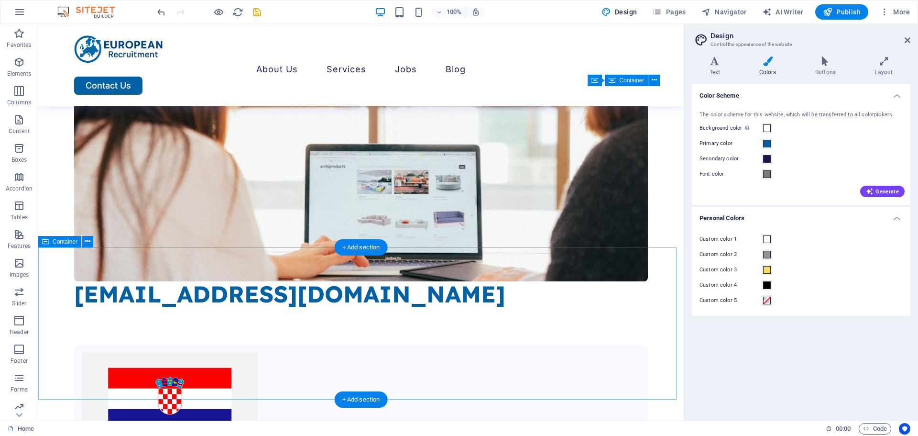
scroll to position [1052, 0]
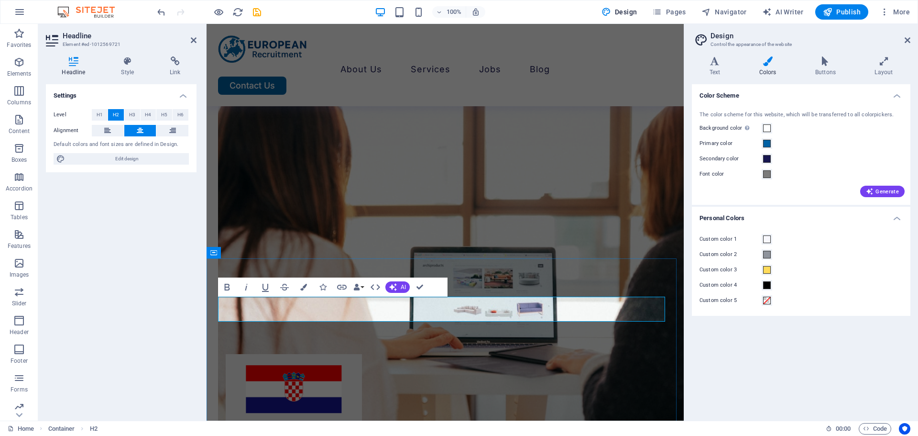
scroll to position [1161, 0]
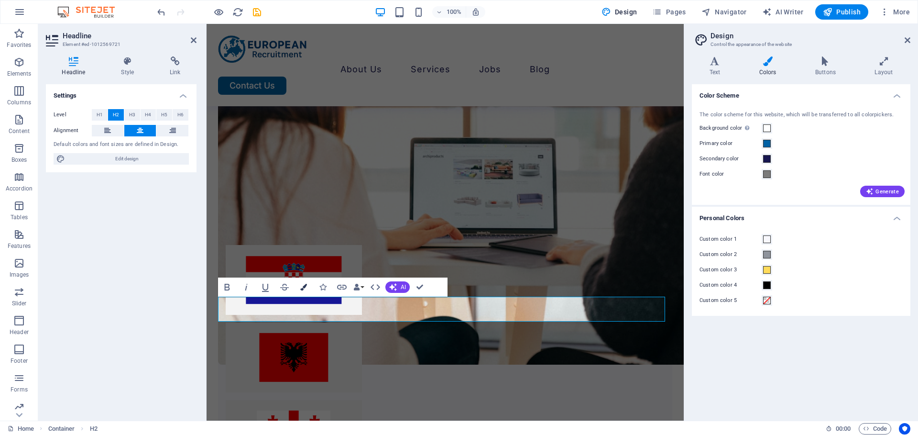
click at [309, 287] on button "Colors" at bounding box center [304, 286] width 18 height 19
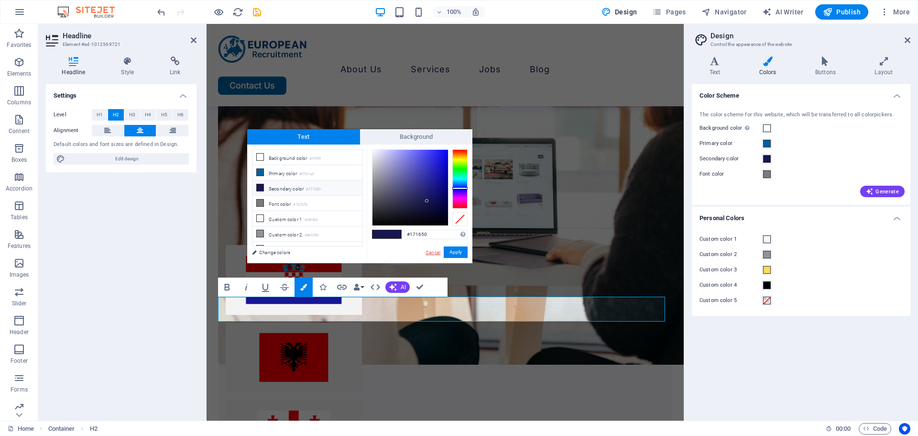
click at [432, 252] on link "Cancel" at bounding box center [433, 252] width 17 height 7
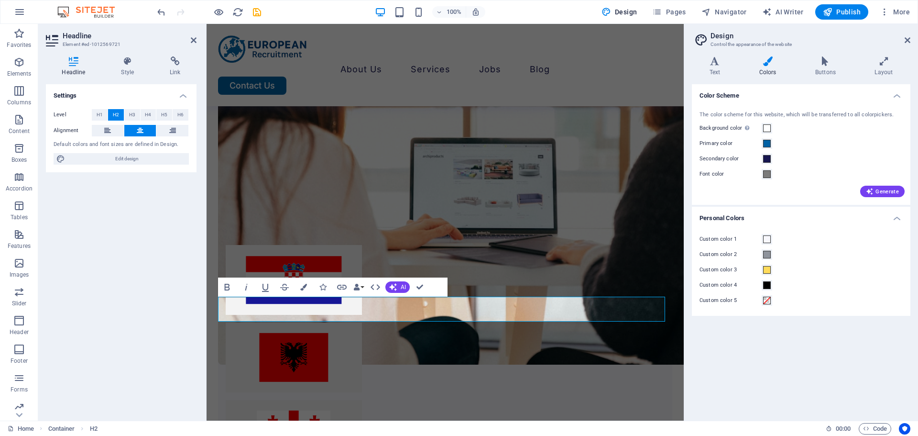
click at [184, 226] on div "Settings Level H1 H2 H3 H4 H5 H6 Alignment Default colors and font sizes are de…" at bounding box center [121, 248] width 151 height 329
click at [733, 325] on div "Color Scheme The color scheme for this website, which will be transferred to al…" at bounding box center [801, 248] width 219 height 329
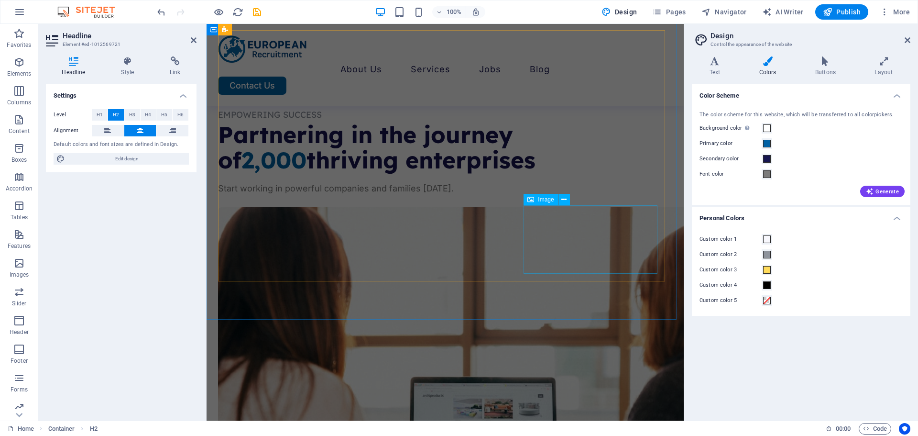
scroll to position [635, 0]
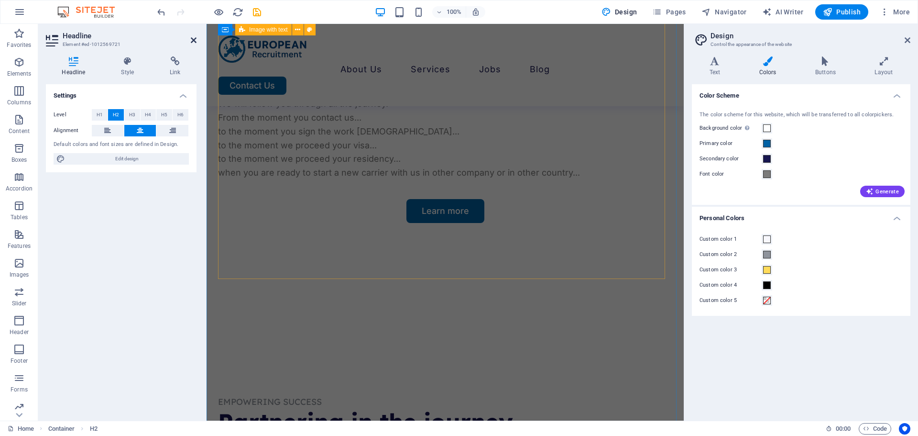
click at [194, 42] on icon at bounding box center [194, 40] width 6 height 8
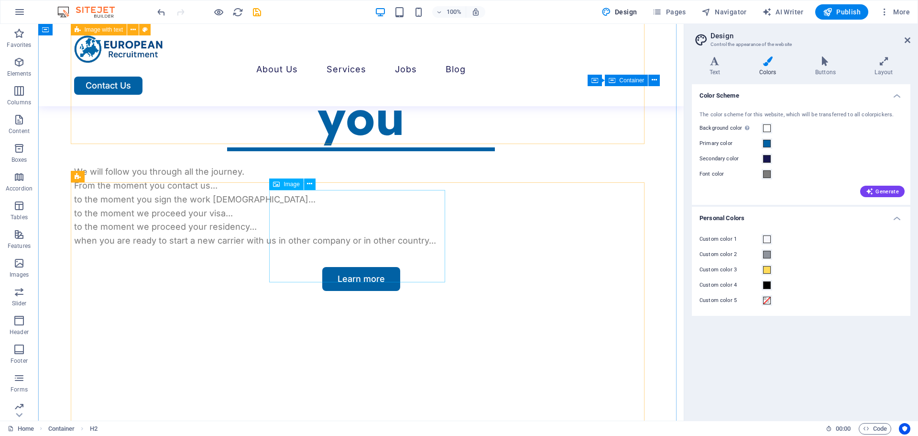
scroll to position [463, 0]
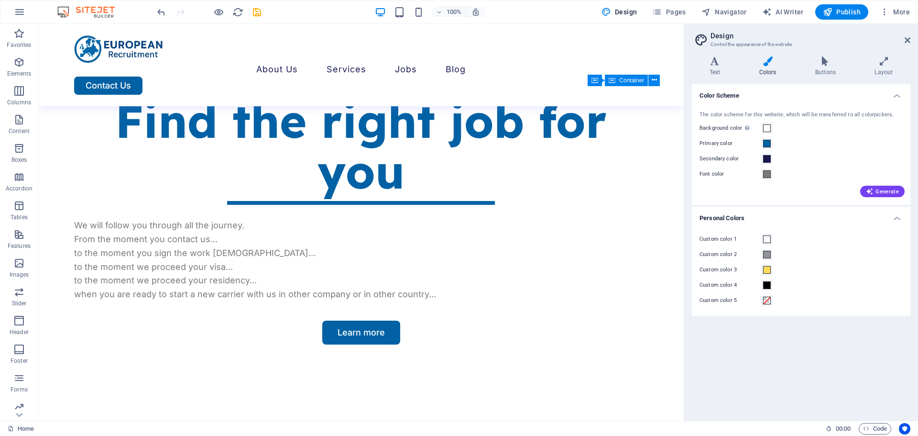
click at [714, 298] on label "Custom color 5" at bounding box center [731, 300] width 62 height 11
click at [762, 298] on button "Custom color 5" at bounding box center [767, 300] width 11 height 11
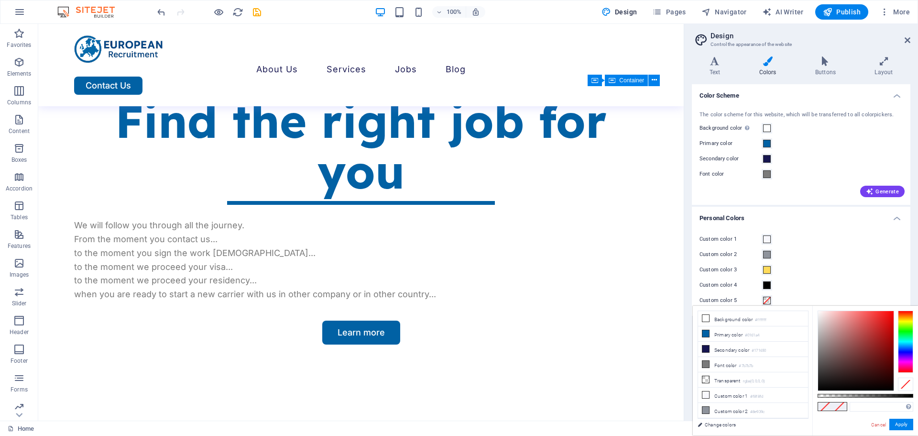
click at [723, 193] on div "Generate" at bounding box center [801, 189] width 207 height 15
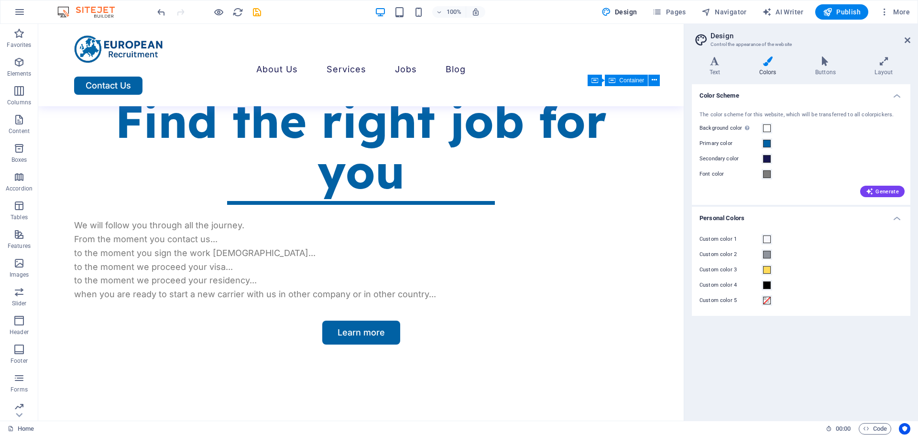
click at [721, 283] on label "Custom color 4" at bounding box center [731, 284] width 62 height 11
click at [762, 283] on button "Custom color 4" at bounding box center [767, 285] width 11 height 11
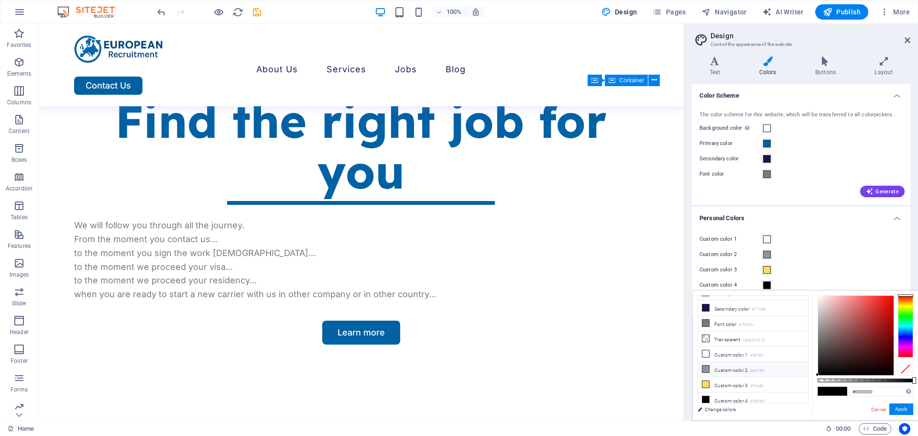
scroll to position [26, 0]
click at [729, 191] on div "Generate" at bounding box center [801, 189] width 207 height 15
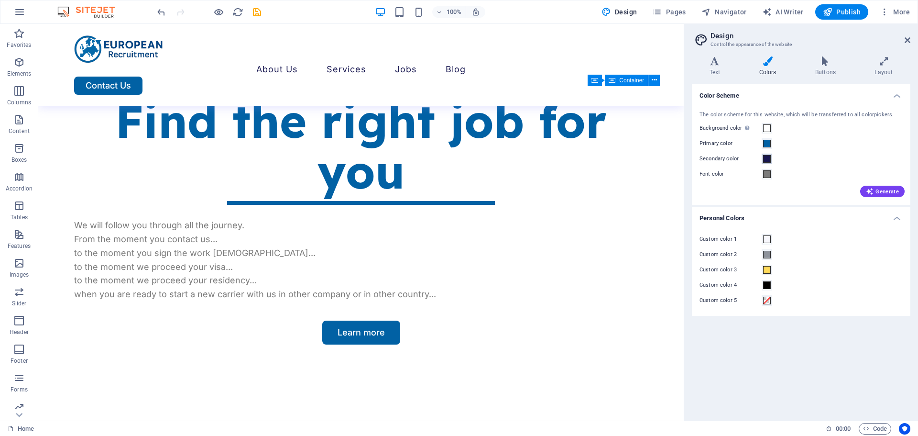
click at [768, 162] on span at bounding box center [767, 159] width 8 height 8
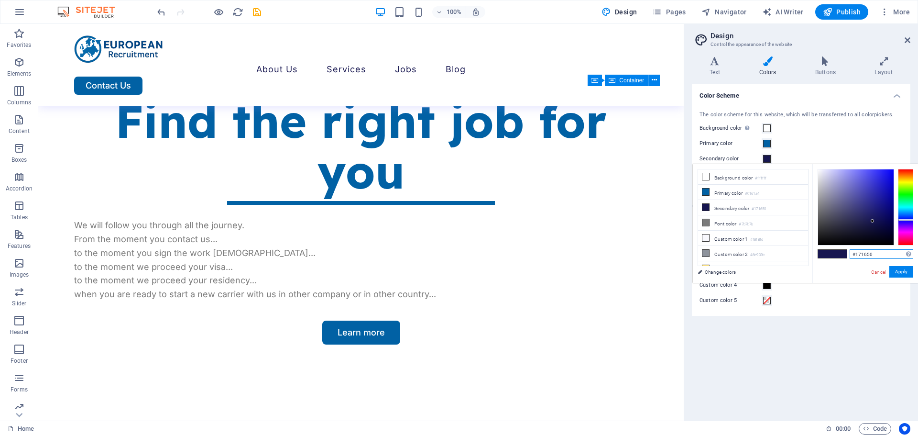
click at [872, 250] on input "#171650" at bounding box center [882, 254] width 64 height 10
paste input "004688"
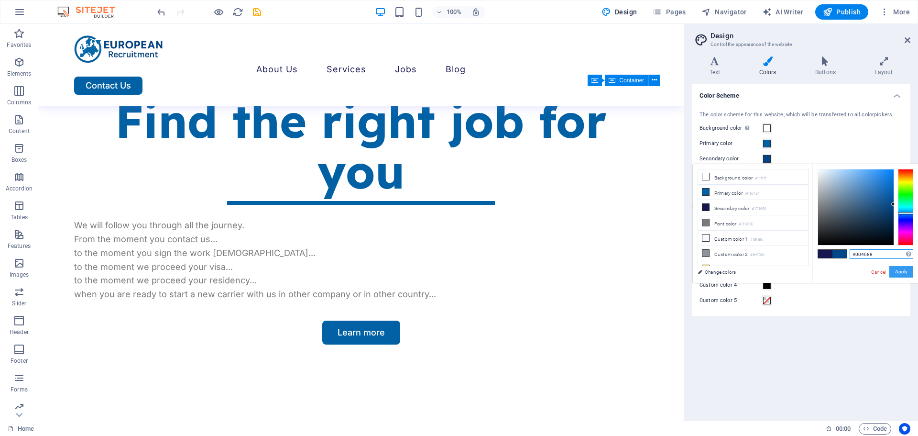
type input "#004688"
click at [894, 268] on button "Apply" at bounding box center [902, 271] width 24 height 11
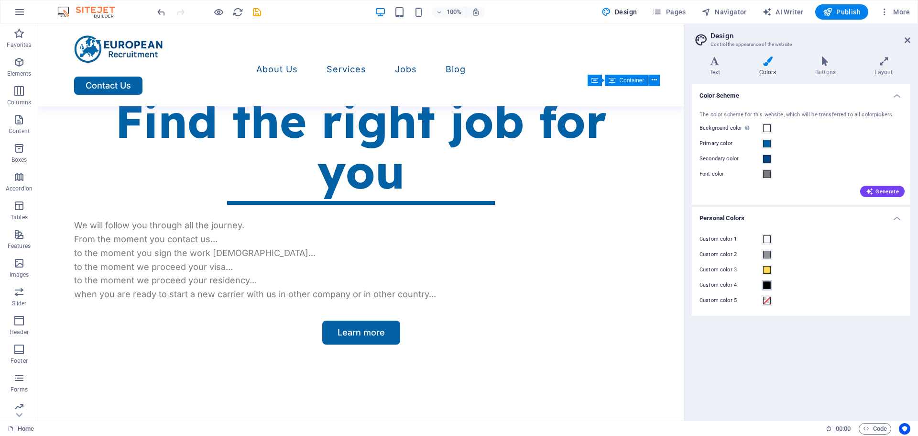
click at [766, 282] on span at bounding box center [767, 285] width 8 height 8
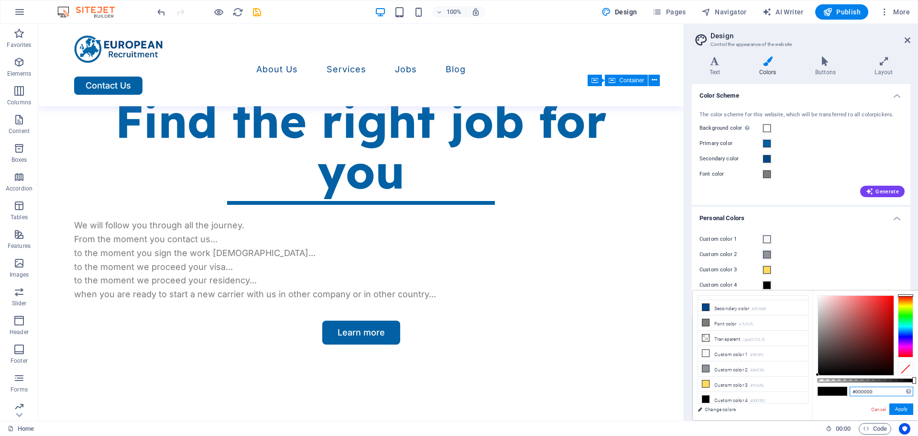
click at [872, 389] on input "#000000" at bounding box center [882, 391] width 64 height 10
paste input "14688"
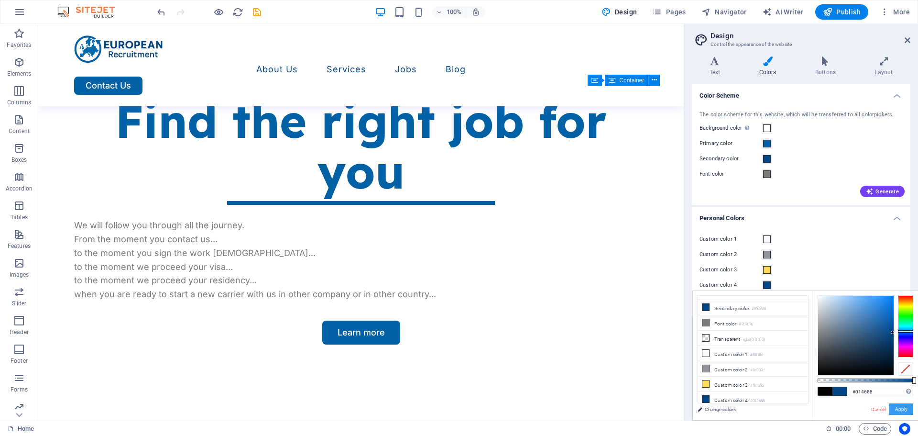
click at [907, 408] on button "Apply" at bounding box center [902, 408] width 24 height 11
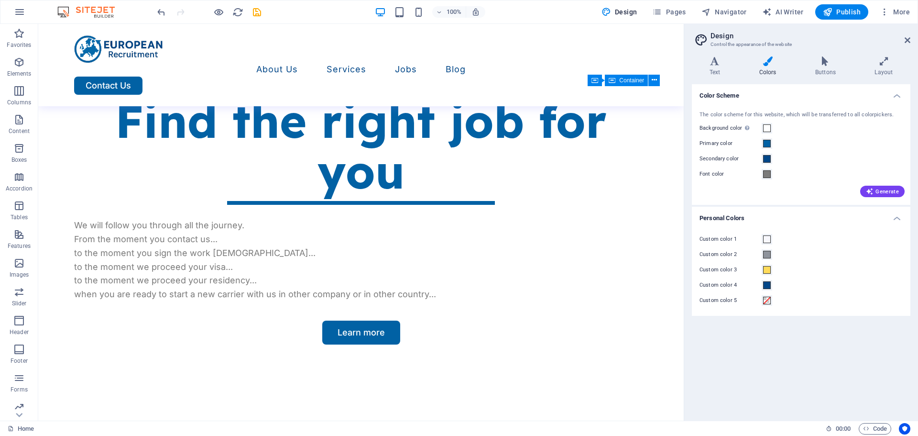
click at [754, 340] on div "Color Scheme The color scheme for this website, which will be transferred to al…" at bounding box center [801, 248] width 219 height 329
click at [767, 283] on span at bounding box center [767, 285] width 8 height 8
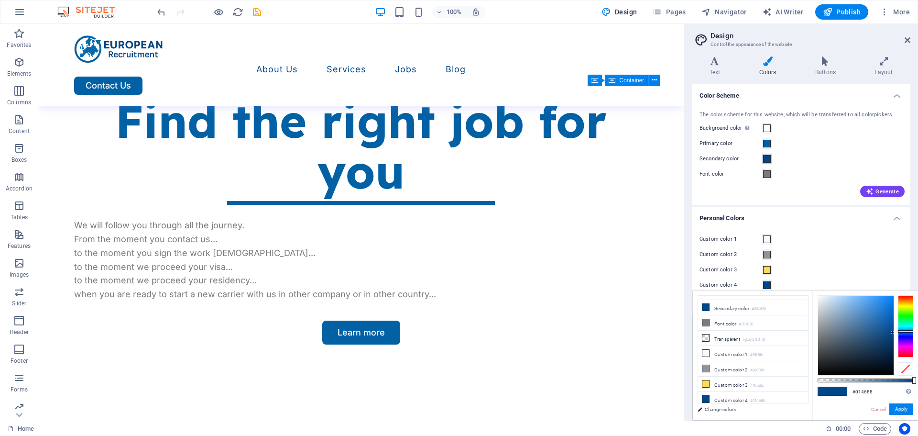
click at [765, 156] on span at bounding box center [767, 159] width 8 height 8
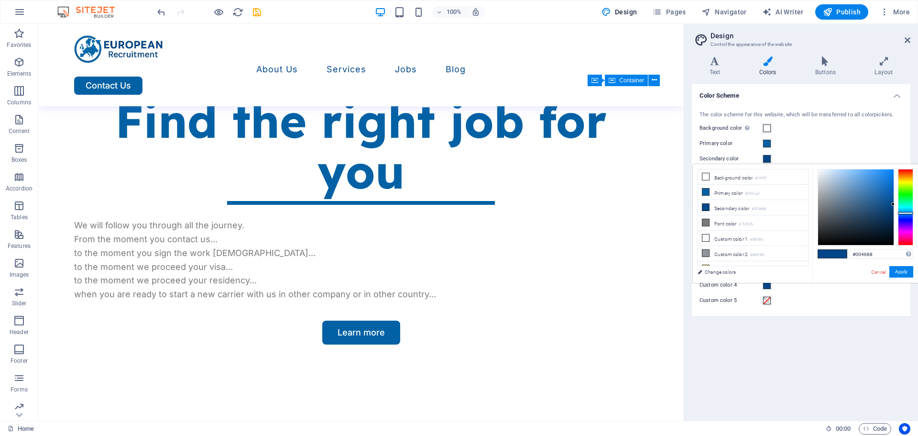
click at [765, 156] on span at bounding box center [767, 159] width 8 height 8
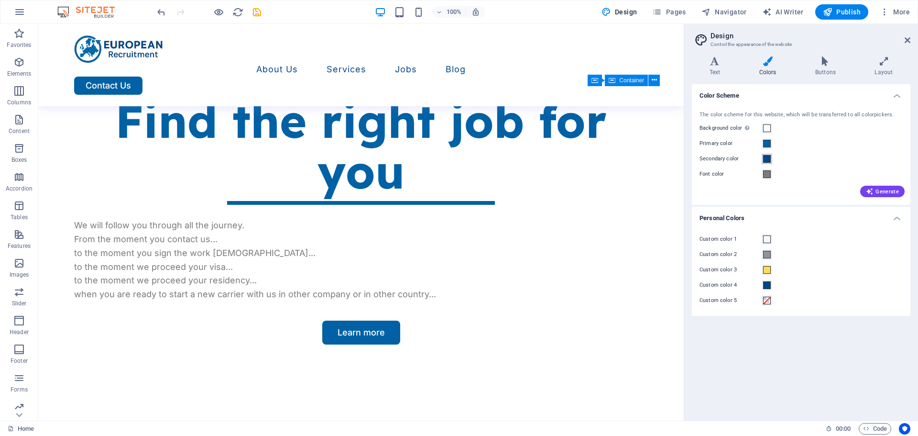
click at [765, 156] on span at bounding box center [767, 159] width 8 height 8
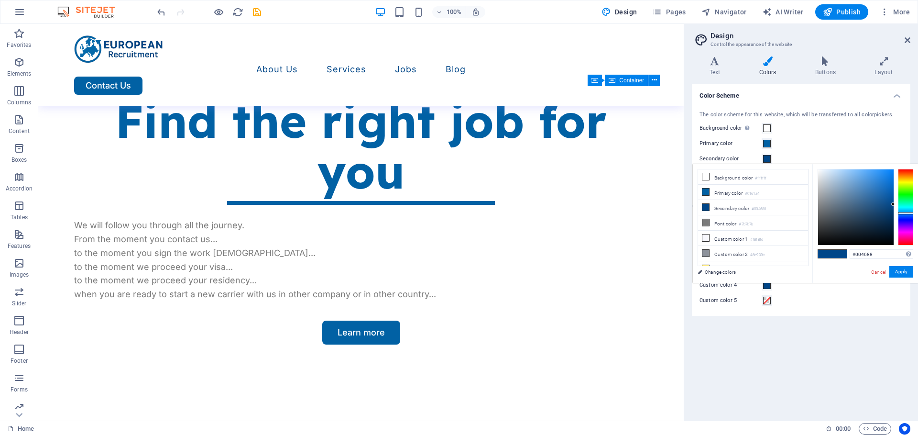
click at [771, 347] on div "Color Scheme The color scheme for this website, which will be transferred to al…" at bounding box center [801, 248] width 219 height 329
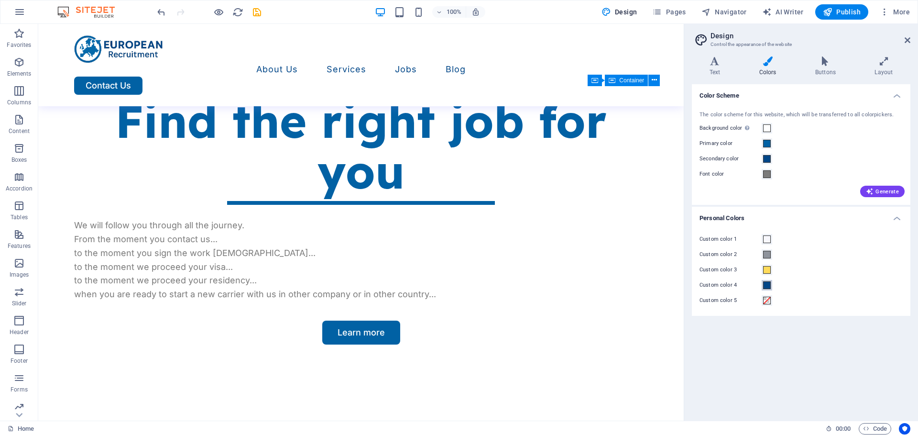
click at [766, 285] on span at bounding box center [767, 285] width 8 height 8
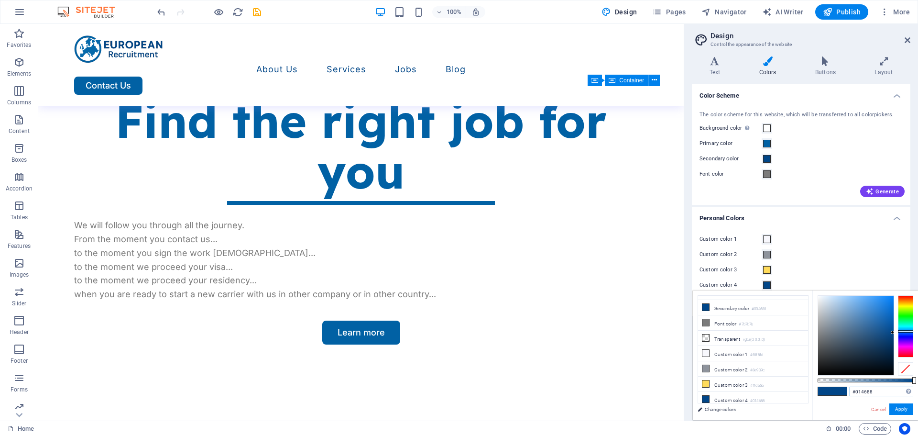
click at [871, 387] on input "#014688" at bounding box center [882, 391] width 64 height 10
click at [869, 387] on input "#014688" at bounding box center [882, 391] width 64 height 10
paste input "04587"
type input "#004587"
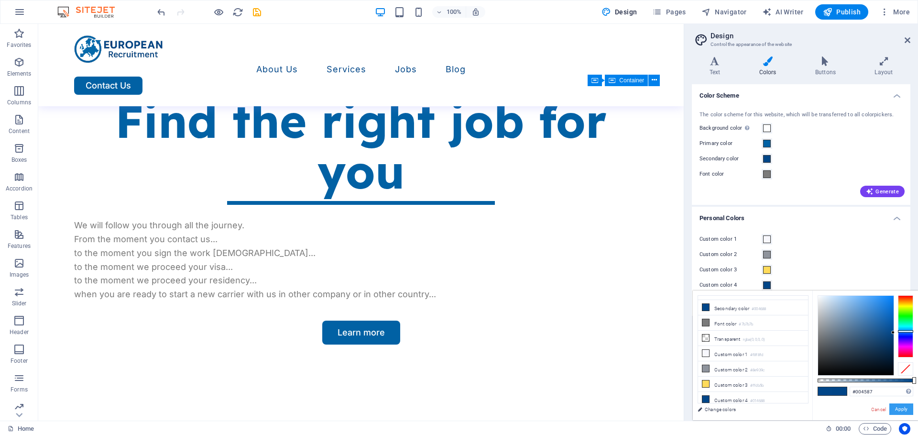
click at [903, 410] on button "Apply" at bounding box center [902, 408] width 24 height 11
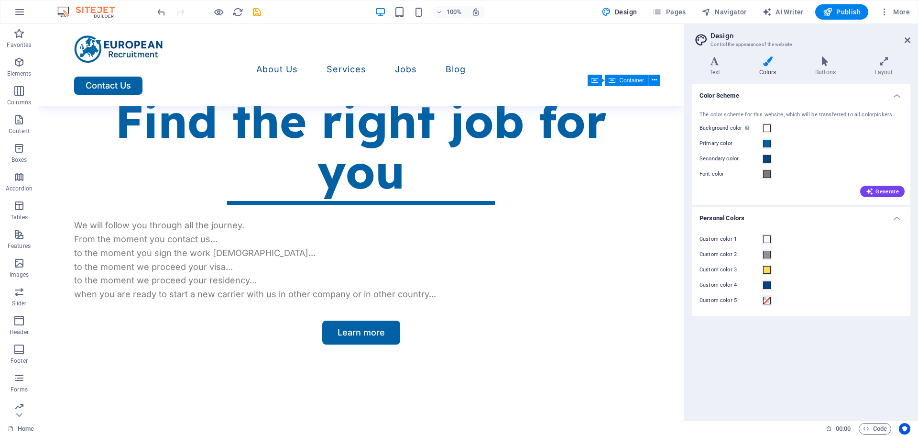
click at [807, 358] on div "Color Scheme The color scheme for this website, which will be transferred to al…" at bounding box center [801, 248] width 219 height 329
click at [767, 289] on span at bounding box center [767, 285] width 8 height 8
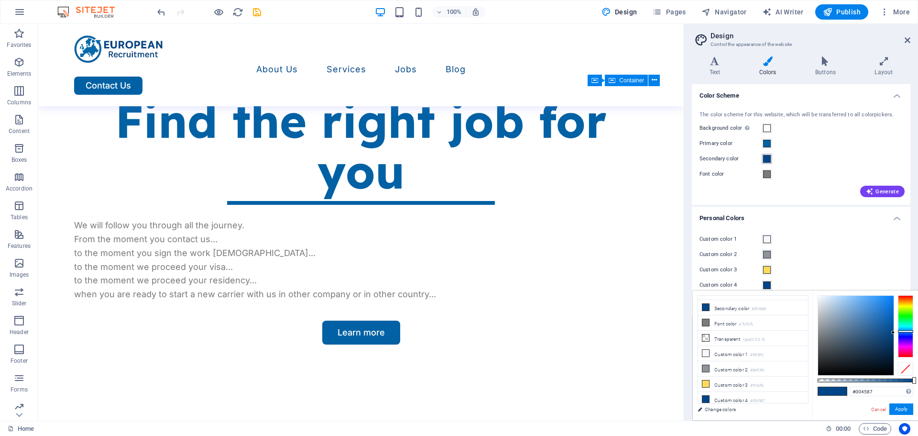
click at [764, 156] on span at bounding box center [767, 159] width 8 height 8
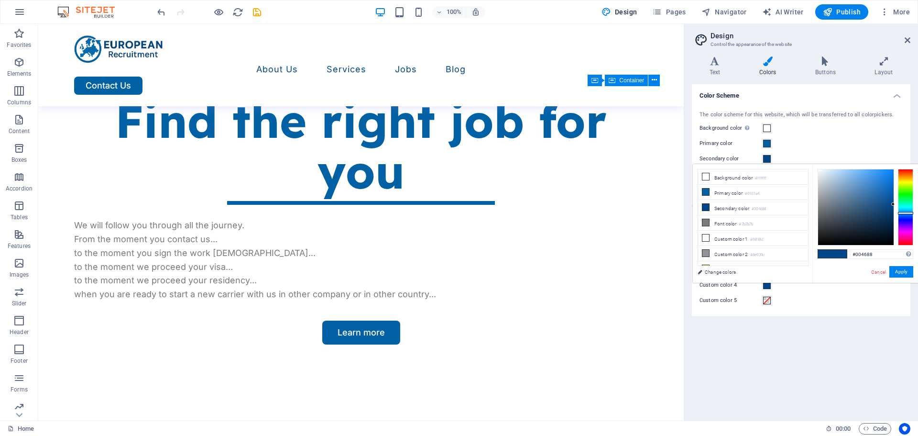
click at [789, 331] on div "Color Scheme The color scheme for this website, which will be transferred to al…" at bounding box center [801, 248] width 219 height 329
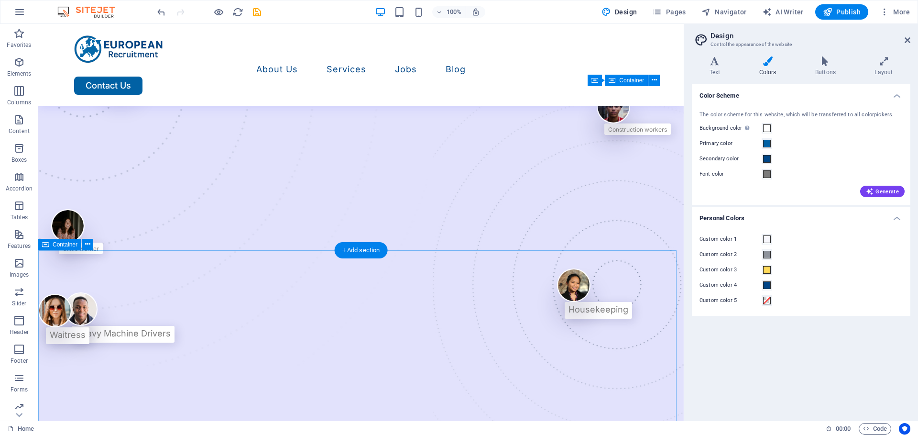
scroll to position [0, 0]
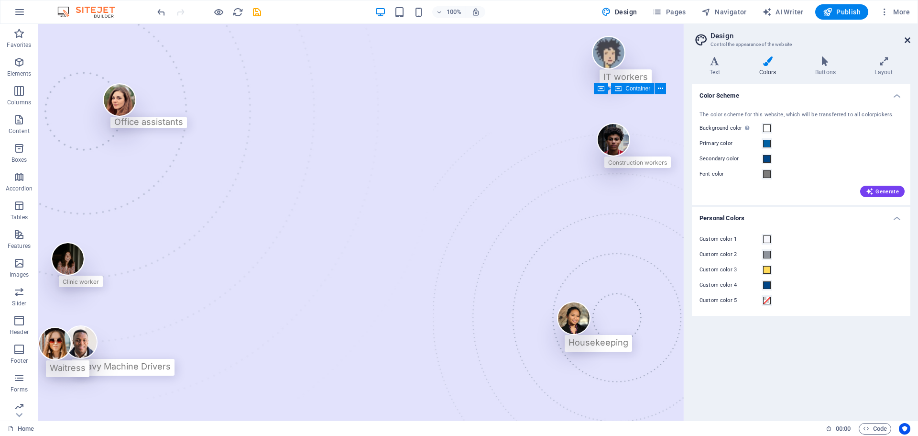
click at [905, 39] on icon at bounding box center [908, 40] width 6 height 8
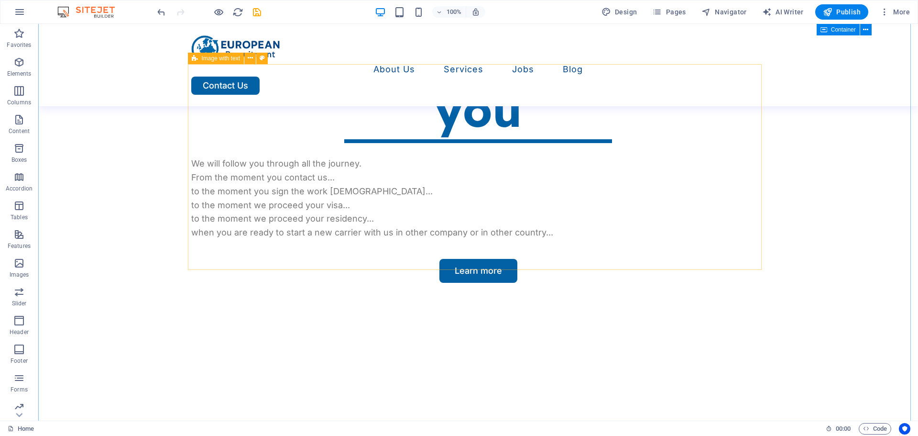
scroll to position [526, 0]
